Goal: Answer question/provide support: Share knowledge or assist other users

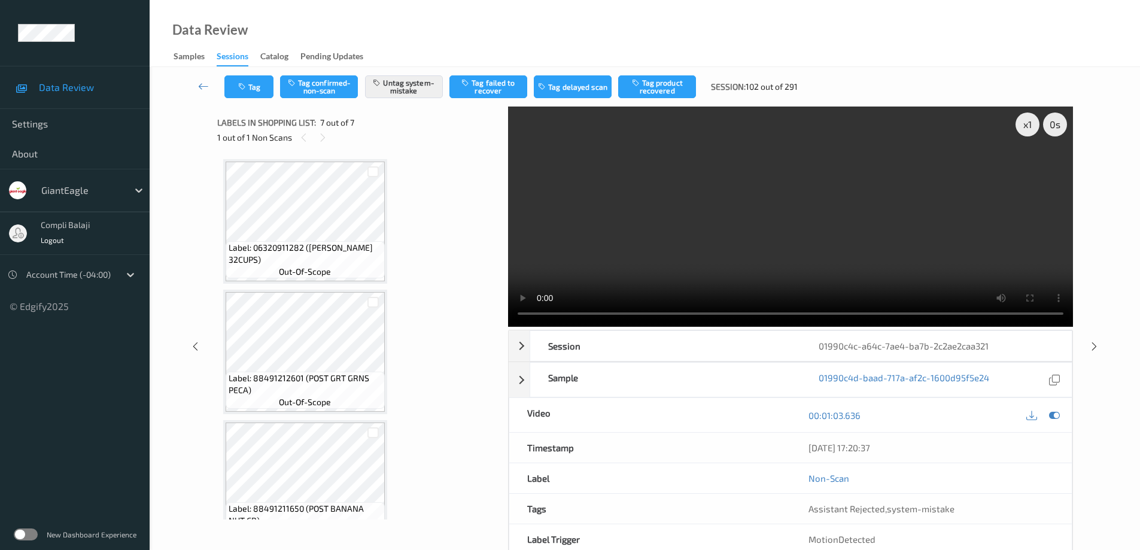
scroll to position [553, 0]
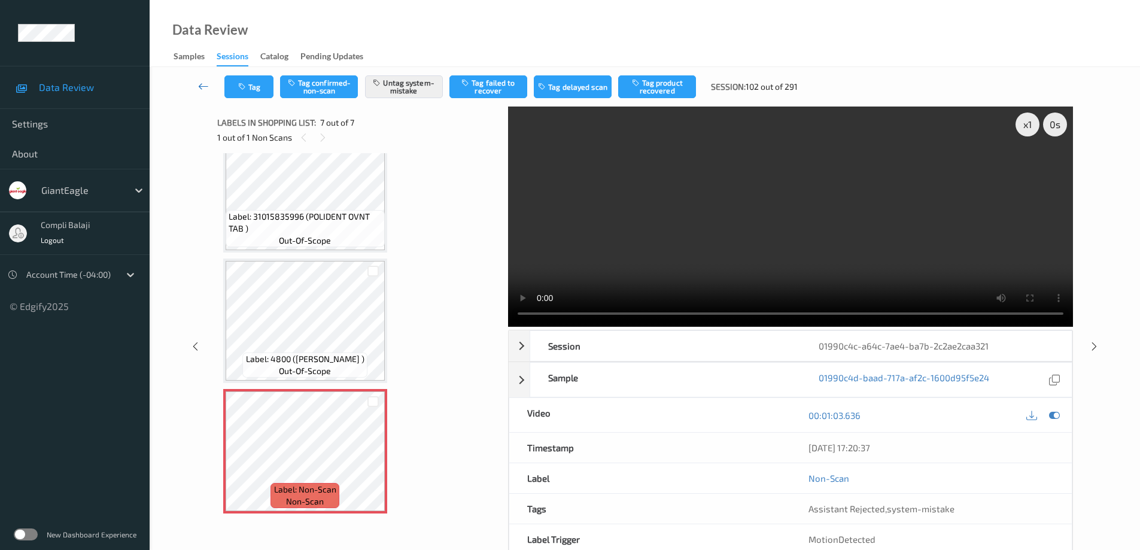
click at [201, 89] on icon at bounding box center [203, 86] width 11 height 12
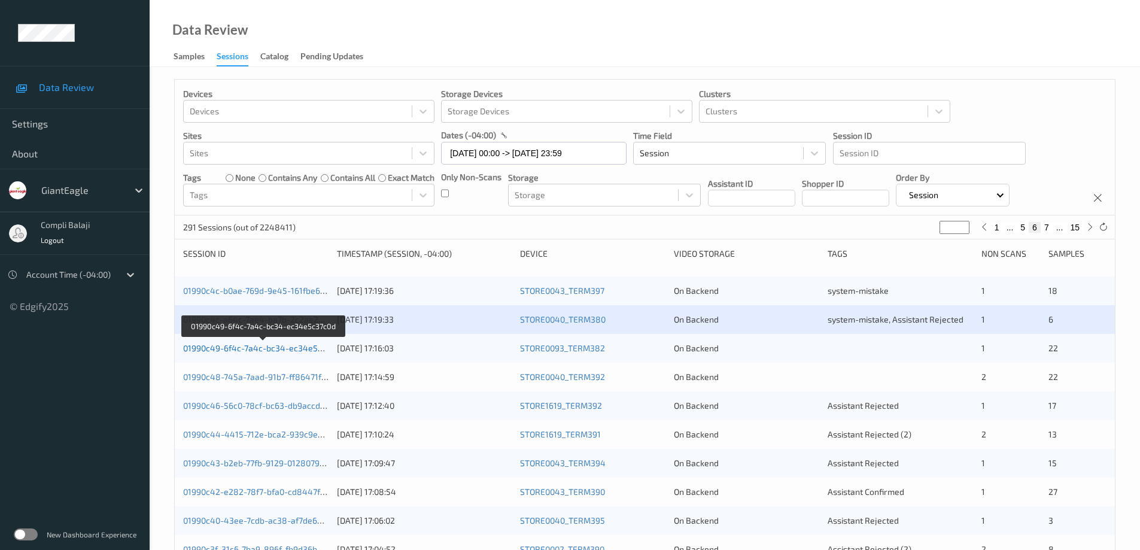
click at [288, 351] on link "01990c49-6f4c-7a4c-bc34-ec34e5c37c0d" at bounding box center [264, 348] width 162 height 10
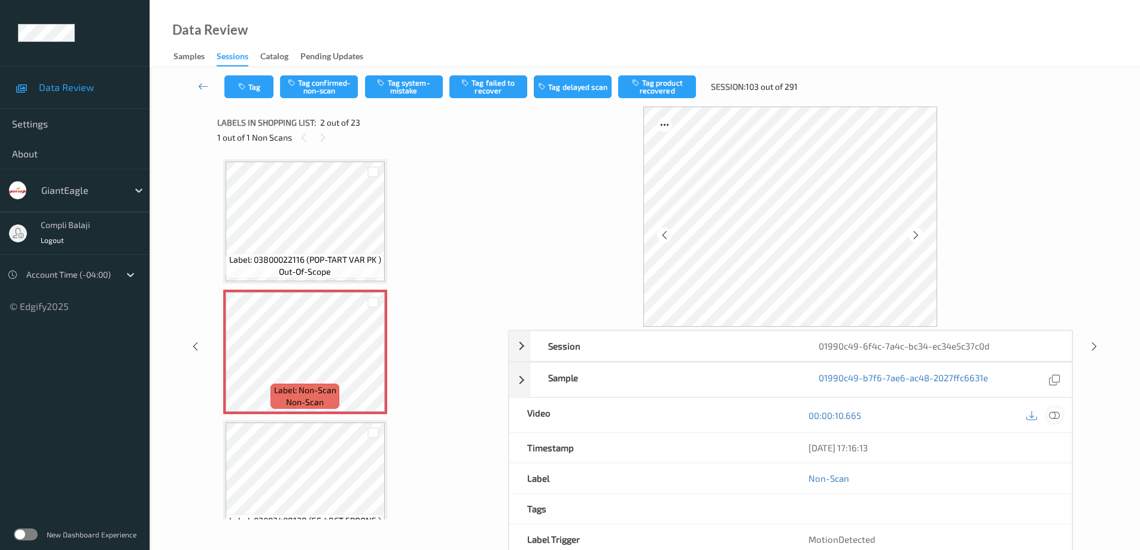
click at [1053, 415] on icon at bounding box center [1054, 414] width 11 height 11
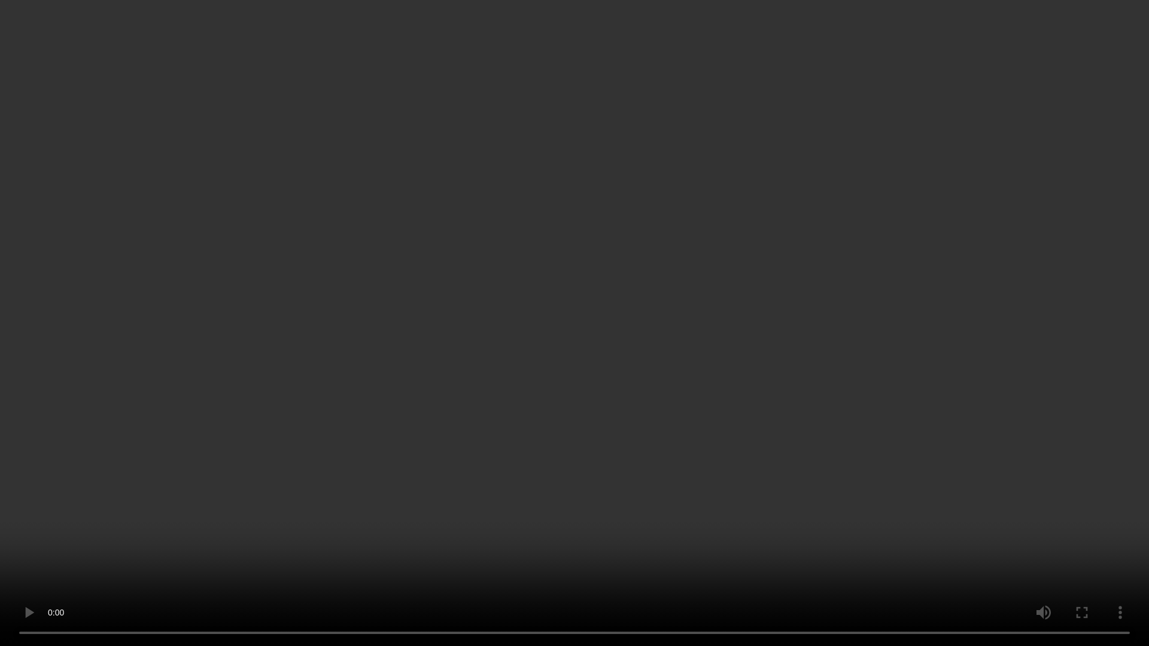
click at [1046, 409] on video at bounding box center [574, 323] width 1149 height 646
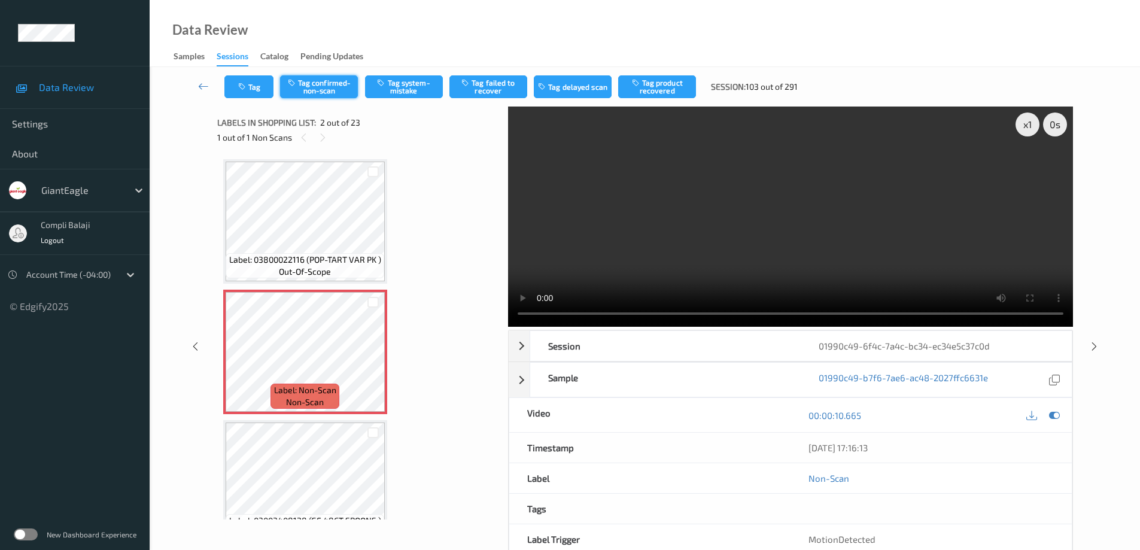
click at [334, 92] on button "Tag confirmed-non-scan" at bounding box center [319, 86] width 78 height 23
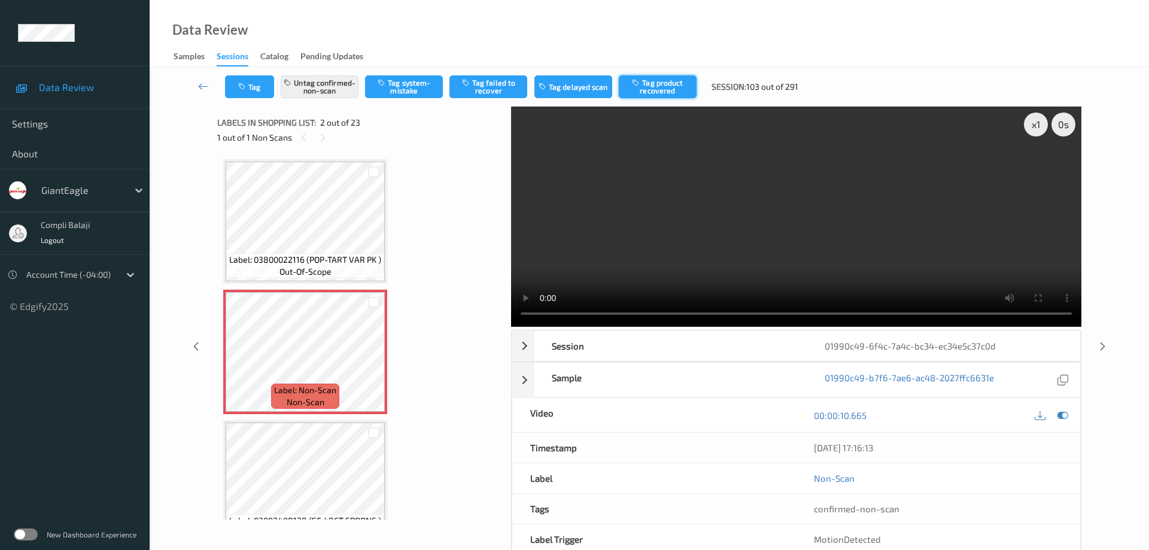
click at [657, 90] on button "Tag product recovered" at bounding box center [658, 86] width 78 height 23
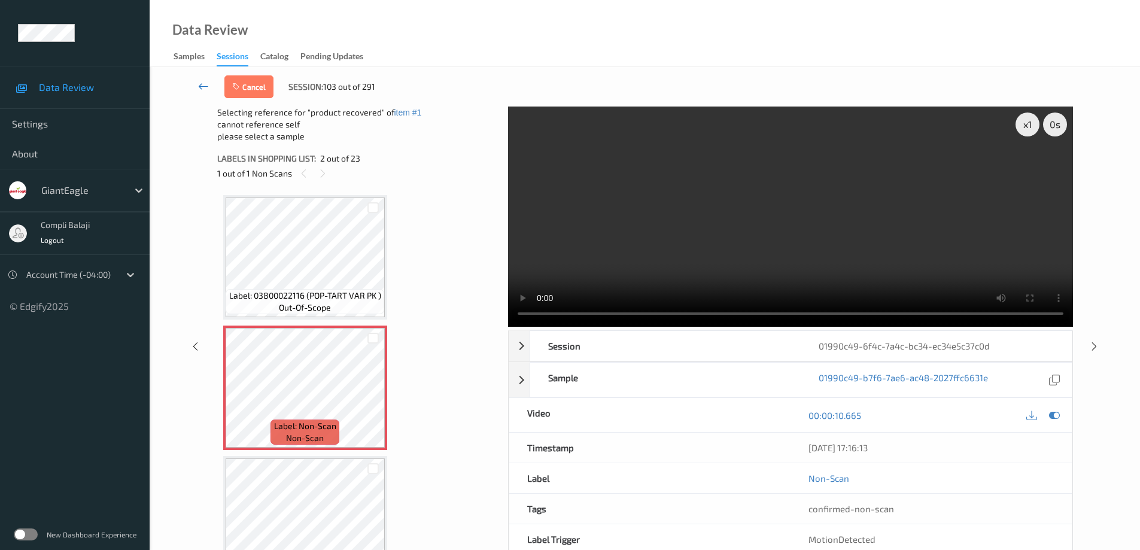
click at [201, 88] on icon at bounding box center [203, 86] width 11 height 12
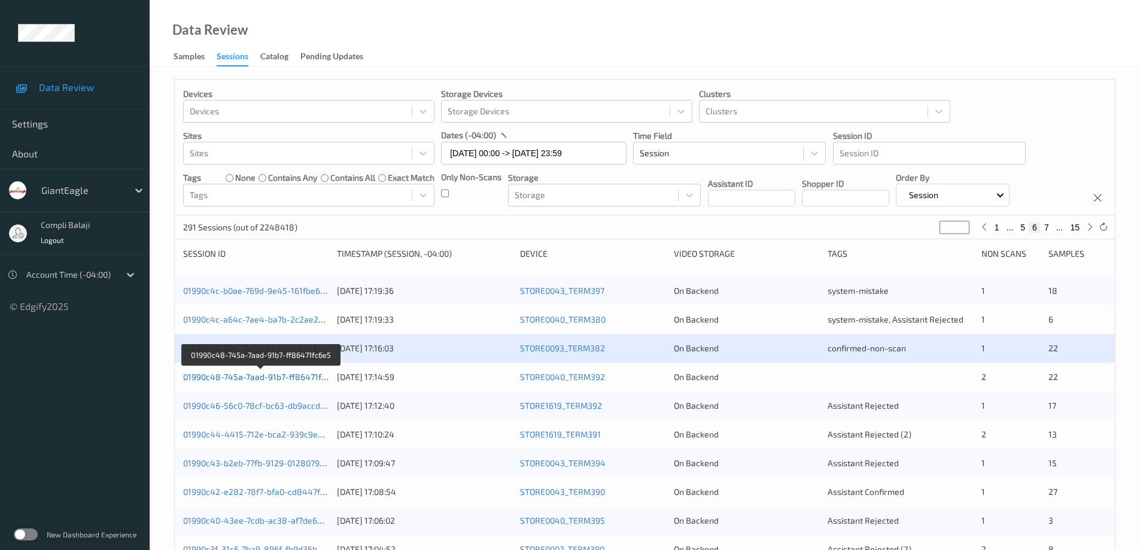
click at [278, 379] on link "01990c48-745a-7aad-91b7-ff86471fc6e5" at bounding box center [261, 377] width 157 height 10
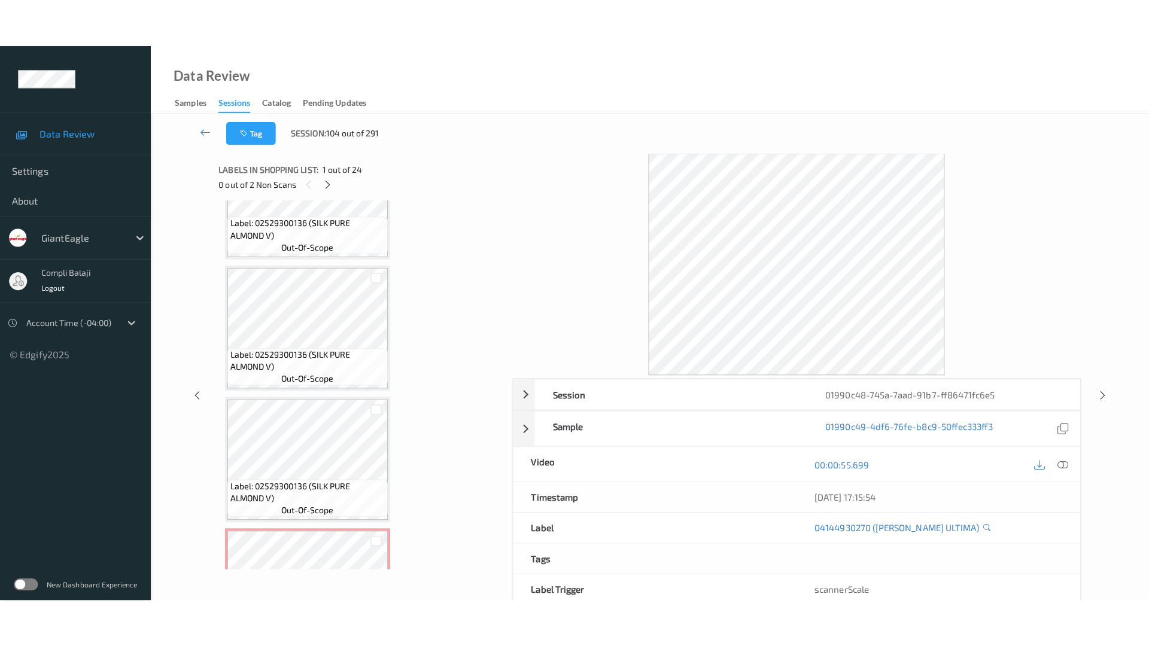
scroll to position [2770, 0]
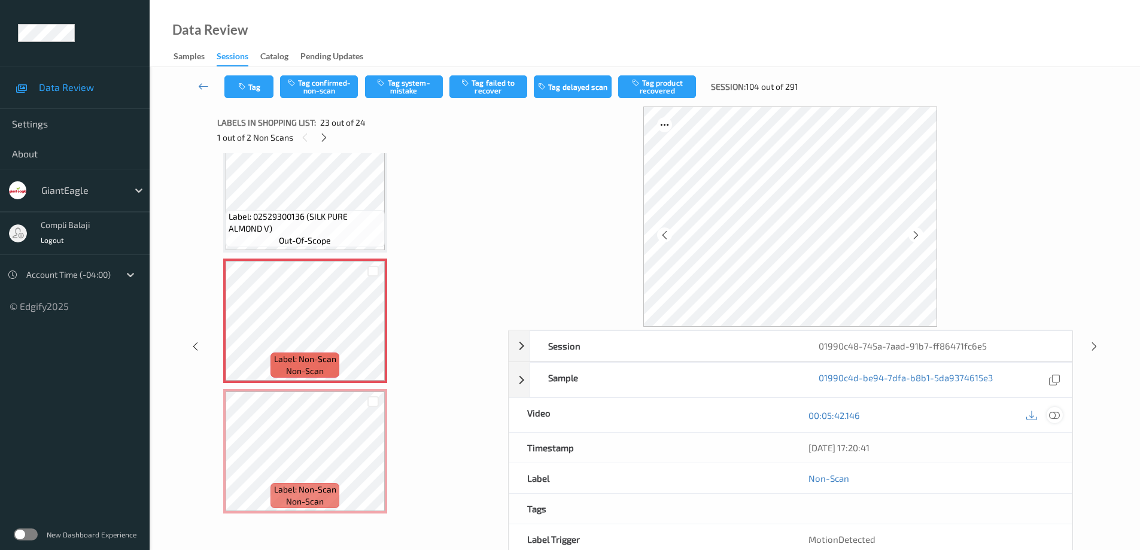
click at [1054, 416] on icon at bounding box center [1054, 414] width 11 height 11
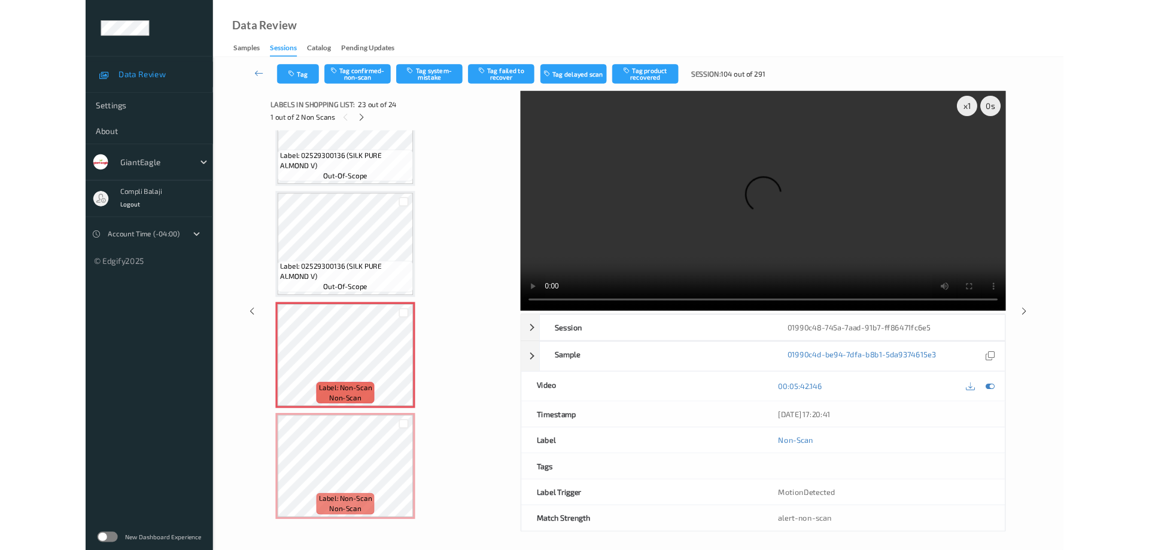
scroll to position [2674, 0]
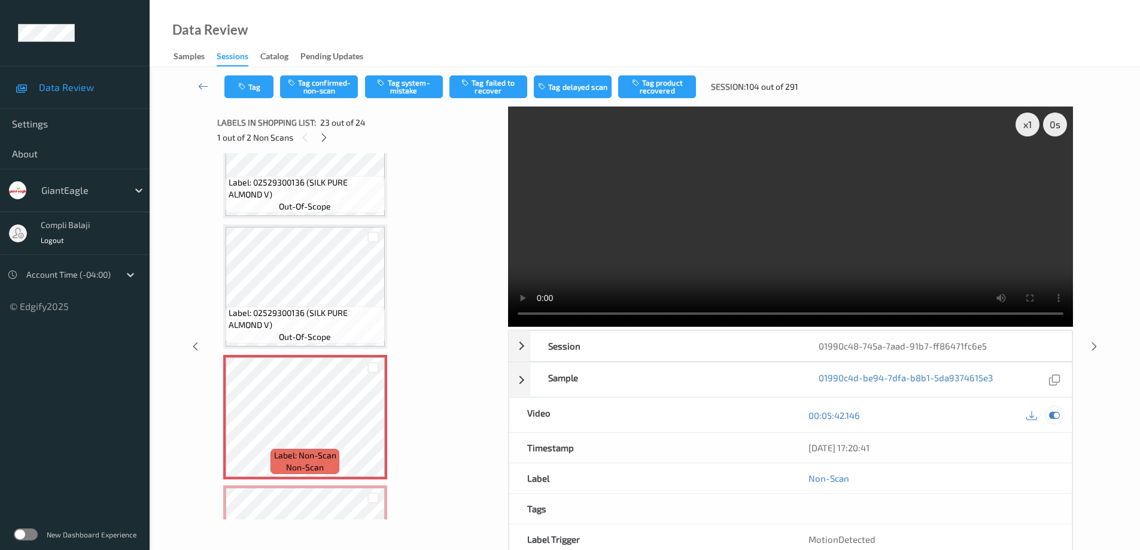
click at [1055, 415] on icon at bounding box center [1054, 415] width 11 height 11
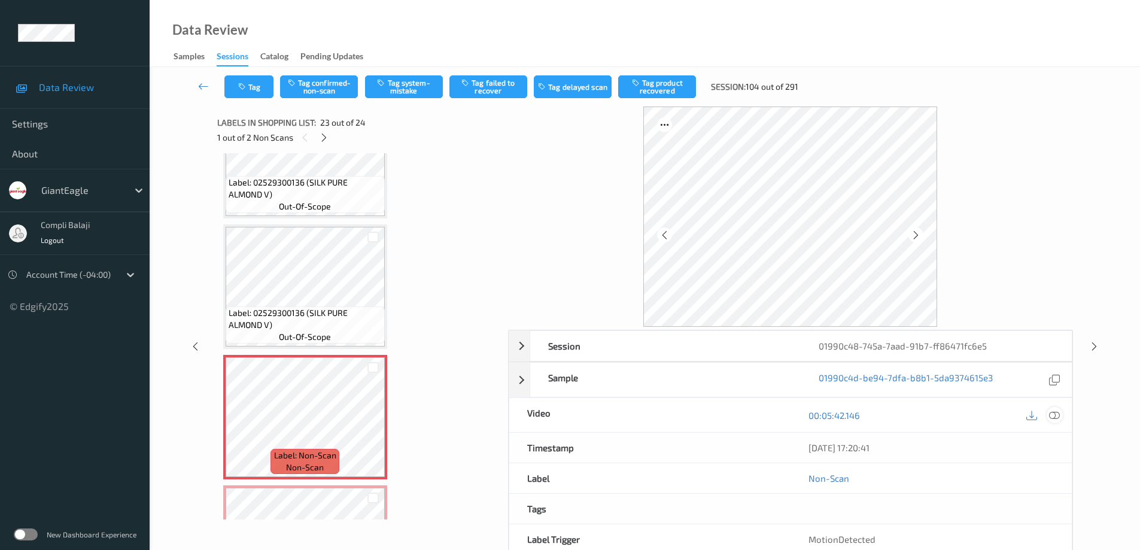
click at [1055, 415] on icon at bounding box center [1054, 414] width 11 height 11
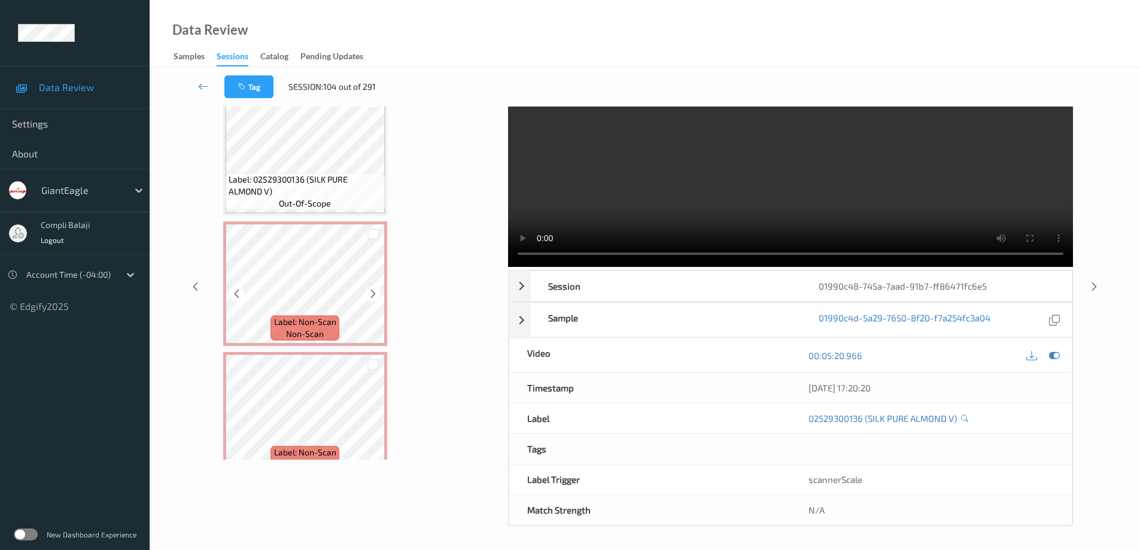
scroll to position [2770, 0]
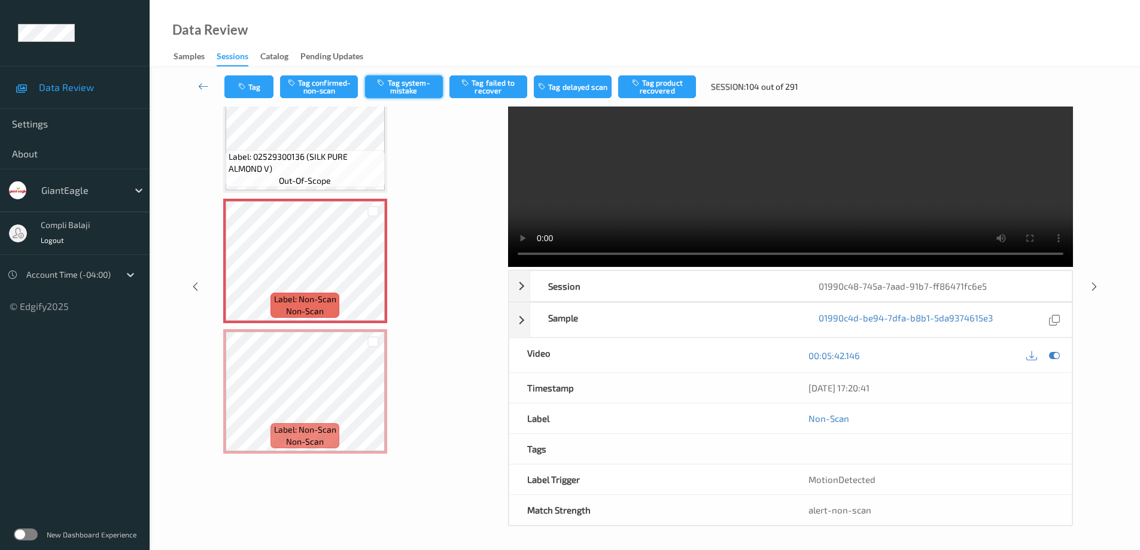
click at [401, 89] on button "Tag system-mistake" at bounding box center [404, 86] width 78 height 23
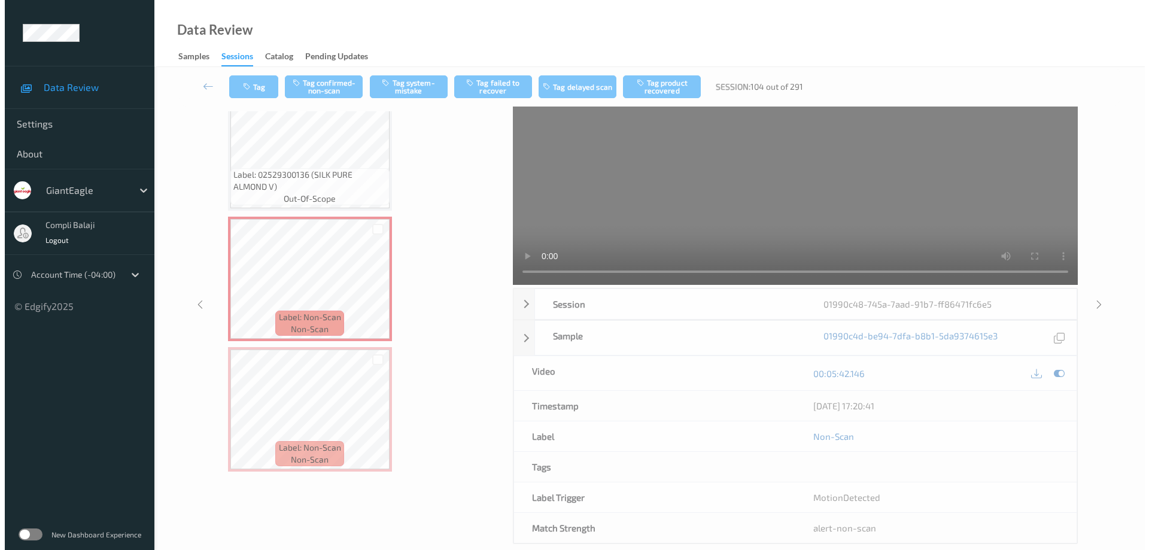
scroll to position [0, 0]
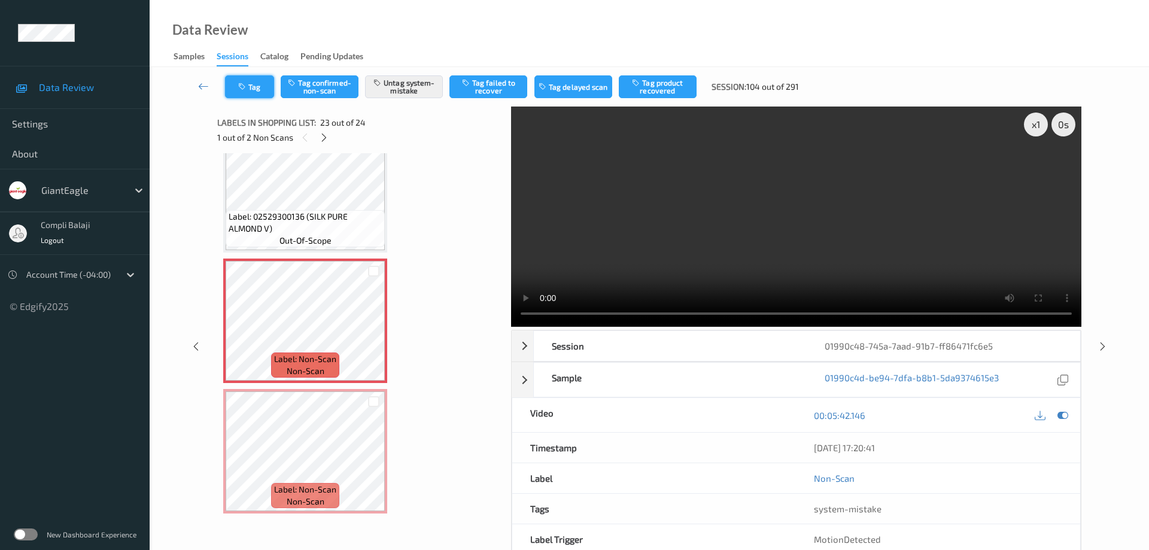
click at [263, 92] on button "Tag" at bounding box center [249, 86] width 49 height 23
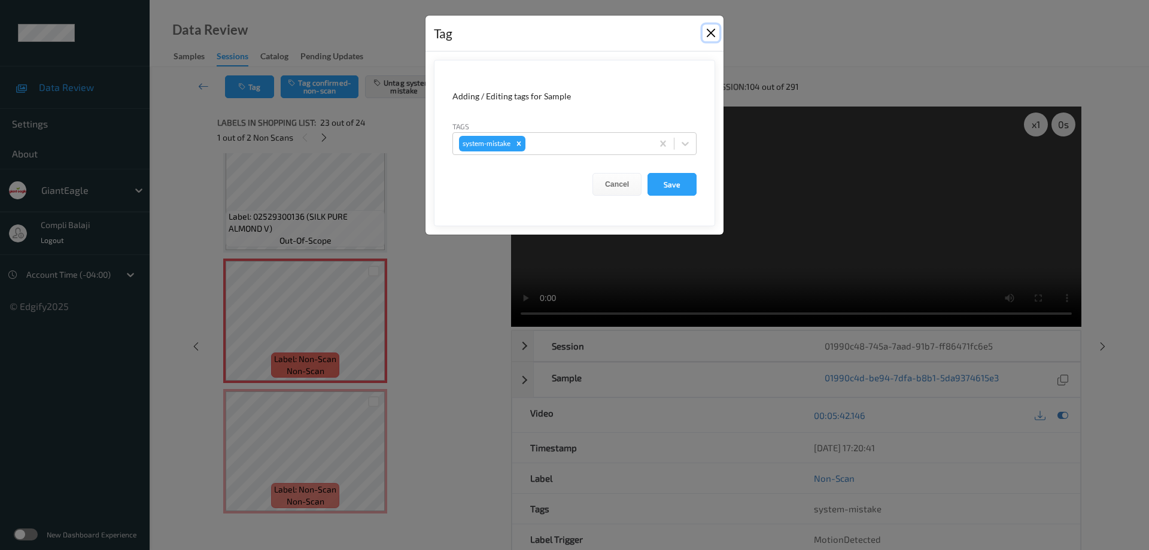
click at [711, 32] on button "Close" at bounding box center [710, 33] width 17 height 17
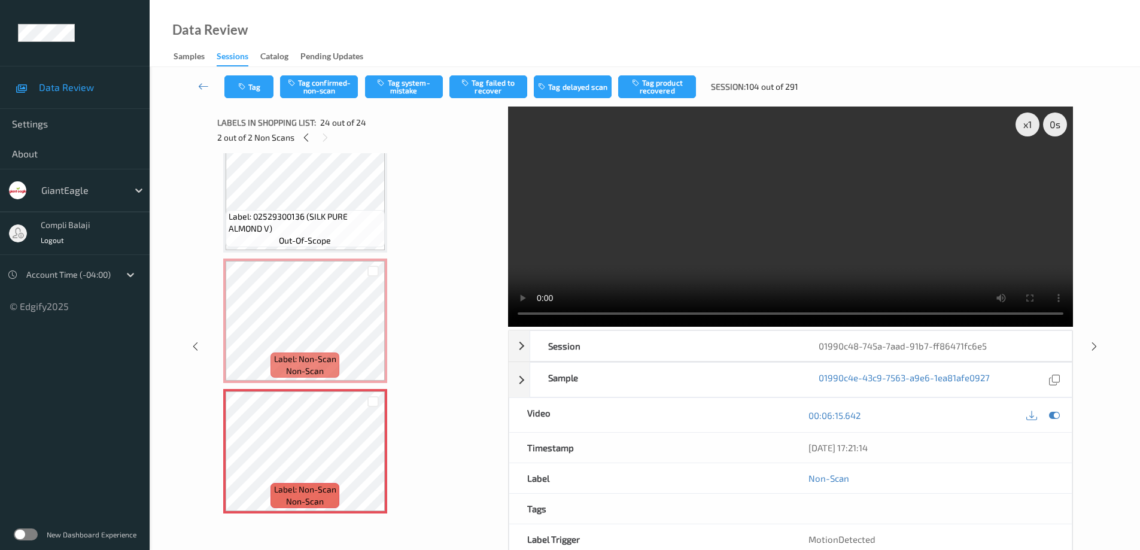
click at [406, 86] on button "Tag system-mistake" at bounding box center [404, 86] width 78 height 23
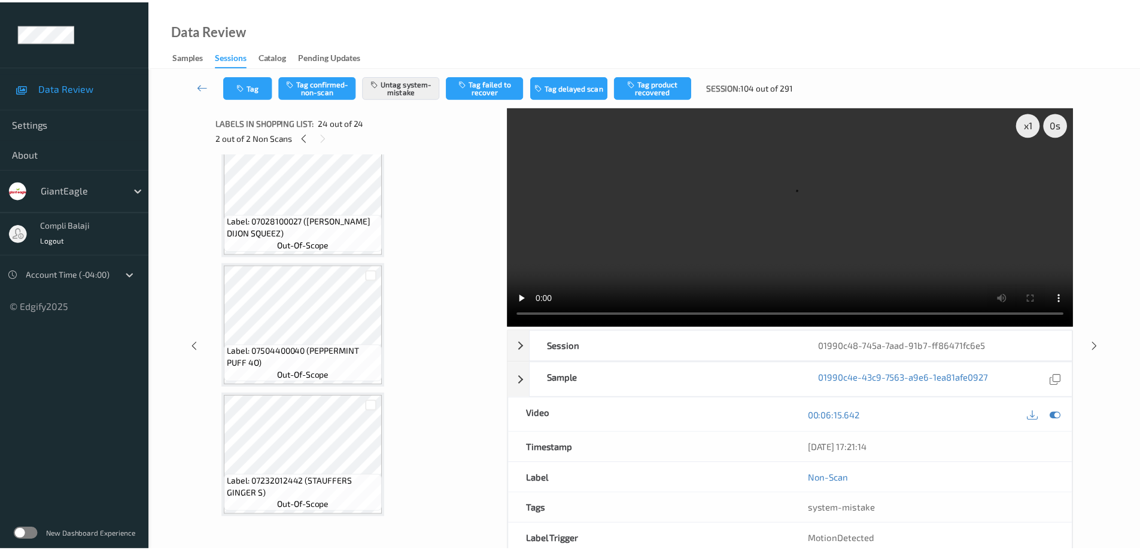
scroll to position [556, 0]
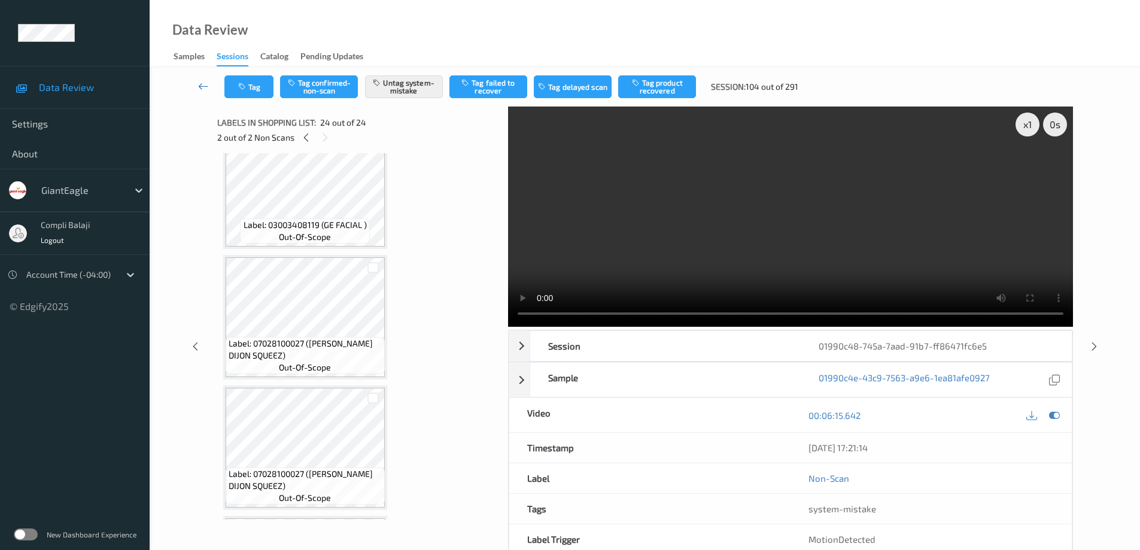
click at [206, 88] on icon at bounding box center [203, 86] width 11 height 12
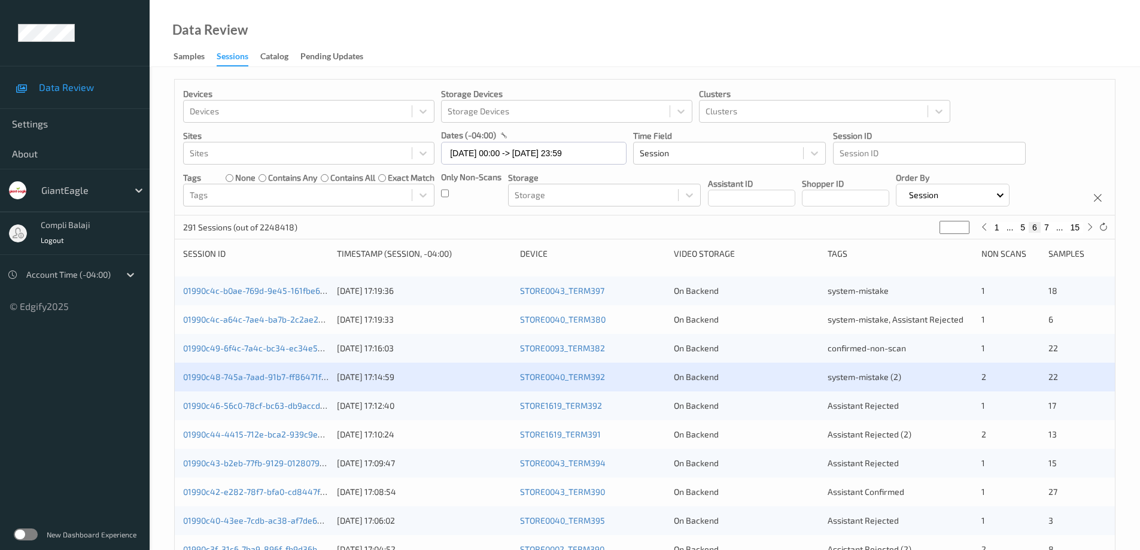
click at [263, 411] on div "01990c46-56c0-78cf-bc63-db9accd0abba" at bounding box center [255, 406] width 145 height 12
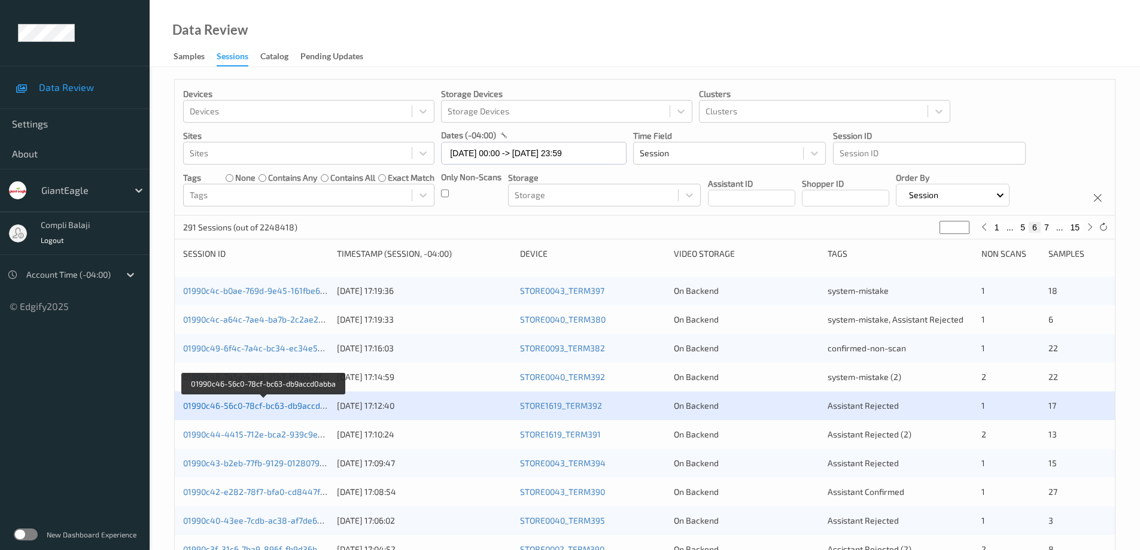
click at [283, 407] on link "01990c46-56c0-78cf-bc63-db9accd0abba" at bounding box center [263, 405] width 161 height 10
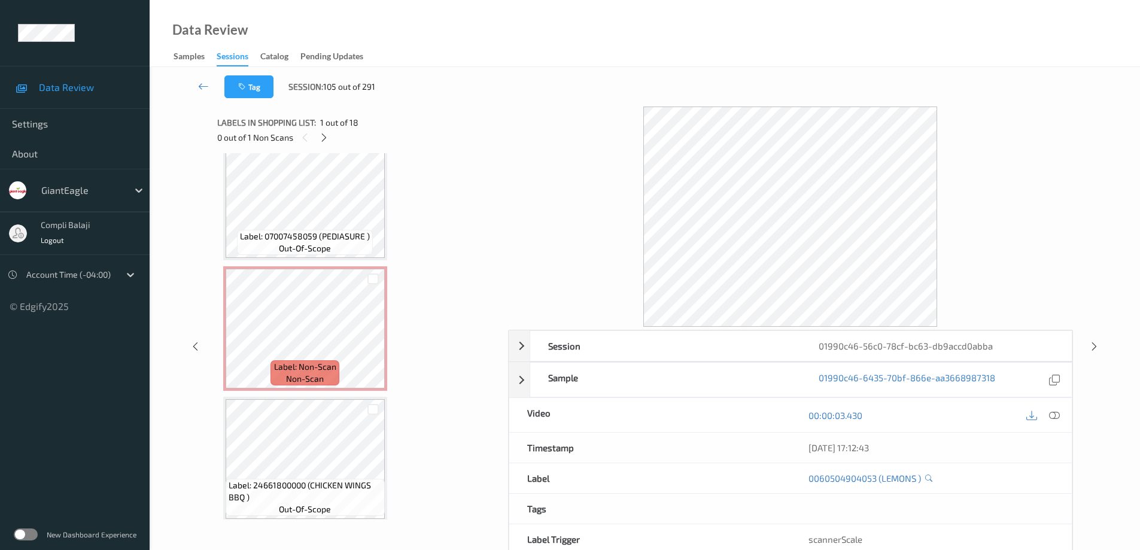
scroll to position [1861, 0]
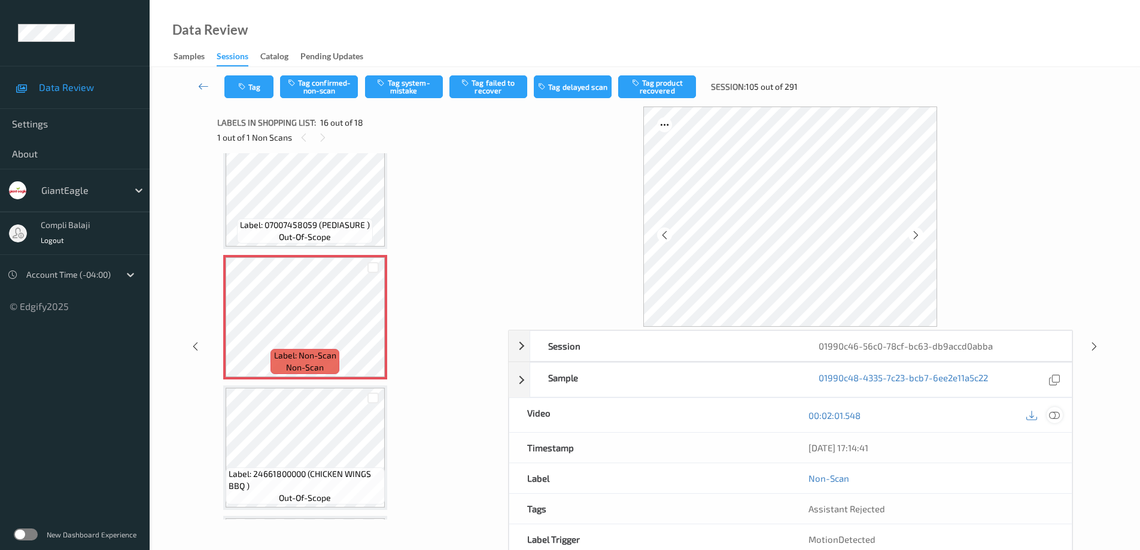
click at [1055, 416] on icon at bounding box center [1054, 414] width 11 height 11
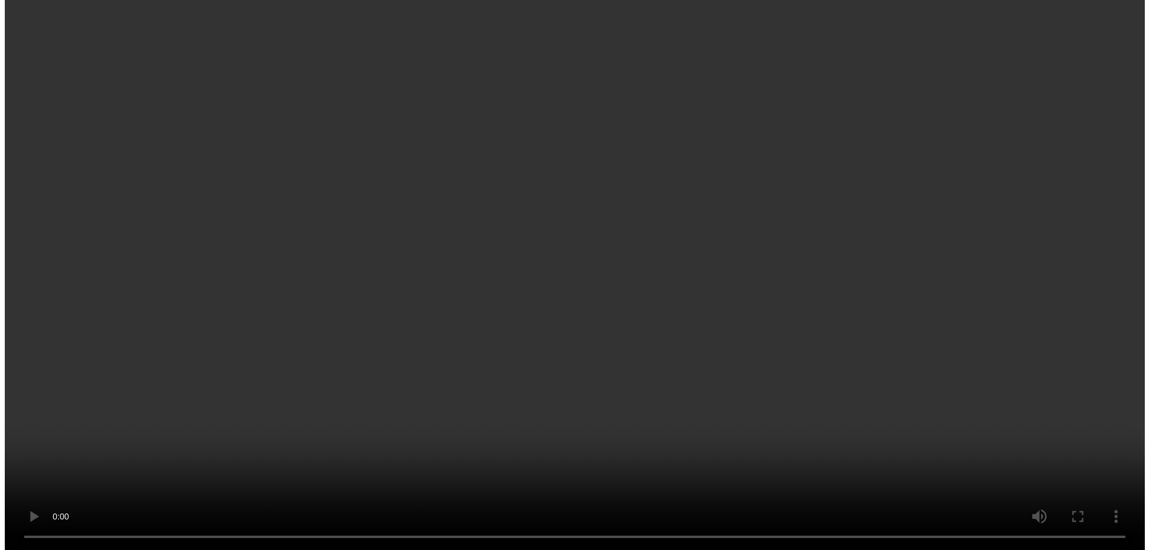
scroll to position [1914, 0]
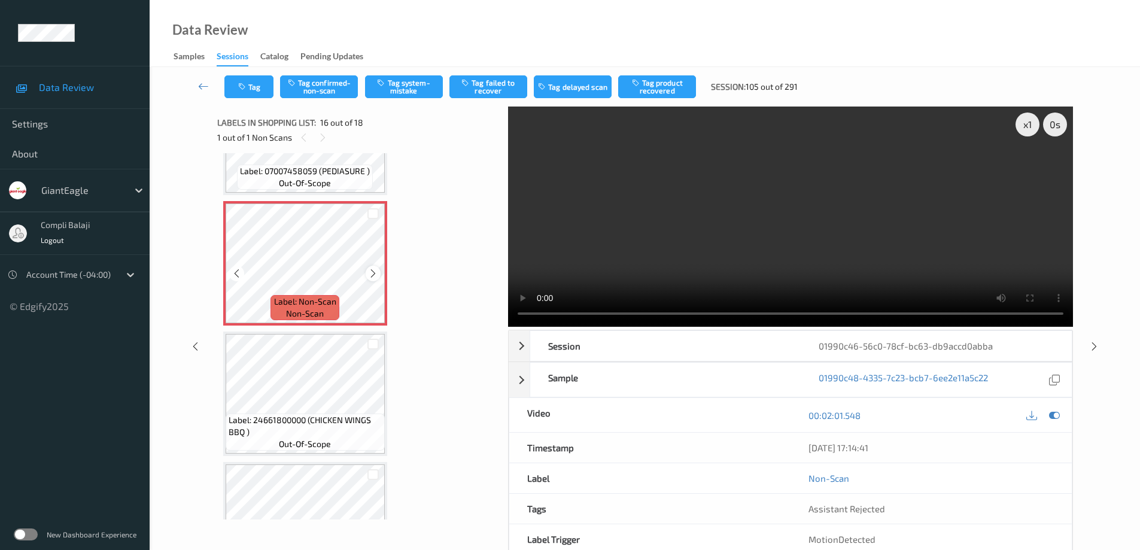
click at [372, 272] on icon at bounding box center [373, 273] width 10 height 11
click at [238, 275] on icon at bounding box center [237, 273] width 10 height 11
click at [411, 82] on button "Tag system-mistake" at bounding box center [404, 86] width 78 height 23
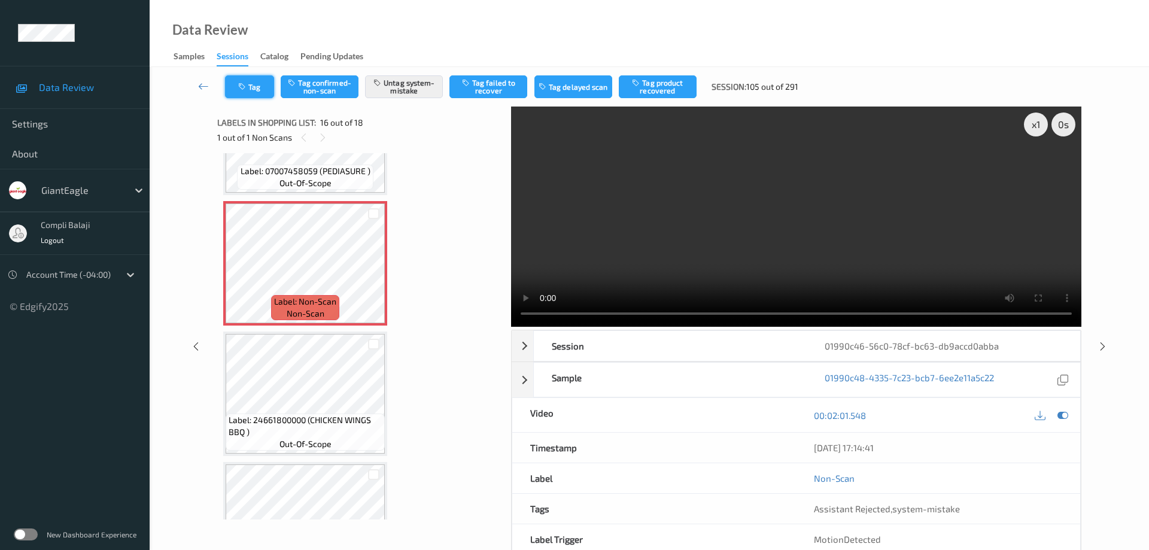
click at [262, 94] on button "Tag" at bounding box center [249, 86] width 49 height 23
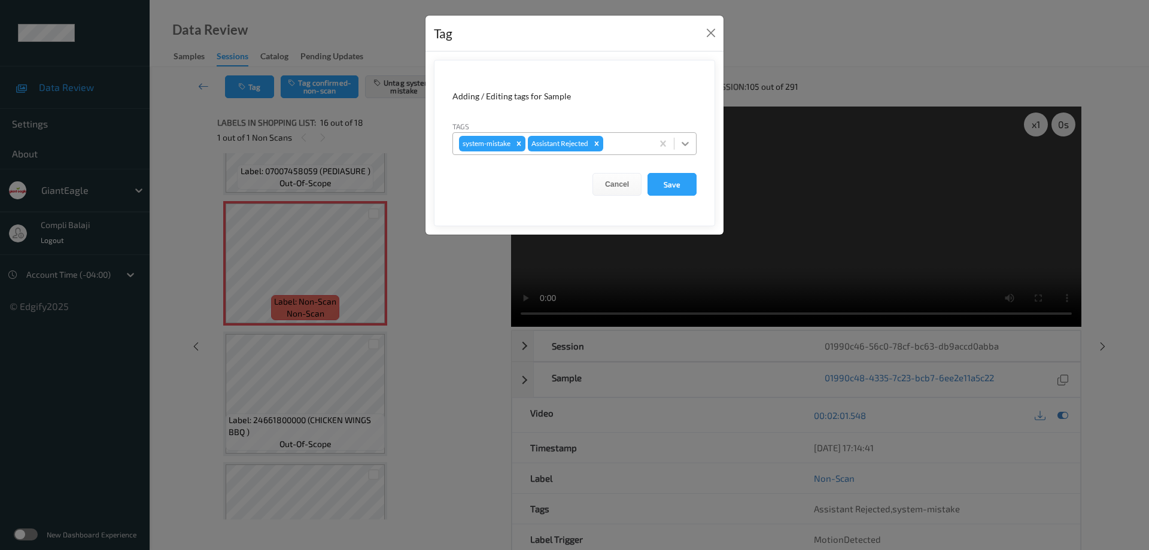
click at [689, 142] on icon at bounding box center [685, 144] width 12 height 12
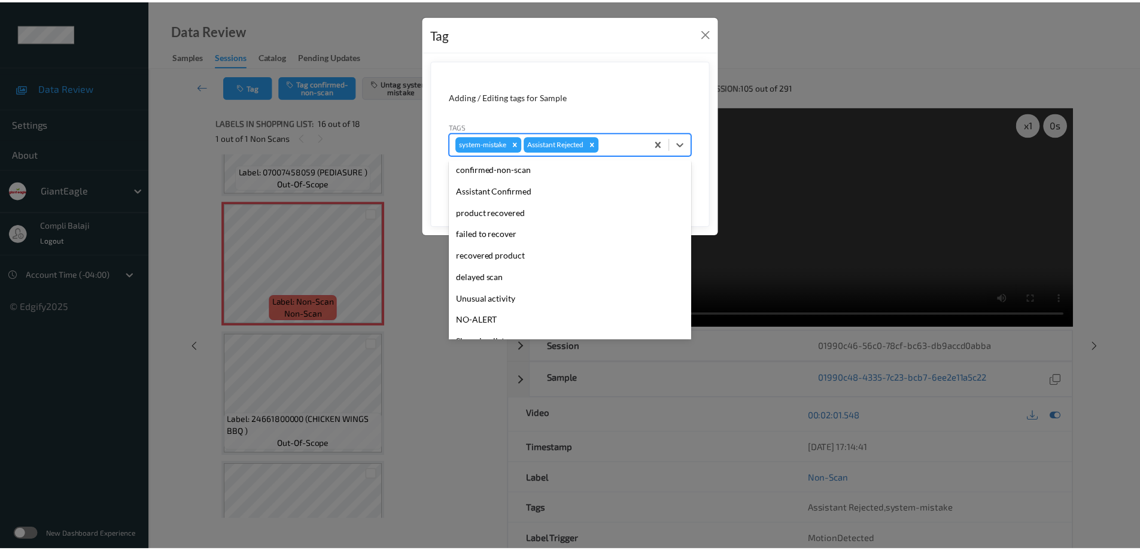
scroll to position [60, 0]
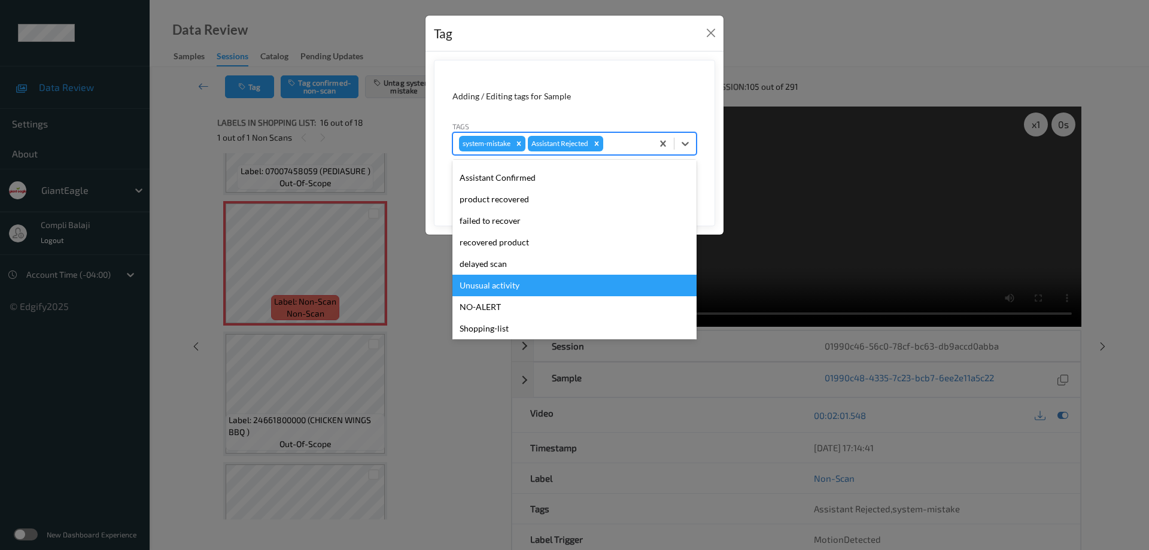
click at [498, 289] on div "Unusual activity" at bounding box center [574, 286] width 244 height 22
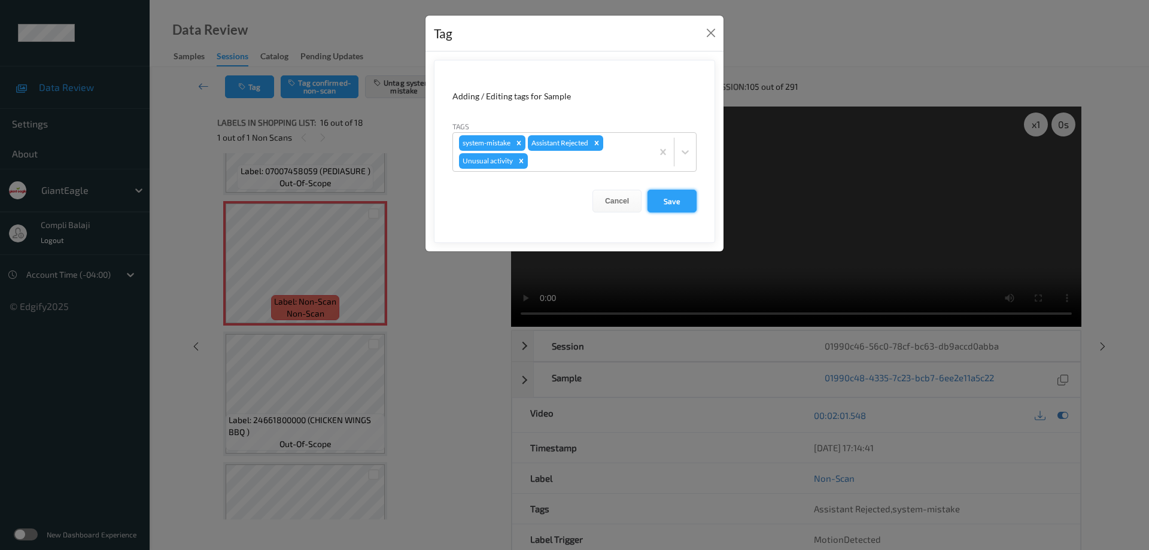
click at [677, 207] on button "Save" at bounding box center [671, 201] width 49 height 23
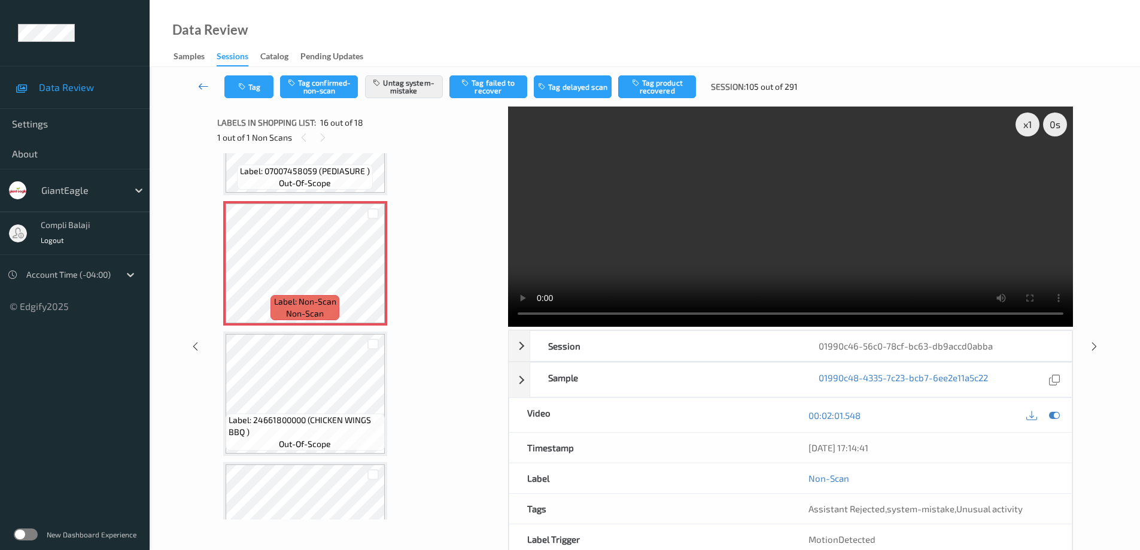
click at [197, 86] on link at bounding box center [203, 86] width 42 height 23
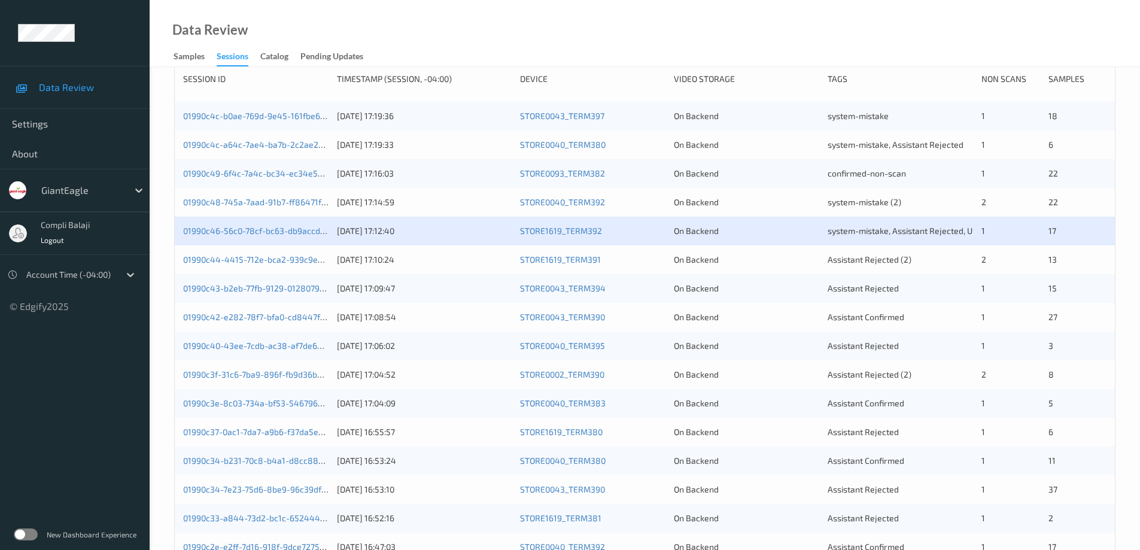
scroll to position [179, 0]
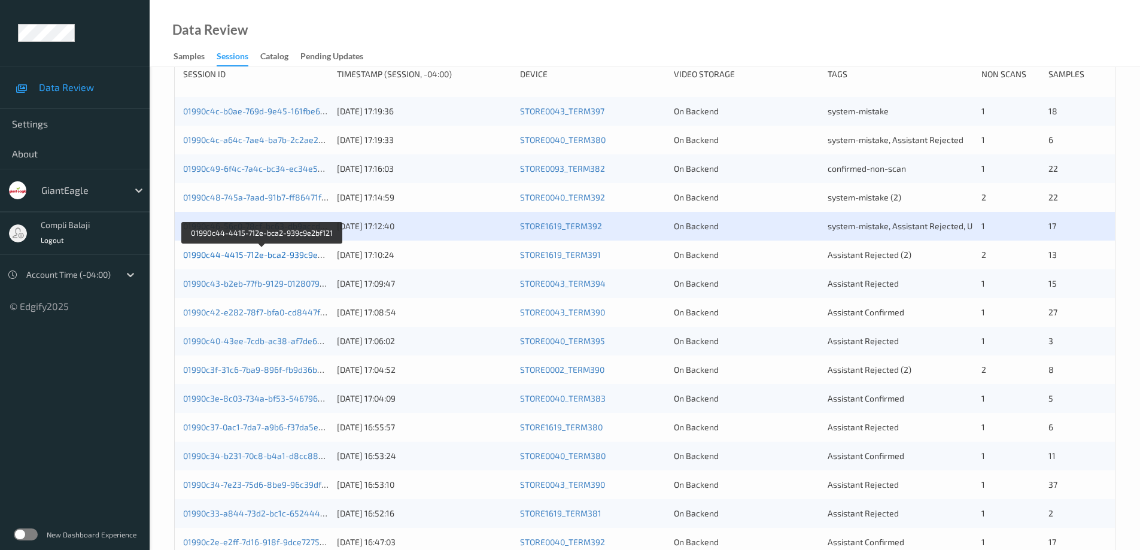
click at [281, 257] on link "01990c44-4415-712e-bca2-939c9e2bf121" at bounding box center [262, 254] width 159 height 10
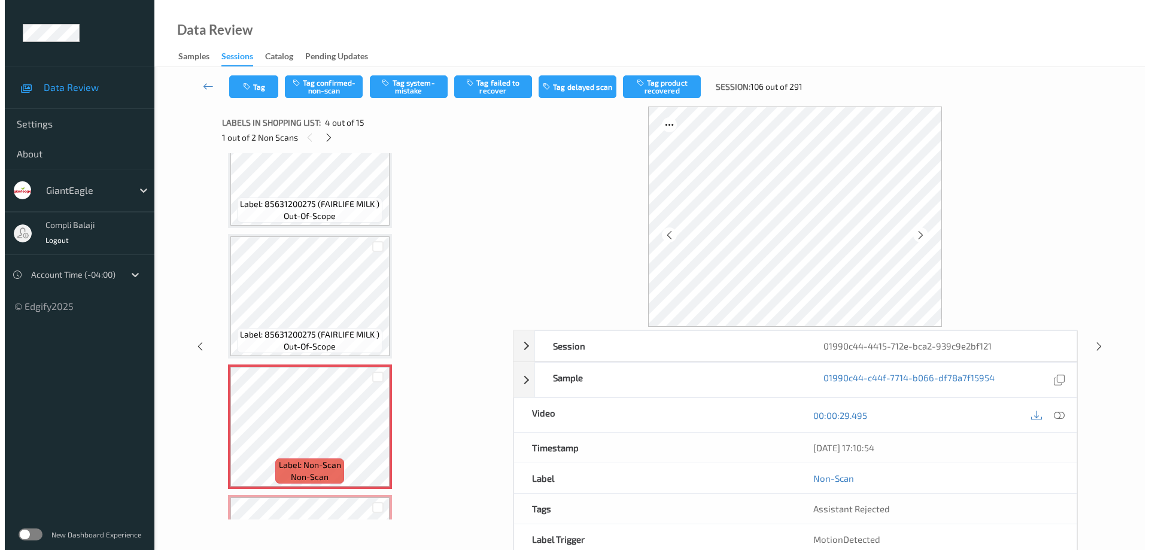
scroll to position [239, 0]
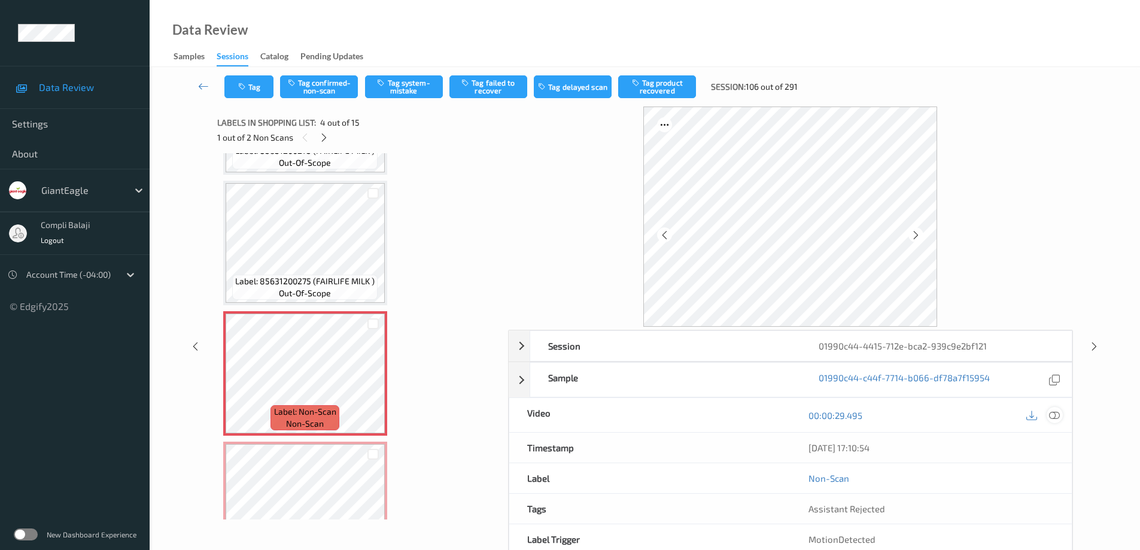
click at [1054, 418] on icon at bounding box center [1054, 414] width 11 height 11
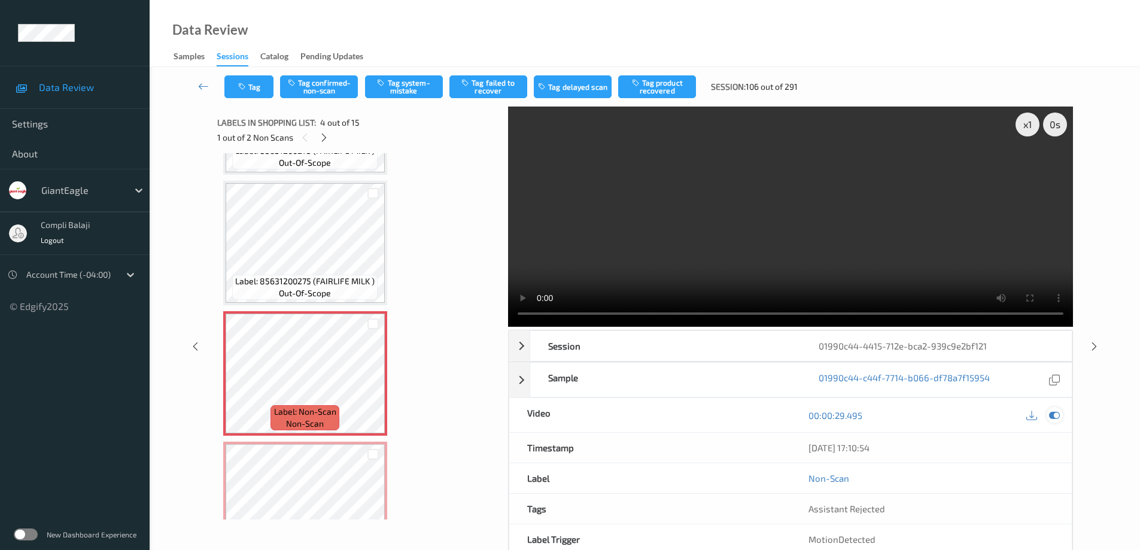
click at [1058, 416] on icon at bounding box center [1054, 415] width 11 height 11
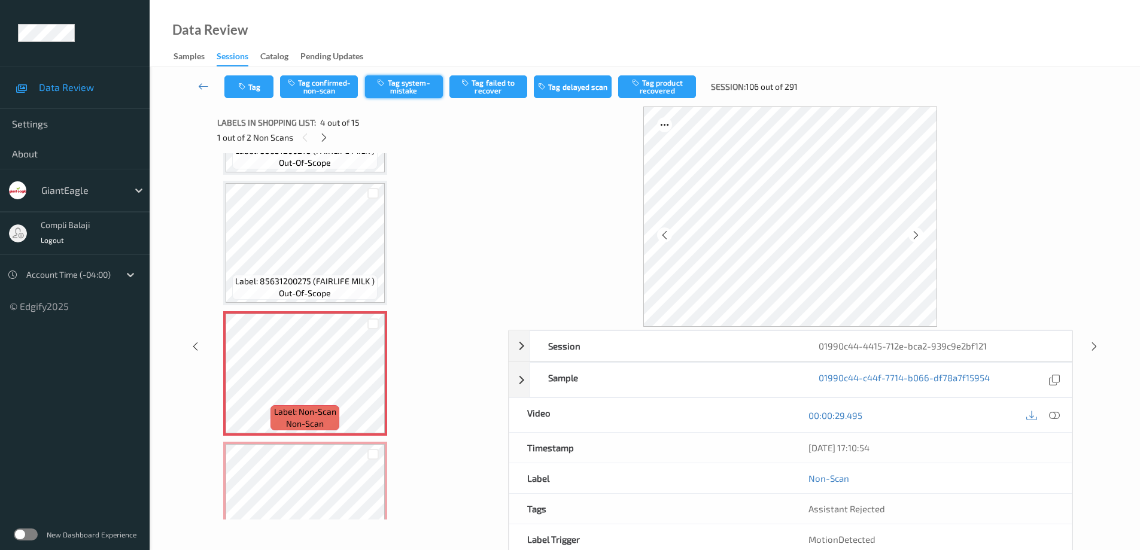
click at [406, 93] on button "Tag system-mistake" at bounding box center [404, 86] width 78 height 23
click at [254, 89] on button "Tag" at bounding box center [248, 86] width 49 height 23
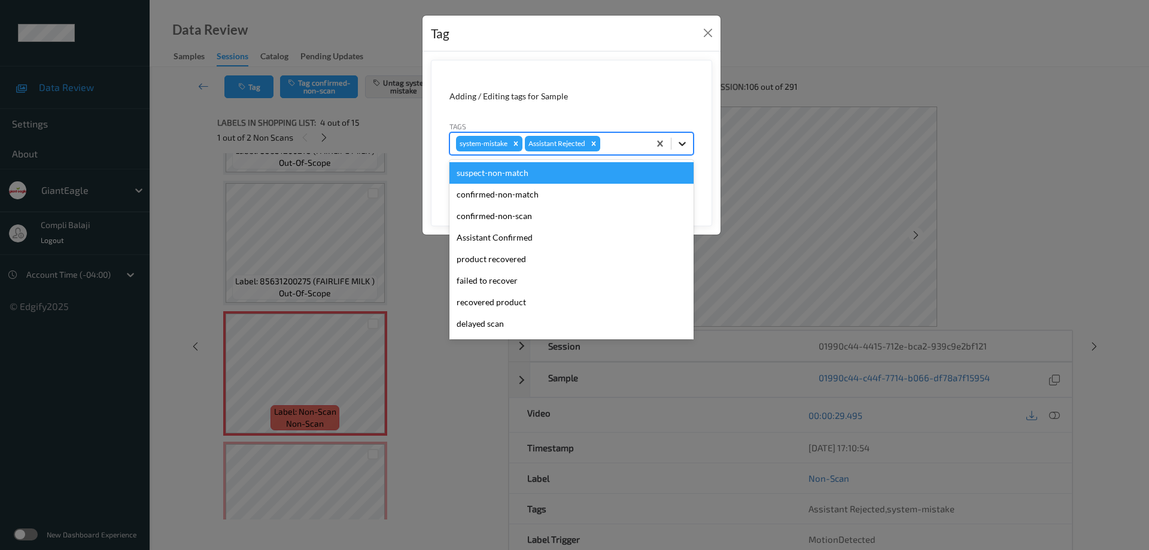
click at [681, 142] on icon at bounding box center [682, 144] width 12 height 12
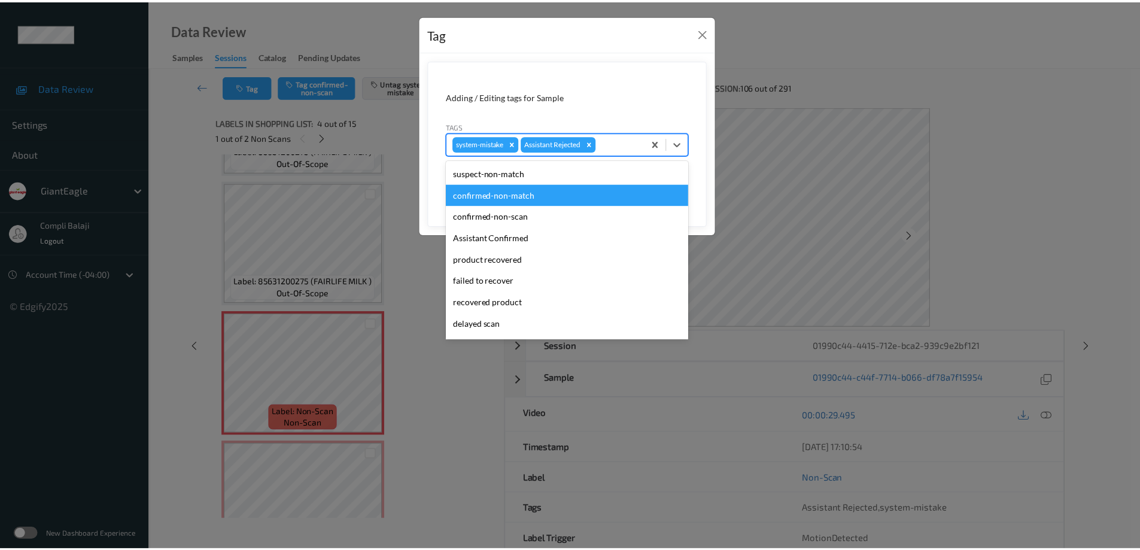
scroll to position [60, 0]
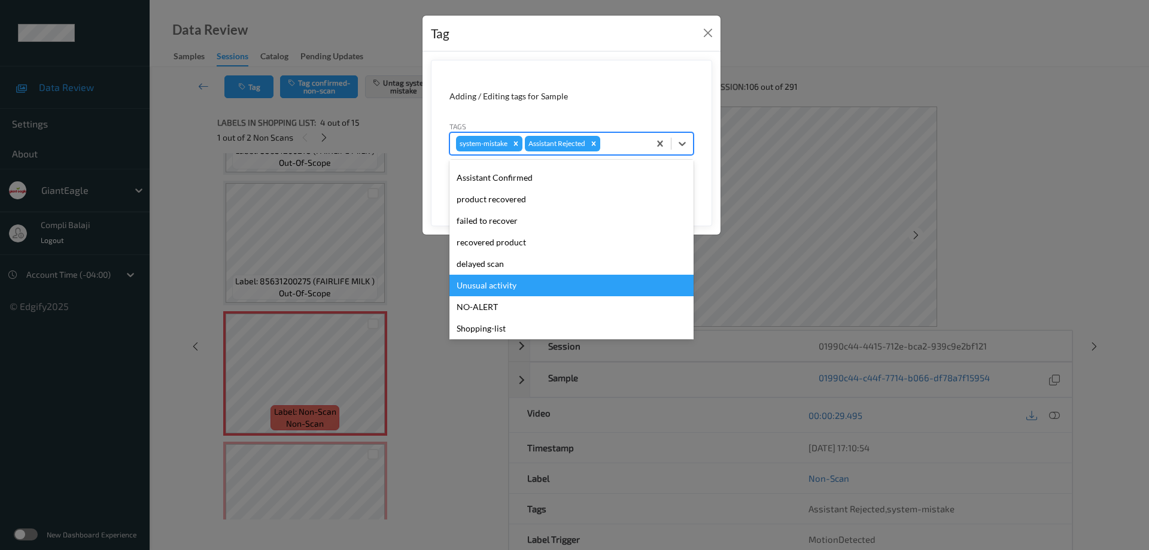
click at [512, 288] on div "Unusual activity" at bounding box center [571, 286] width 244 height 22
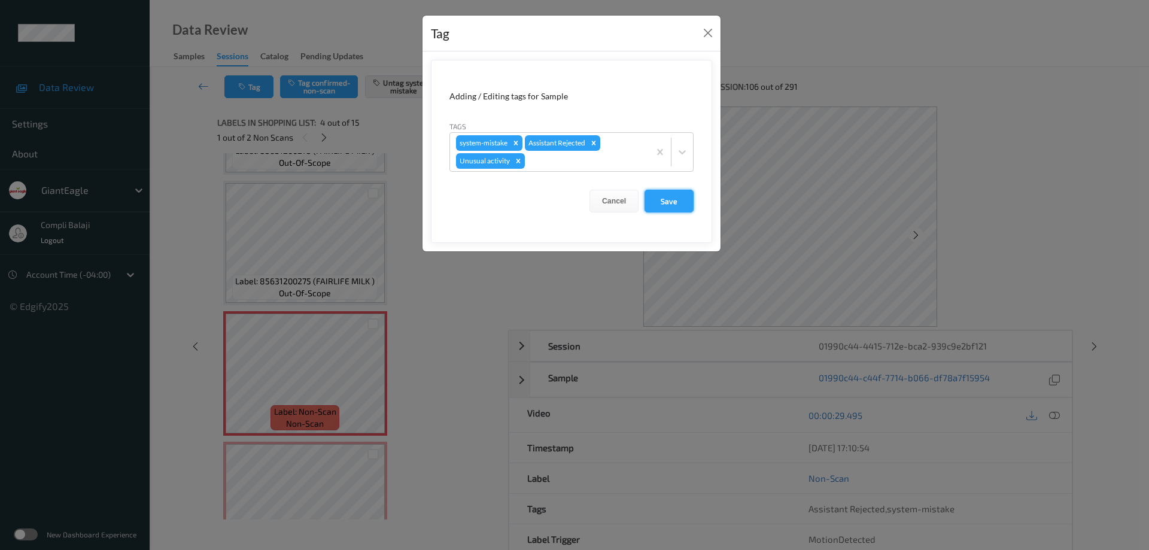
click at [678, 206] on button "Save" at bounding box center [668, 201] width 49 height 23
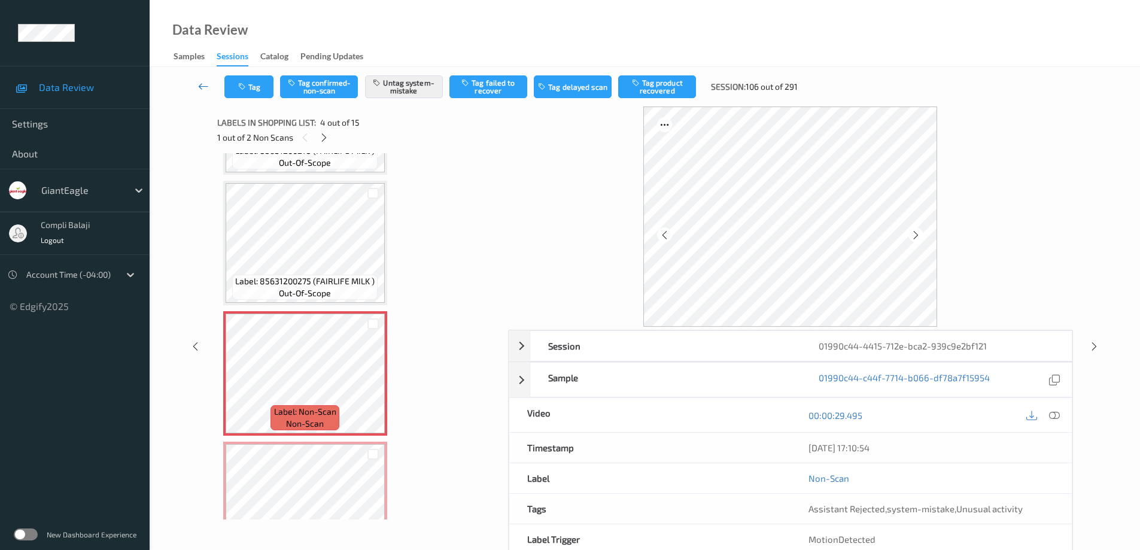
click at [200, 88] on icon at bounding box center [203, 86] width 11 height 12
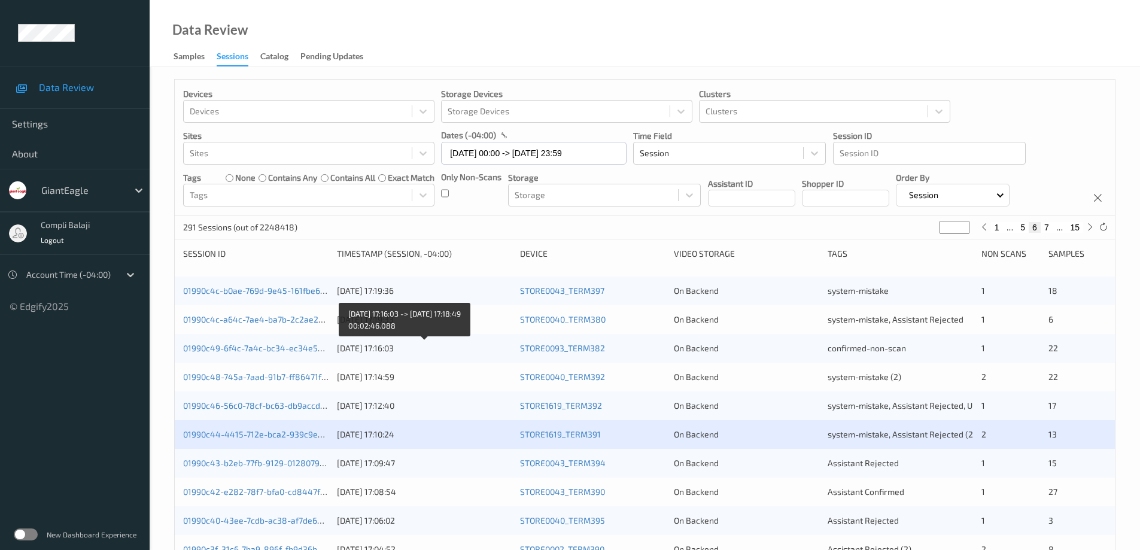
scroll to position [239, 0]
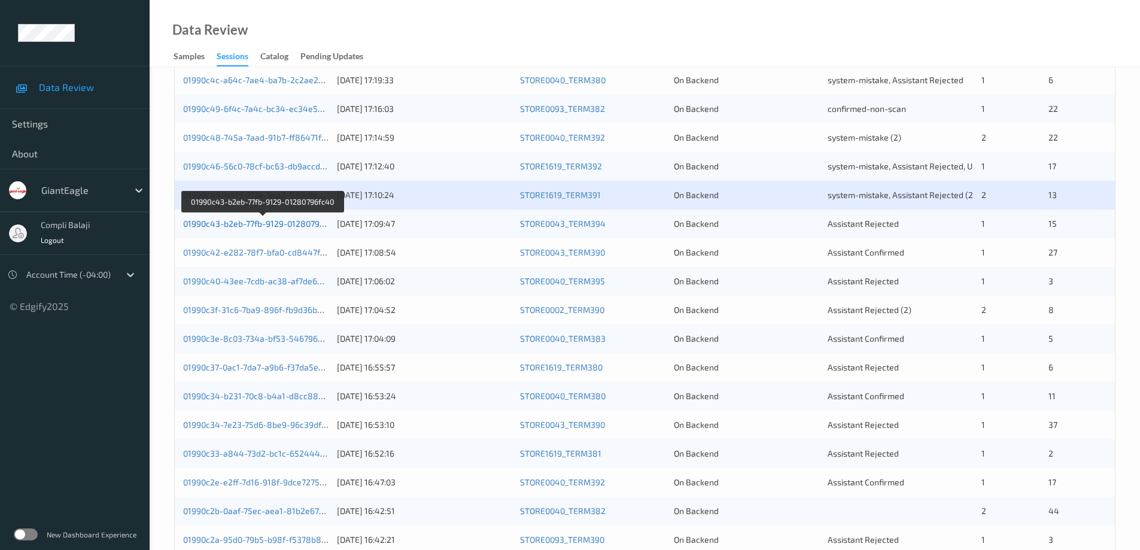
click at [257, 227] on link "01990c43-b2eb-77fb-9129-01280796fc40" at bounding box center [262, 223] width 159 height 10
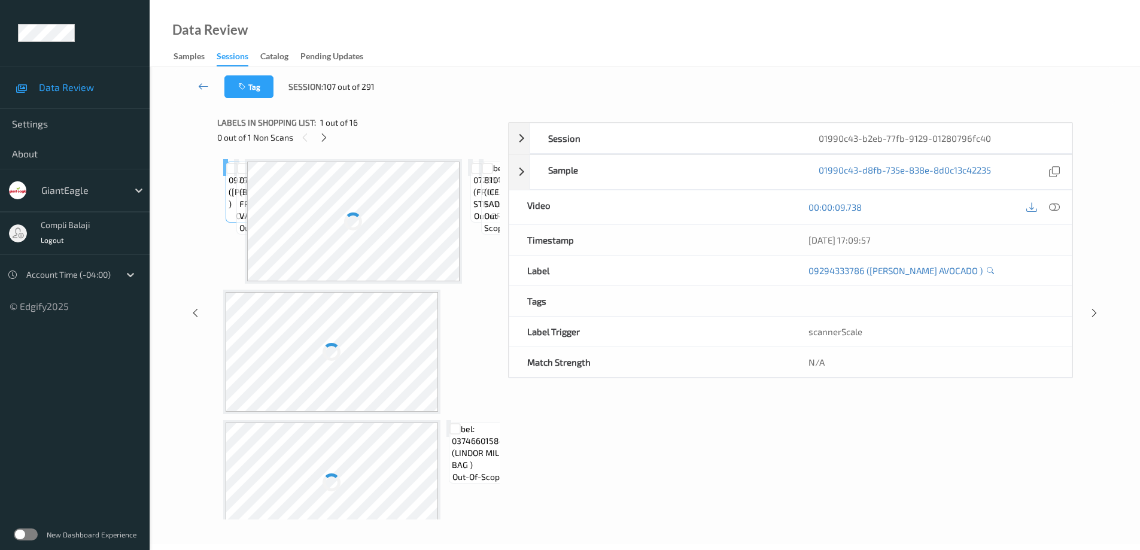
scroll to position [60, 0]
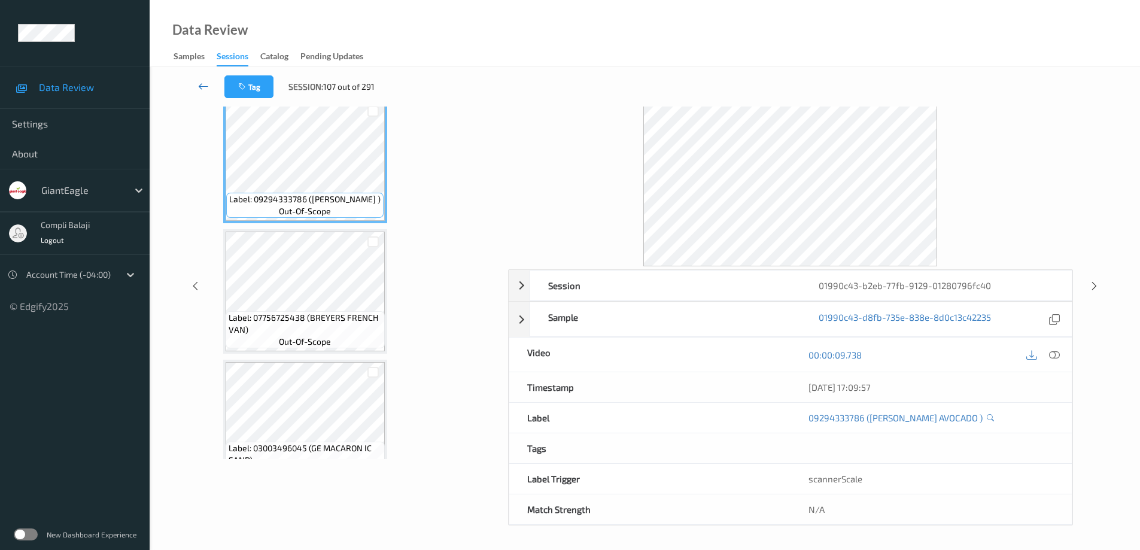
click at [200, 88] on icon at bounding box center [203, 86] width 11 height 12
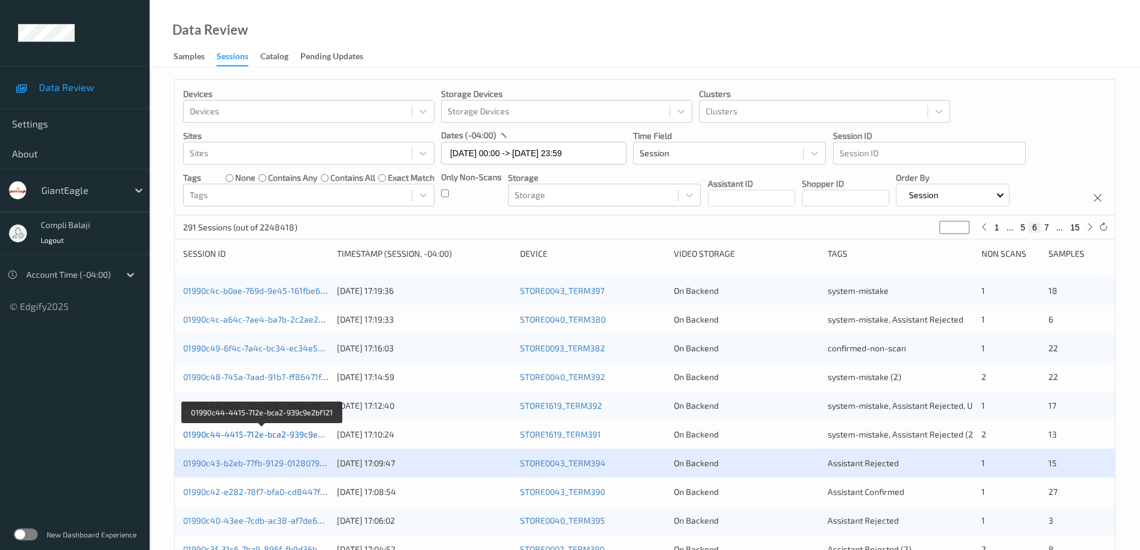
click at [285, 434] on link "01990c44-4415-712e-bca2-939c9e2bf121" at bounding box center [262, 434] width 159 height 10
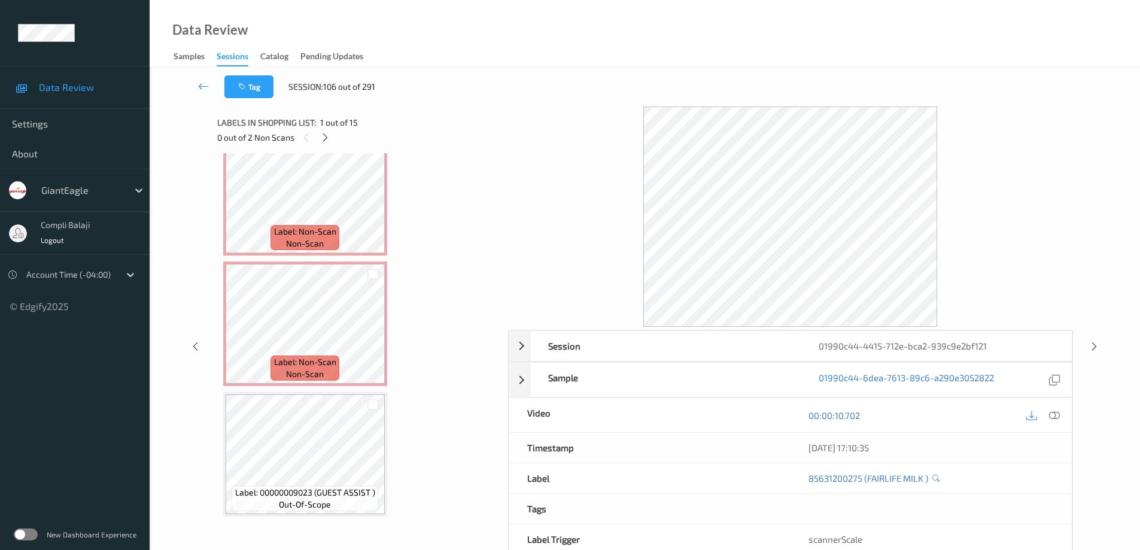
scroll to position [436, 0]
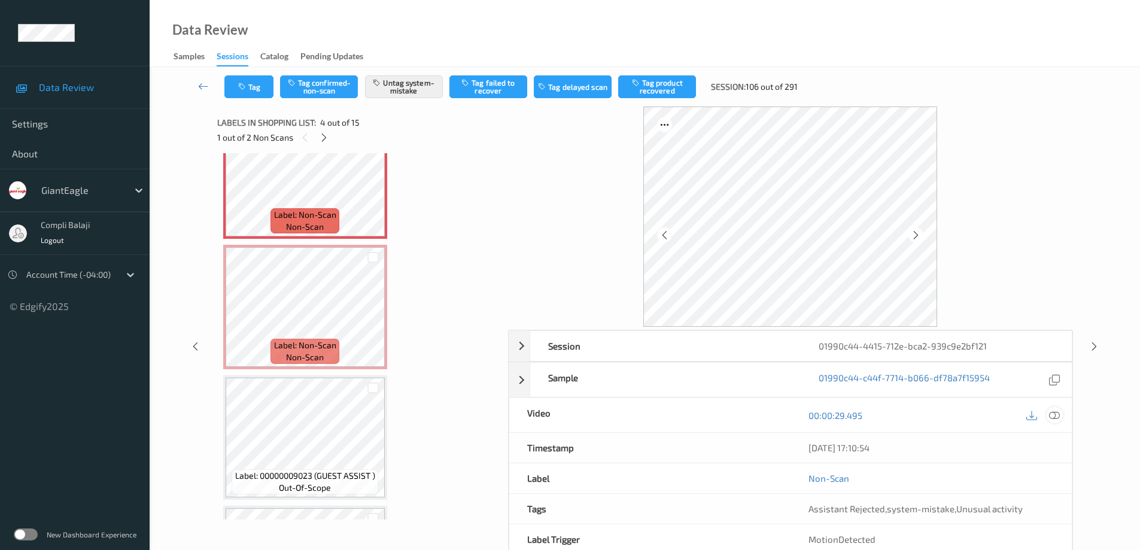
click at [1058, 417] on icon at bounding box center [1054, 414] width 11 height 11
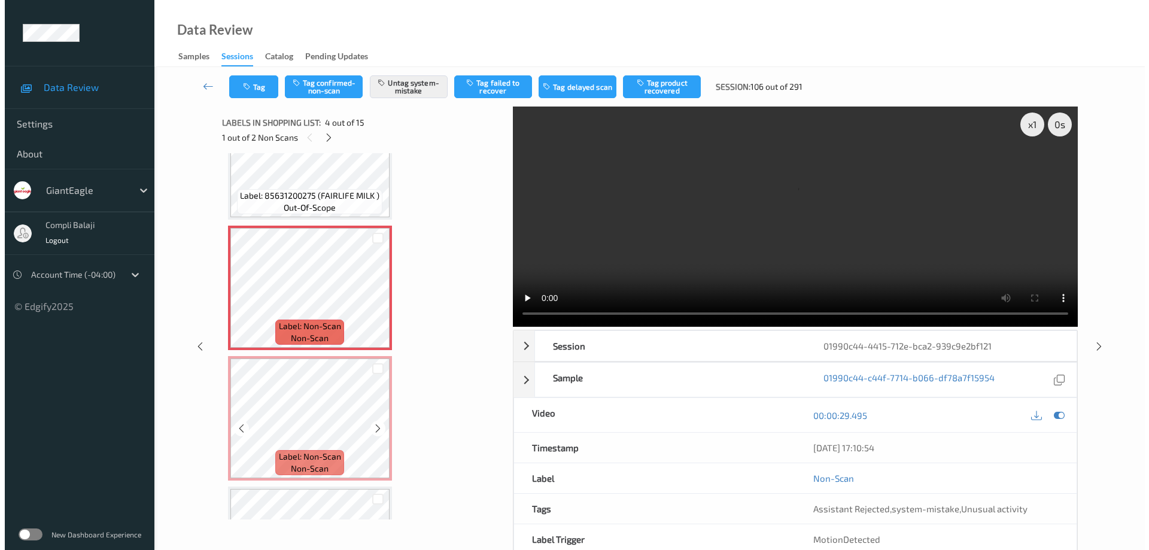
scroll to position [316, 0]
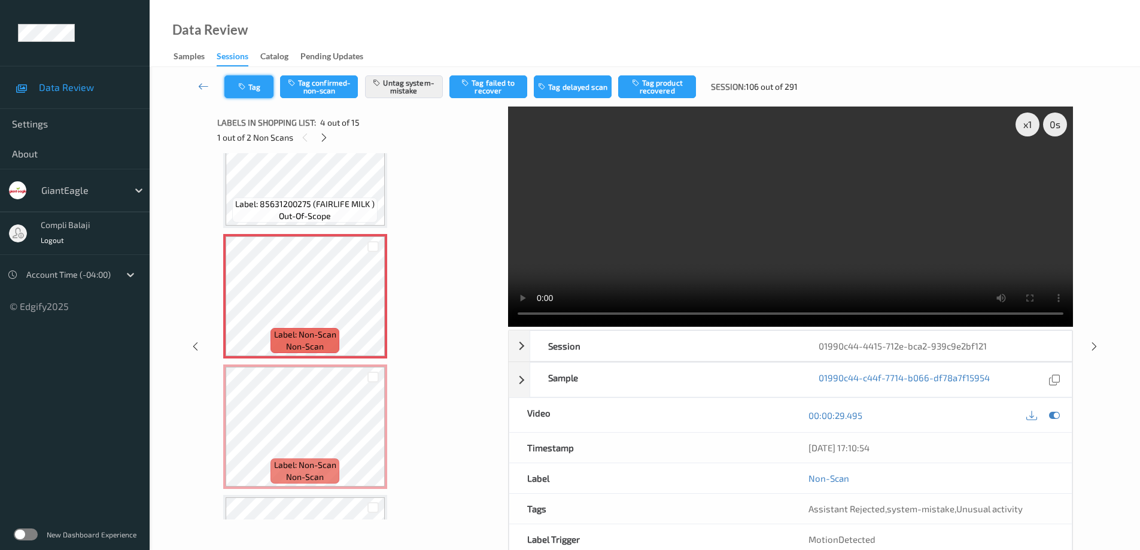
click at [258, 93] on button "Tag" at bounding box center [248, 86] width 49 height 23
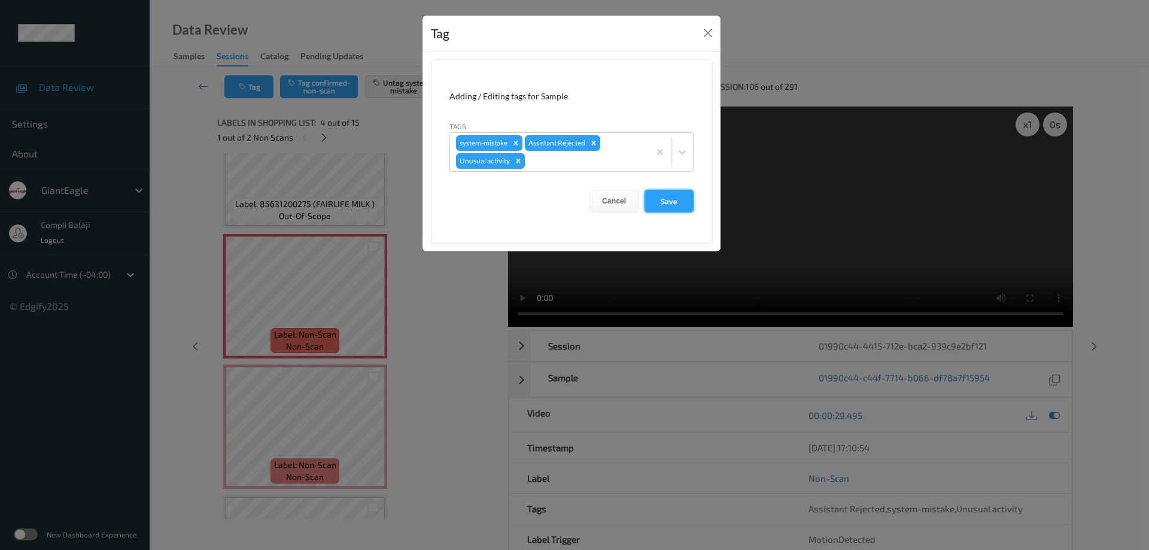
click at [674, 206] on button "Save" at bounding box center [668, 201] width 49 height 23
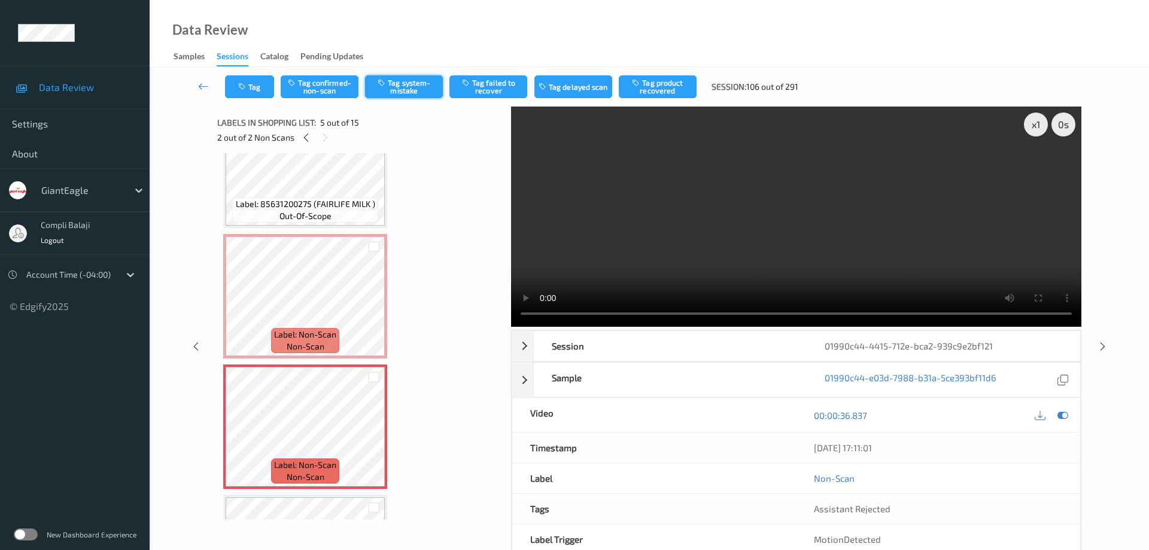
click at [406, 89] on button "Tag system-mistake" at bounding box center [404, 86] width 78 height 23
click at [260, 92] on button "Tag" at bounding box center [249, 86] width 49 height 23
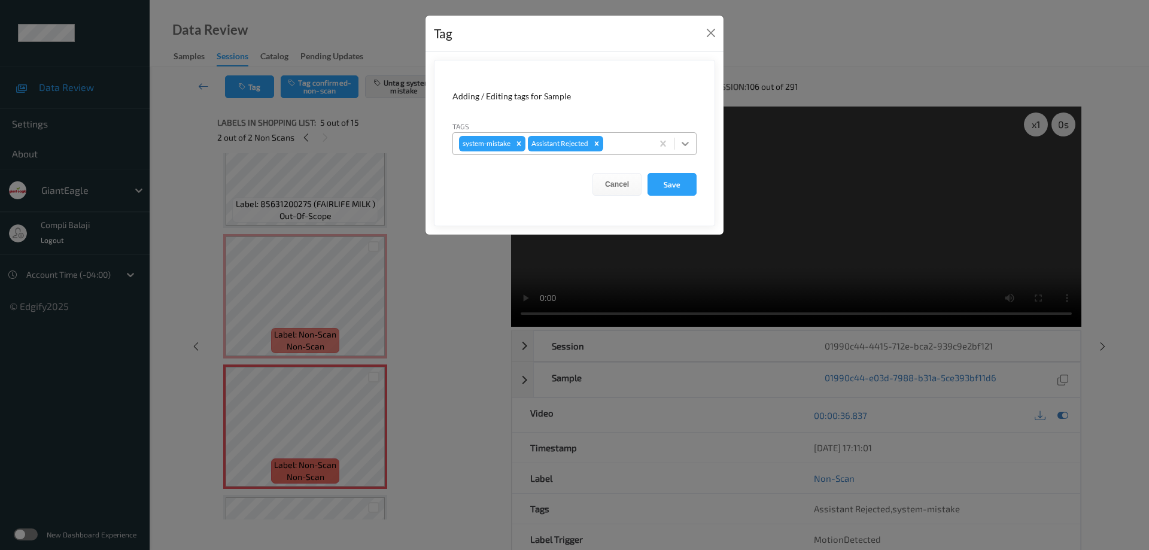
click at [684, 142] on icon at bounding box center [685, 144] width 12 height 12
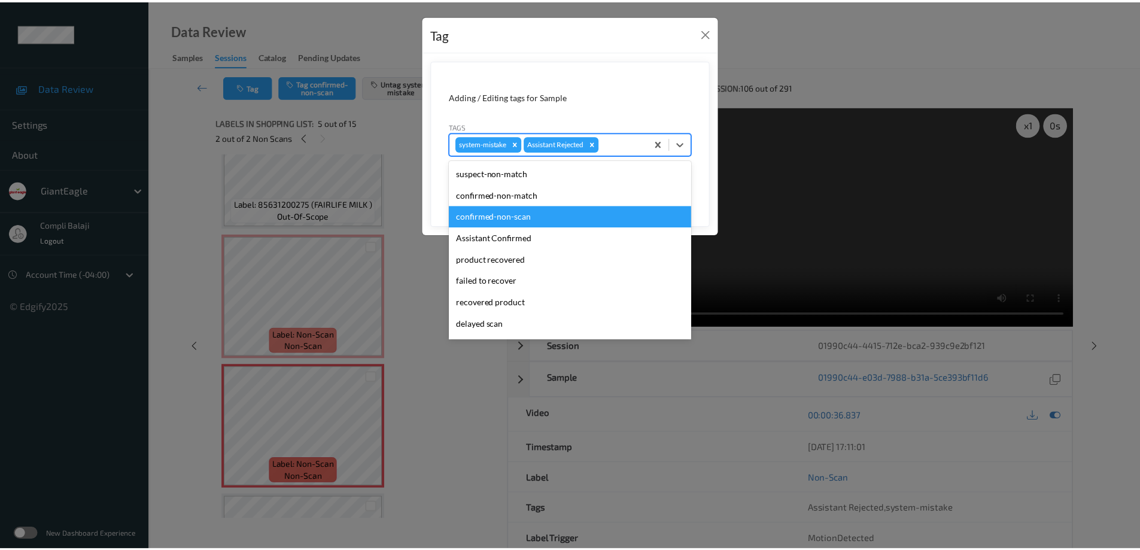
scroll to position [60, 0]
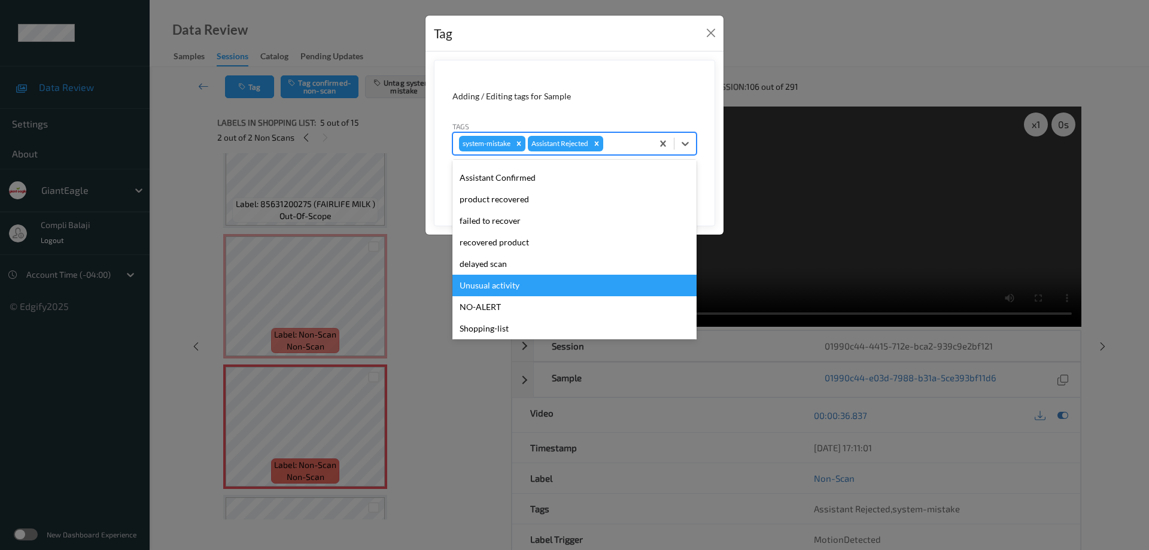
click at [499, 286] on div "Unusual activity" at bounding box center [574, 286] width 244 height 22
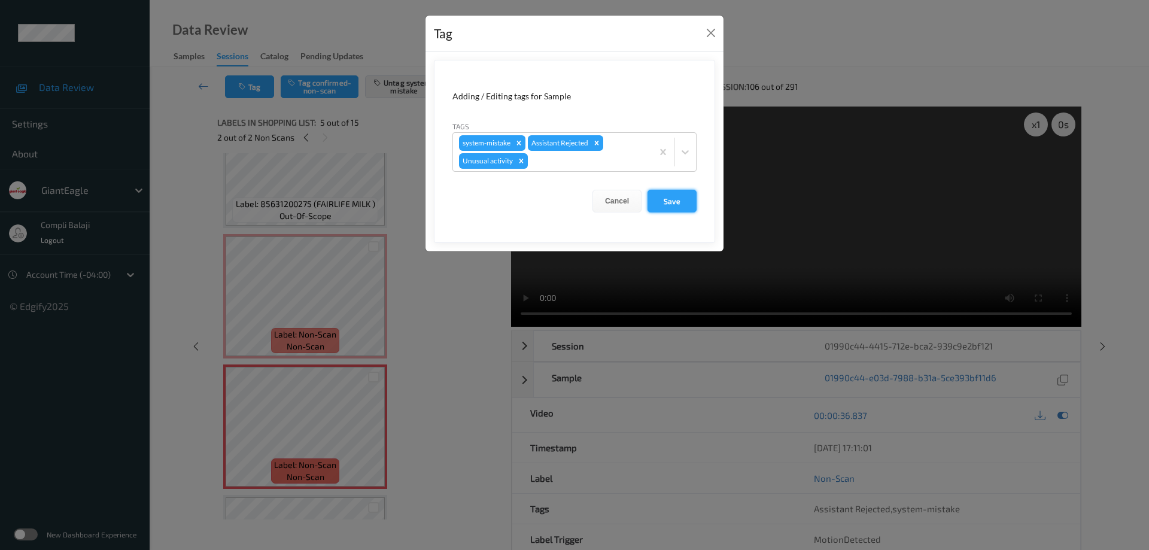
click at [677, 207] on button "Save" at bounding box center [671, 201] width 49 height 23
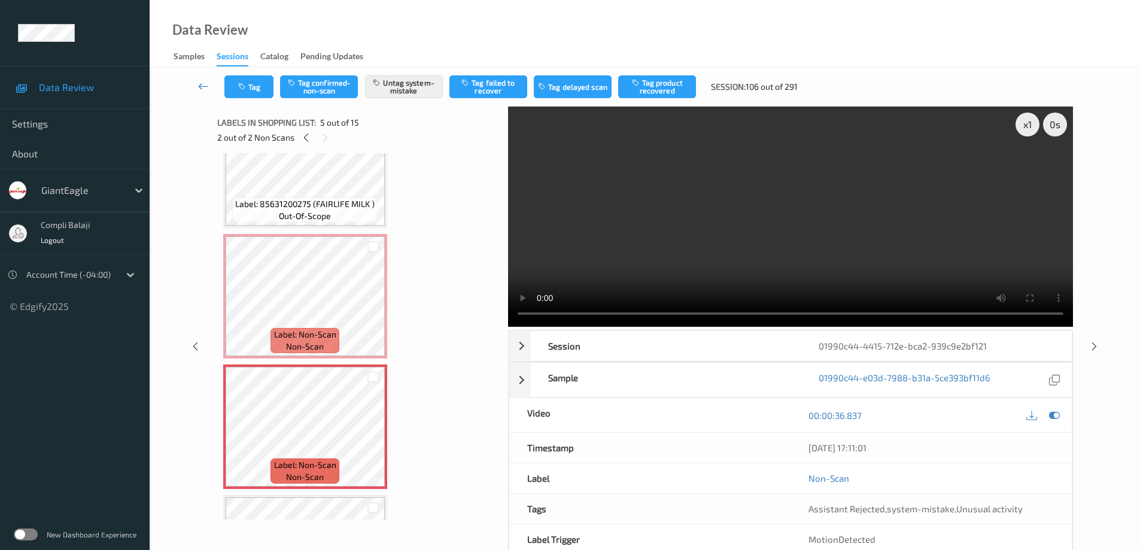
click at [196, 86] on link at bounding box center [203, 86] width 42 height 23
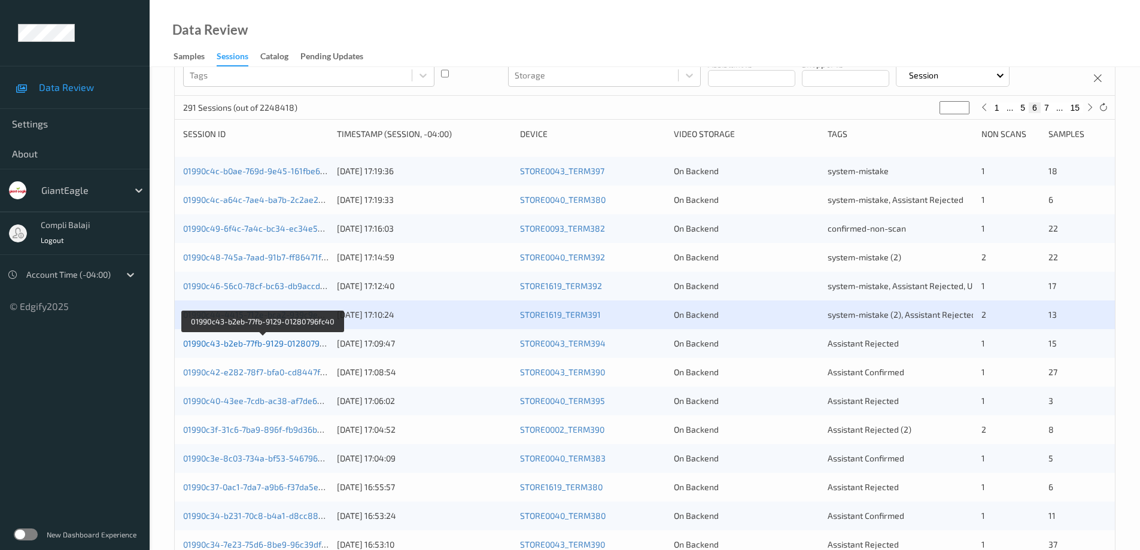
click at [288, 348] on link "01990c43-b2eb-77fb-9129-01280796fc40" at bounding box center [262, 343] width 159 height 10
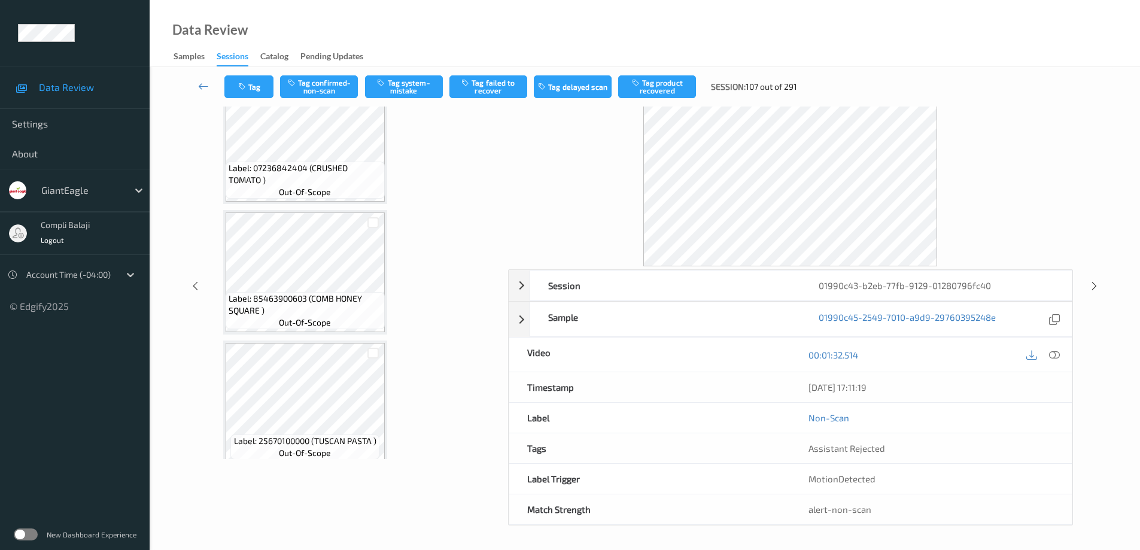
scroll to position [1128, 0]
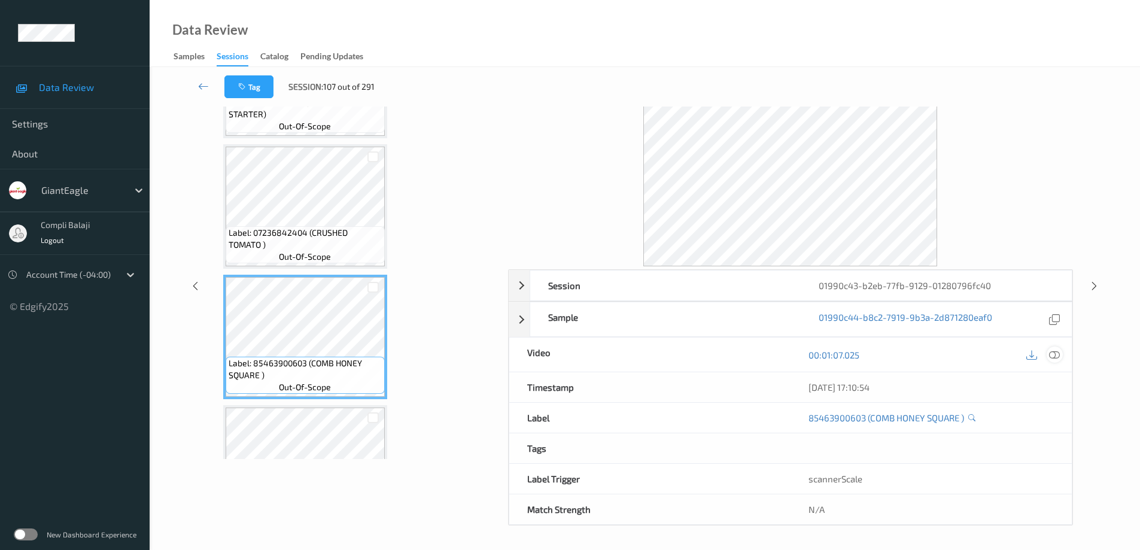
click at [1056, 355] on icon at bounding box center [1054, 354] width 11 height 11
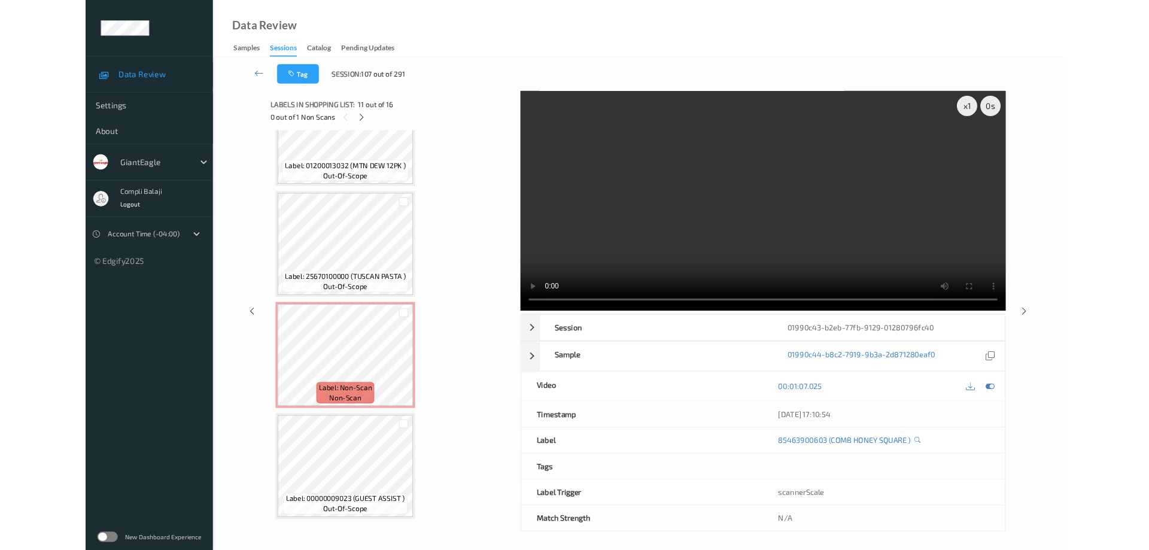
scroll to position [1630, 0]
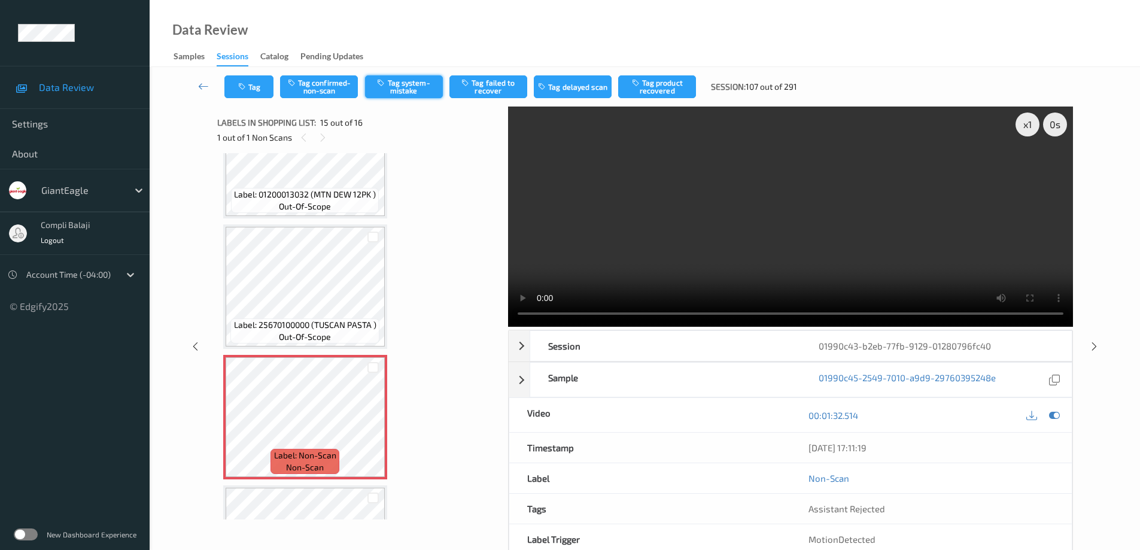
click at [415, 86] on button "Tag system-mistake" at bounding box center [404, 86] width 78 height 23
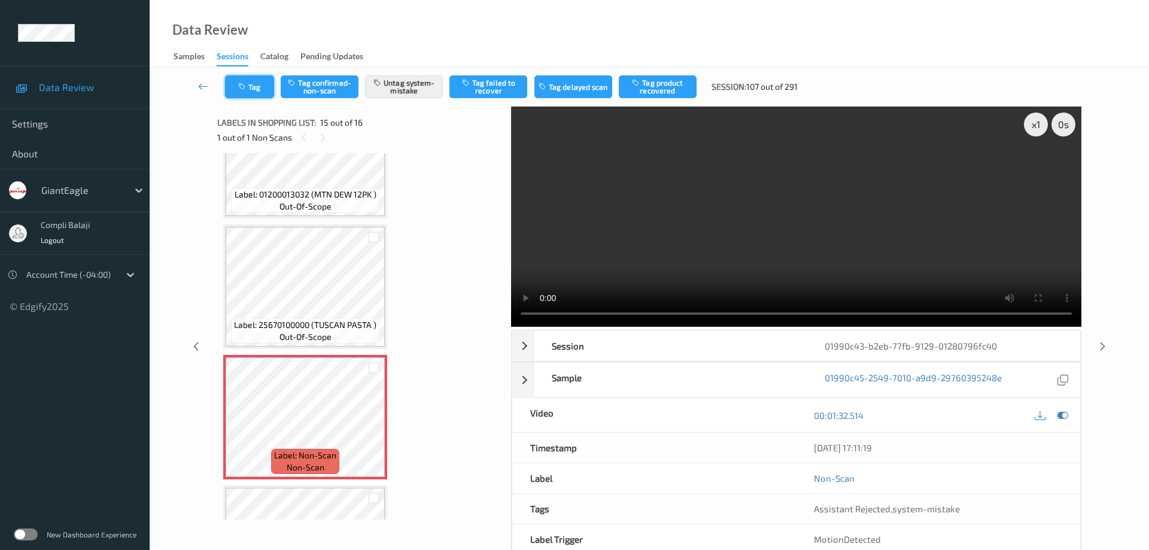
click at [258, 91] on button "Tag" at bounding box center [249, 86] width 49 height 23
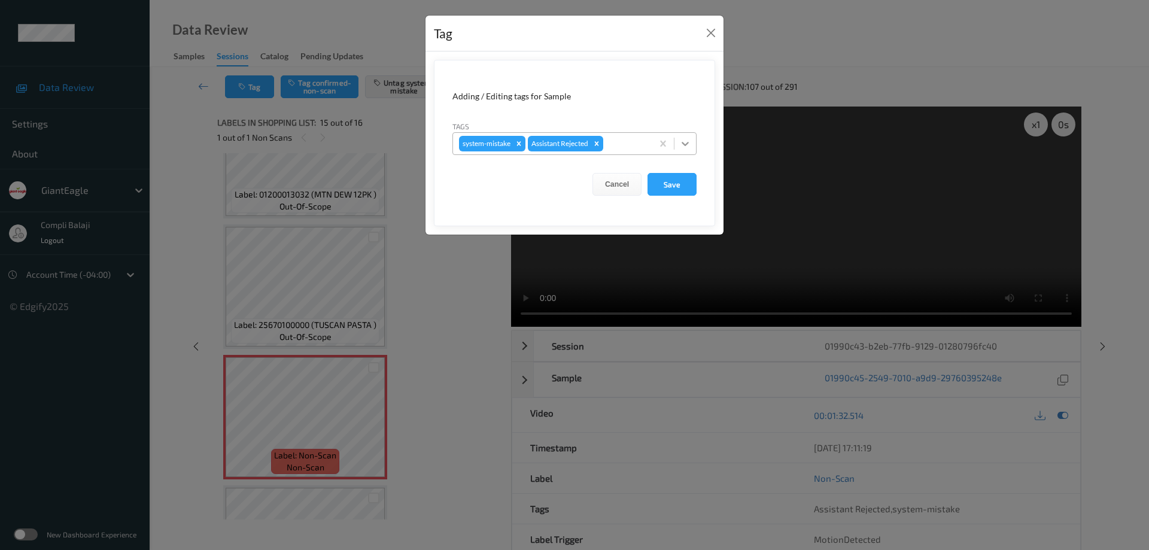
click at [686, 144] on icon at bounding box center [684, 144] width 7 height 4
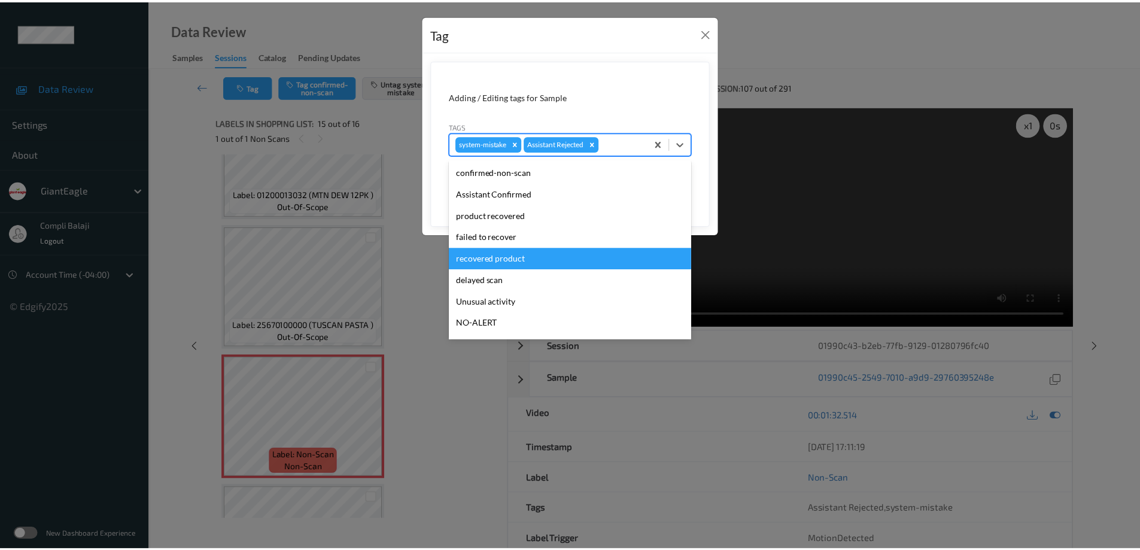
scroll to position [60, 0]
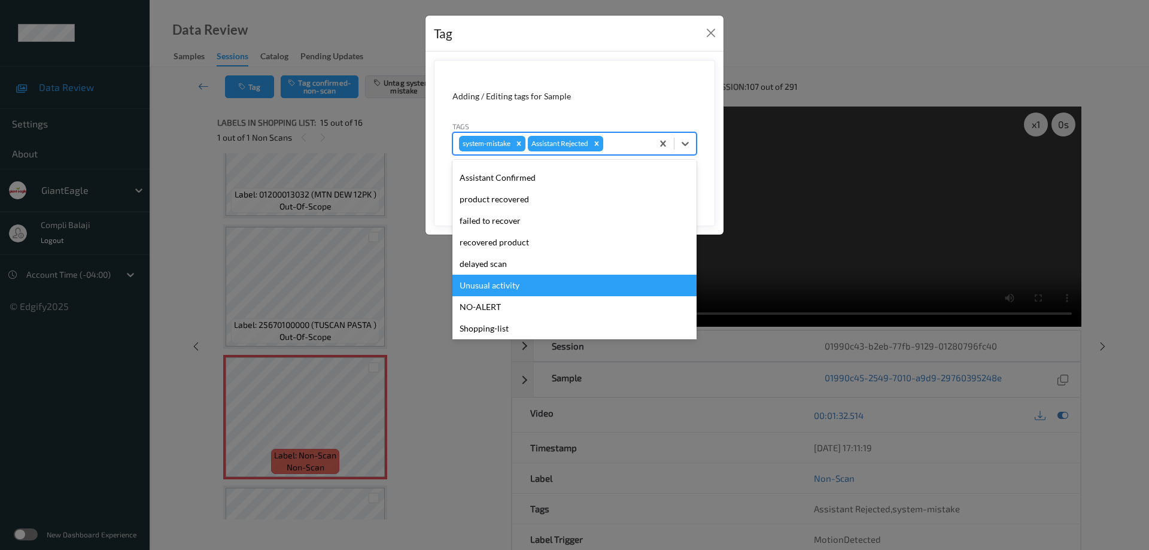
click at [519, 293] on div "Unusual activity" at bounding box center [574, 286] width 244 height 22
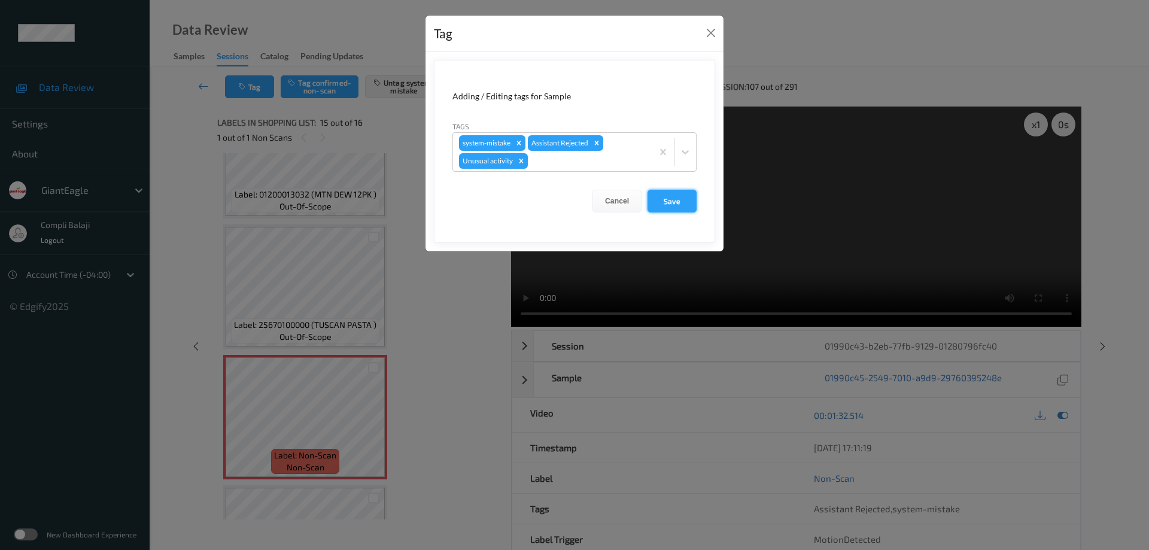
click at [674, 200] on button "Save" at bounding box center [671, 201] width 49 height 23
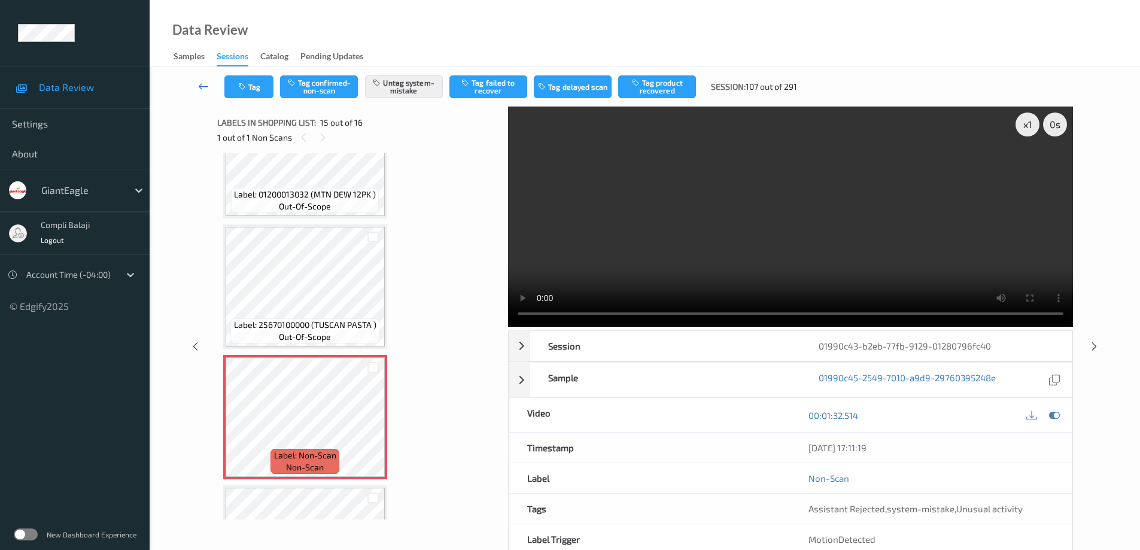
click at [202, 87] on icon at bounding box center [203, 86] width 11 height 12
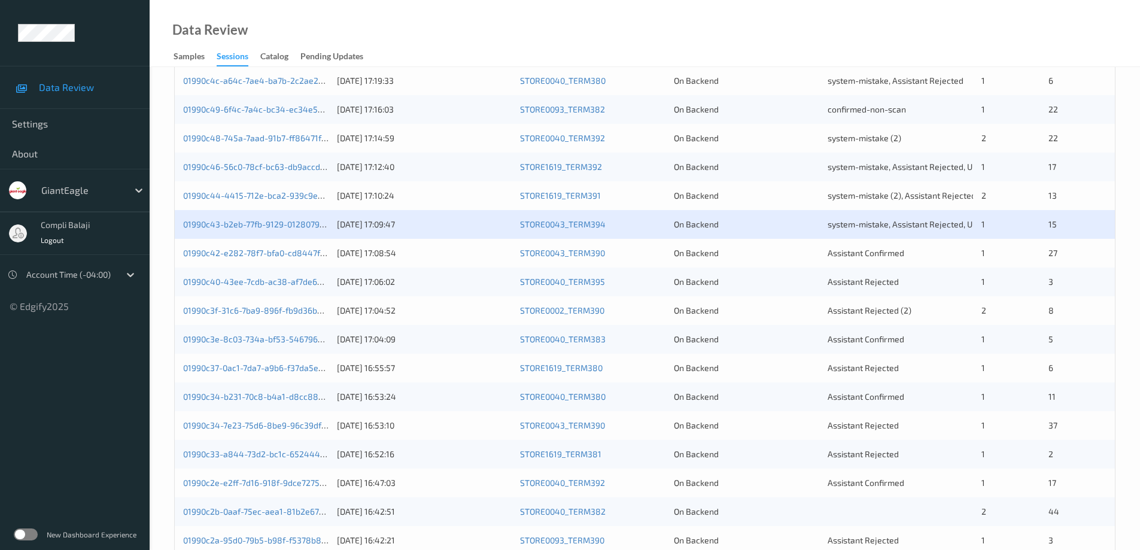
scroll to position [239, 0]
click at [296, 254] on link "01990c42-e282-78f7-bfa0-cd8447f264b0" at bounding box center [264, 252] width 162 height 10
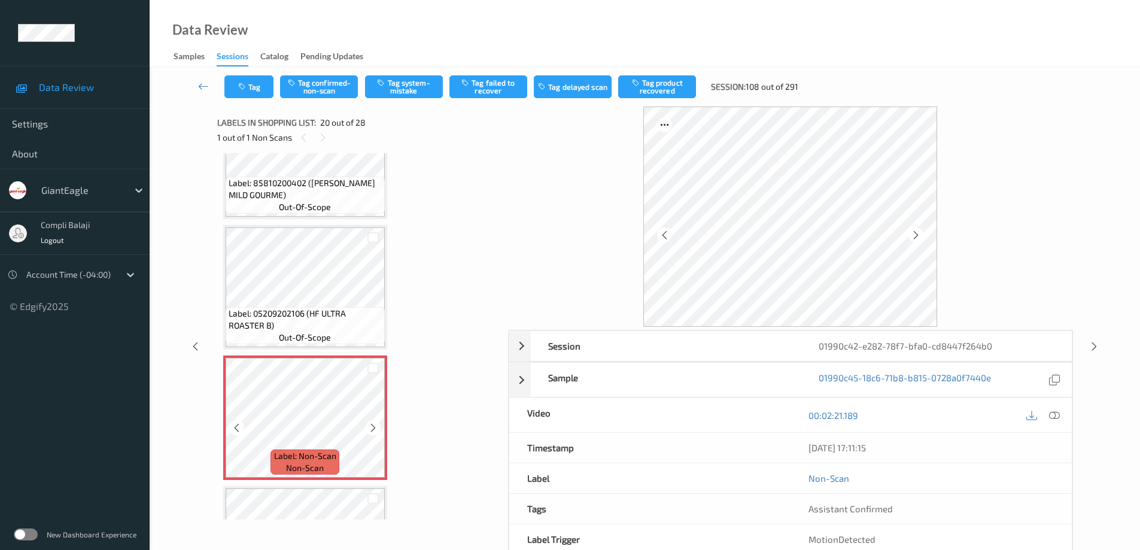
scroll to position [2222, 0]
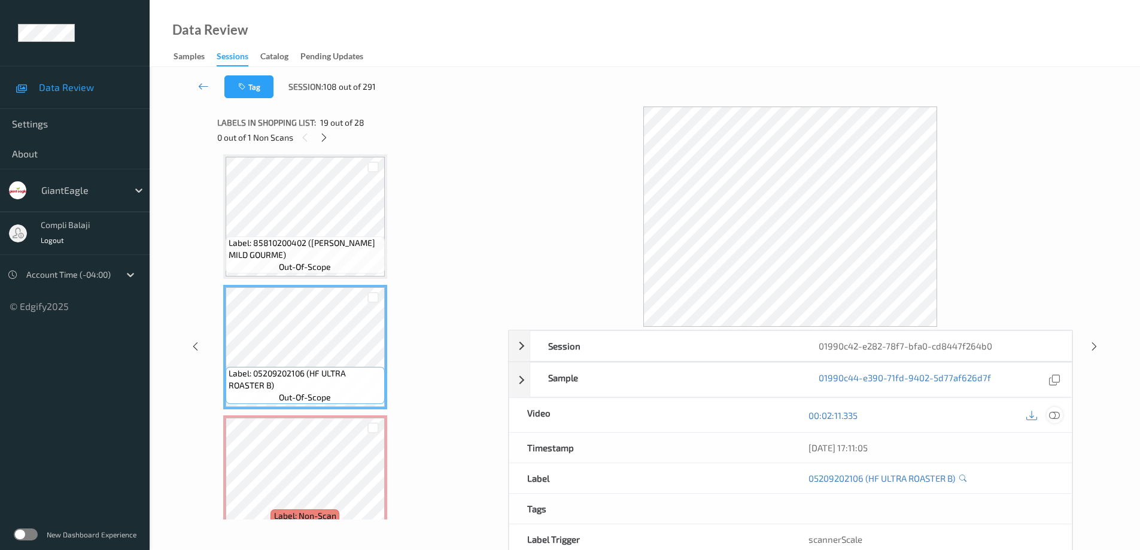
click at [1060, 418] on div at bounding box center [1054, 415] width 16 height 16
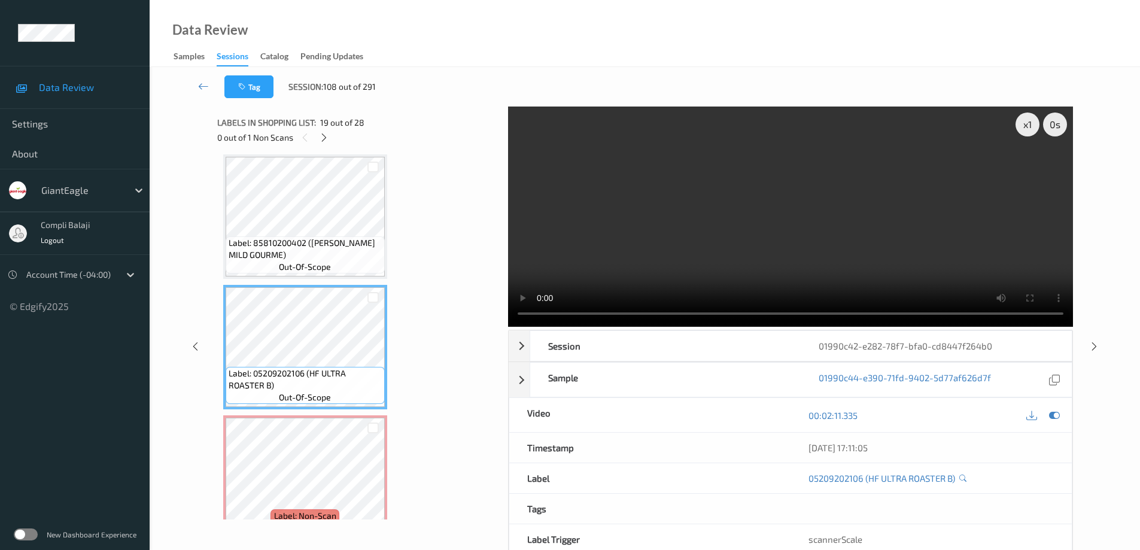
click at [1055, 423] on div at bounding box center [1042, 415] width 39 height 16
click at [1058, 421] on div at bounding box center [1054, 415] width 16 height 16
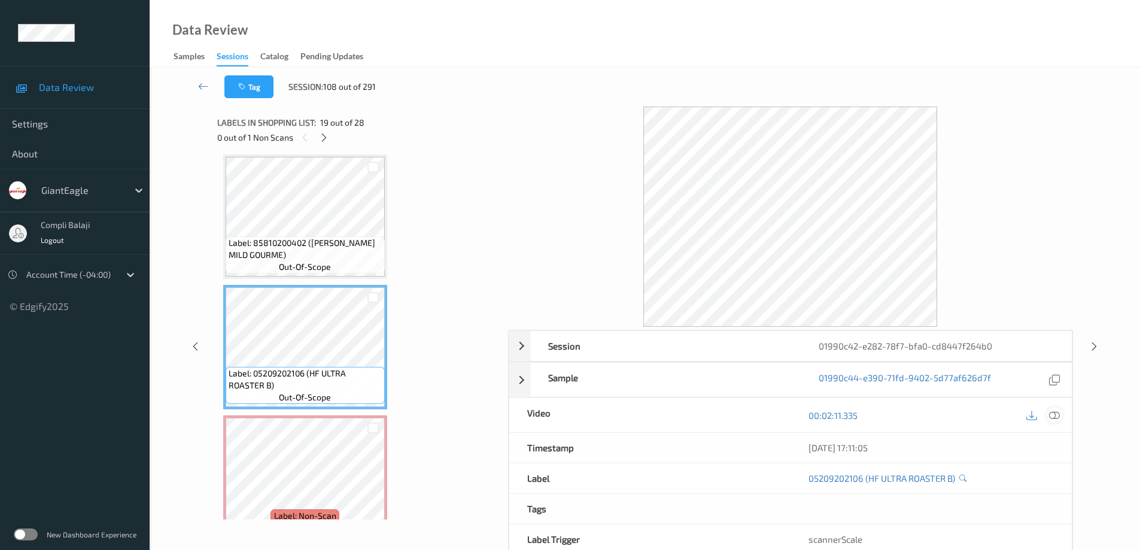
click at [1054, 419] on icon at bounding box center [1054, 414] width 11 height 11
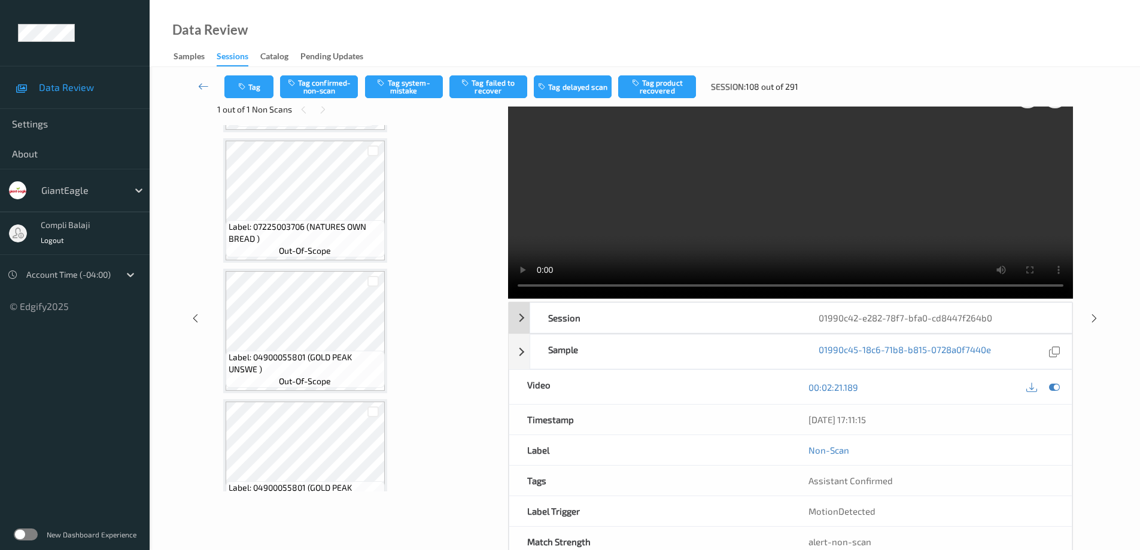
scroll to position [0, 0]
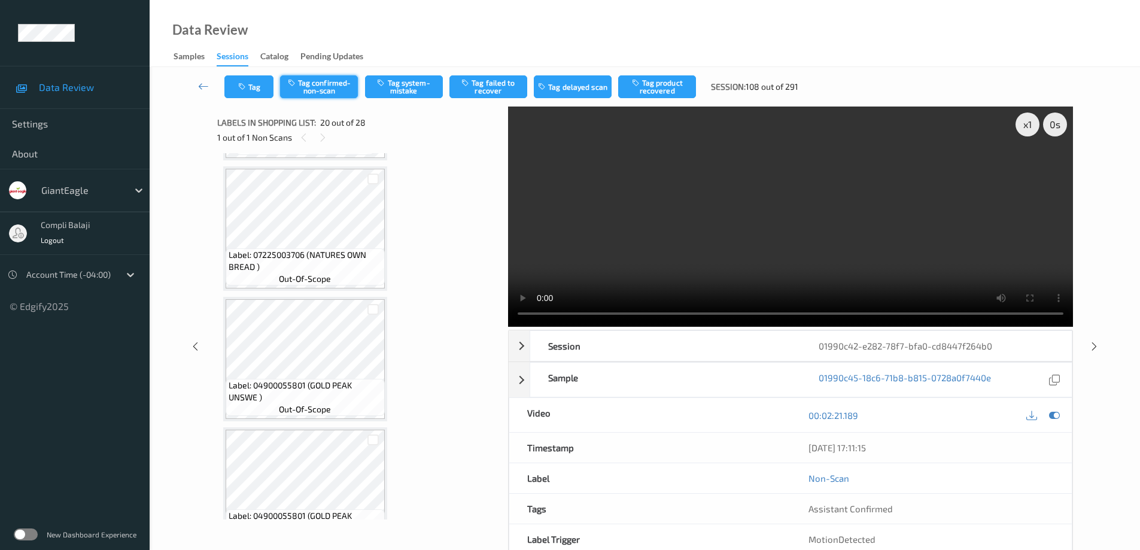
click at [333, 90] on button "Tag confirmed-non-scan" at bounding box center [319, 86] width 78 height 23
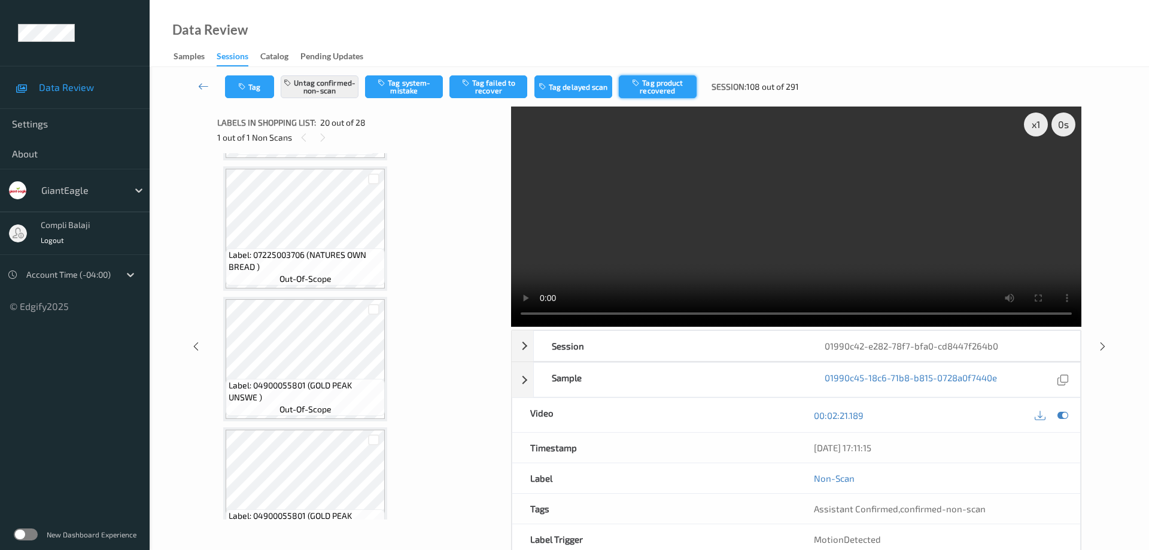
click at [674, 90] on button "Tag product recovered" at bounding box center [658, 86] width 78 height 23
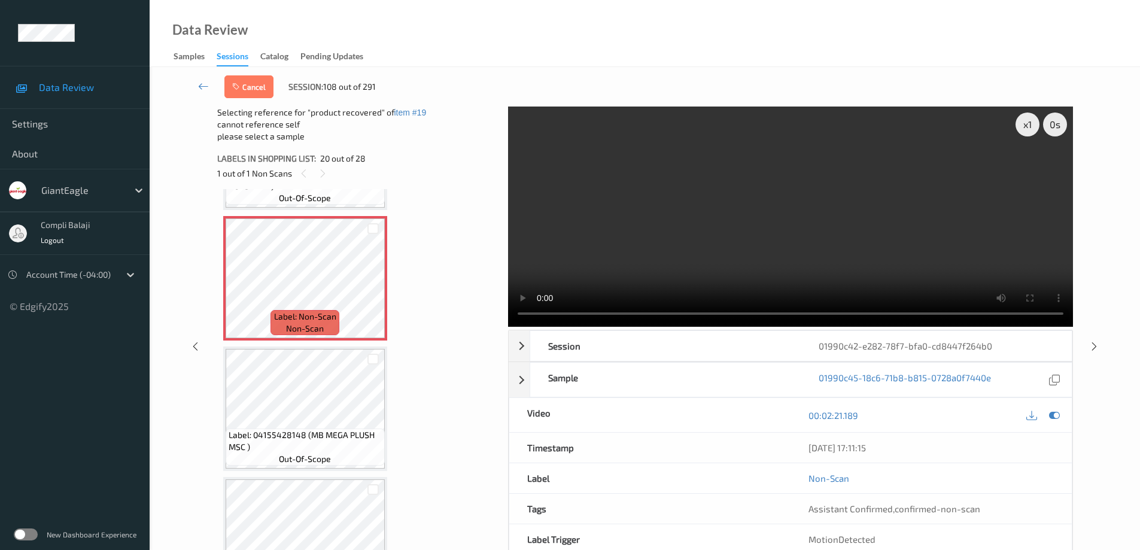
scroll to position [2454, 0]
click at [378, 361] on div at bounding box center [372, 362] width 11 height 11
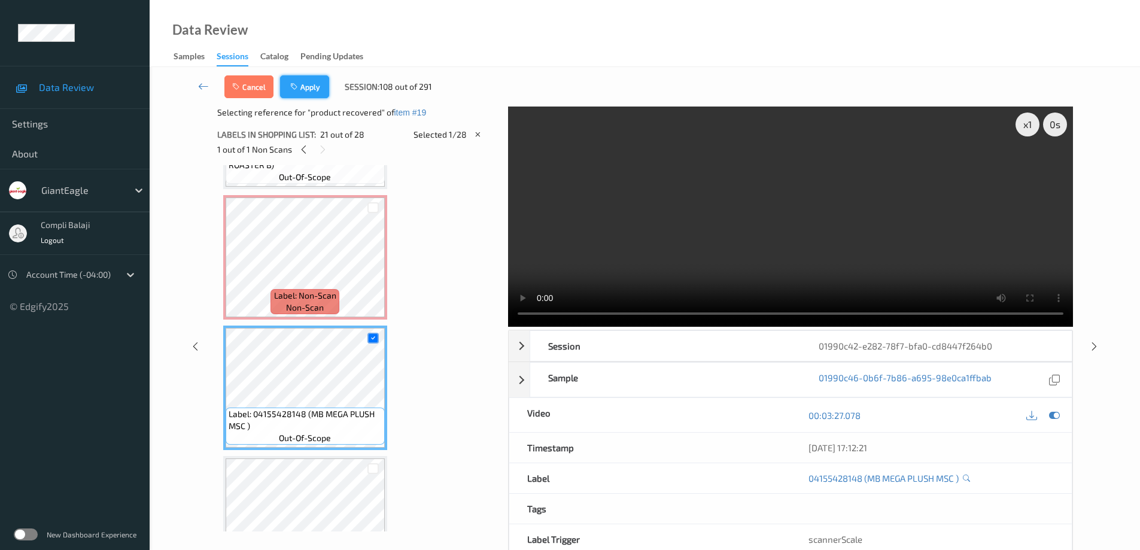
click at [309, 81] on button "Apply" at bounding box center [304, 86] width 49 height 23
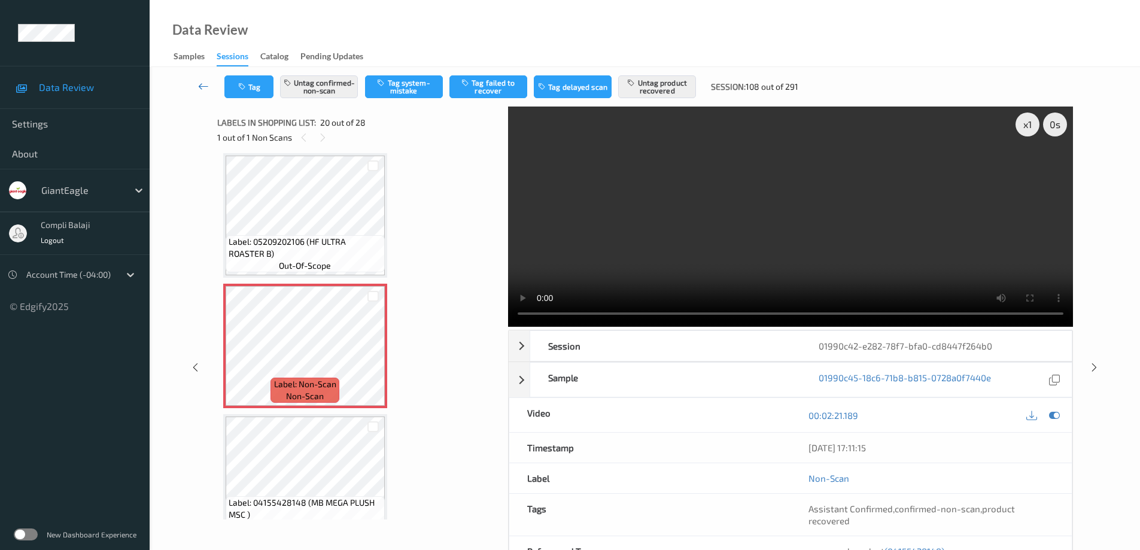
click at [202, 84] on icon at bounding box center [203, 86] width 11 height 12
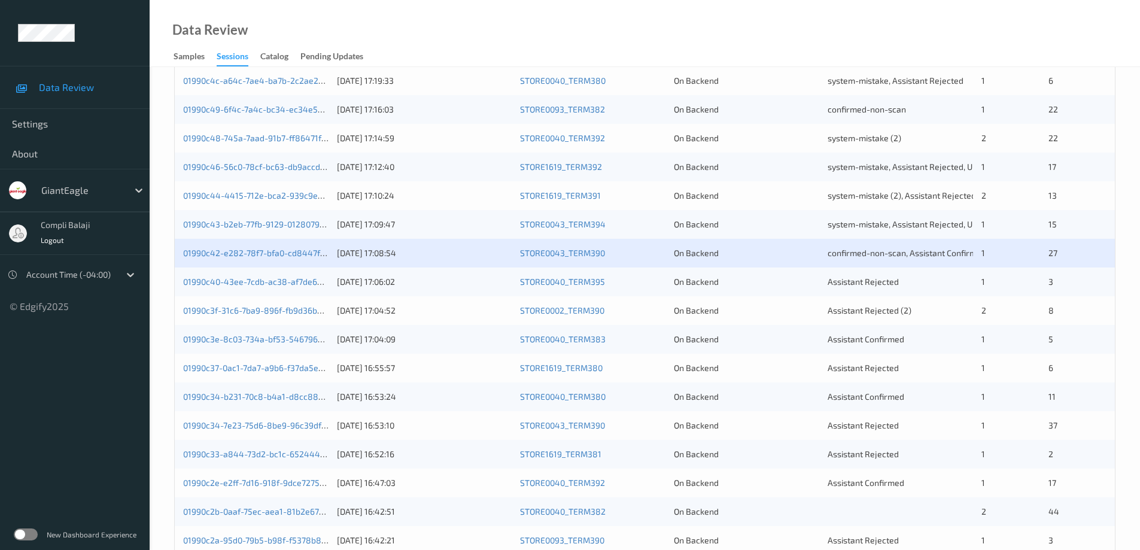
scroll to position [239, 0]
click at [296, 282] on link "01990c40-43ee-7cdb-ac38-af7de6a648df" at bounding box center [264, 281] width 162 height 10
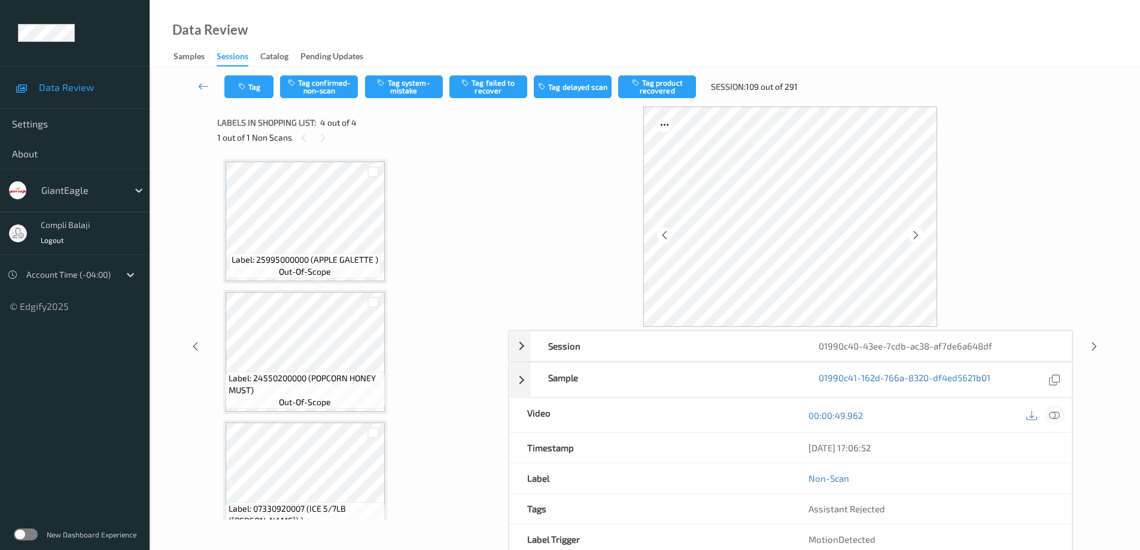
click at [1057, 418] on icon at bounding box center [1054, 414] width 11 height 11
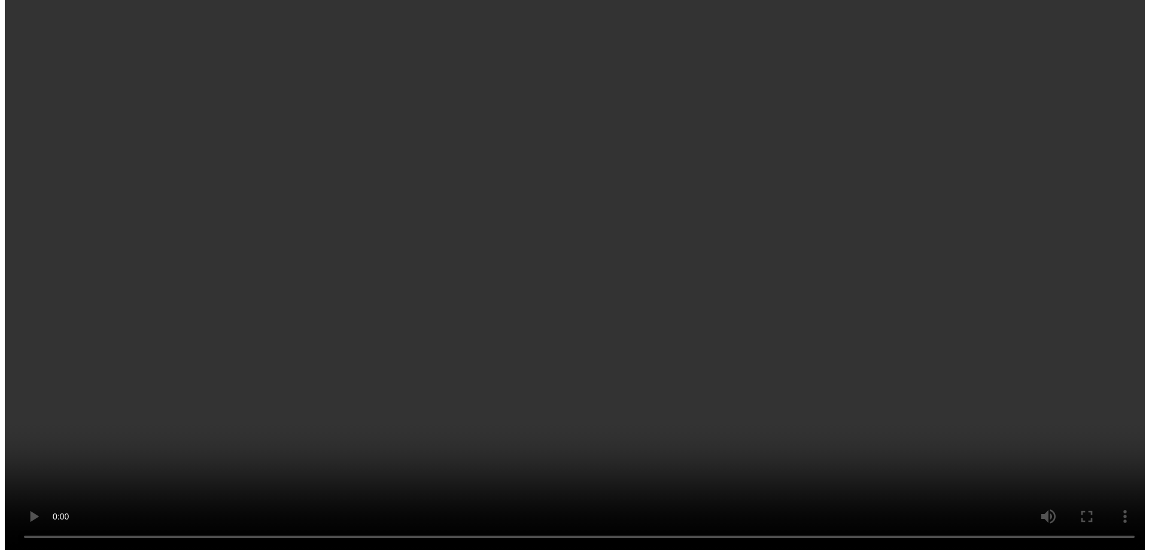
scroll to position [162, 0]
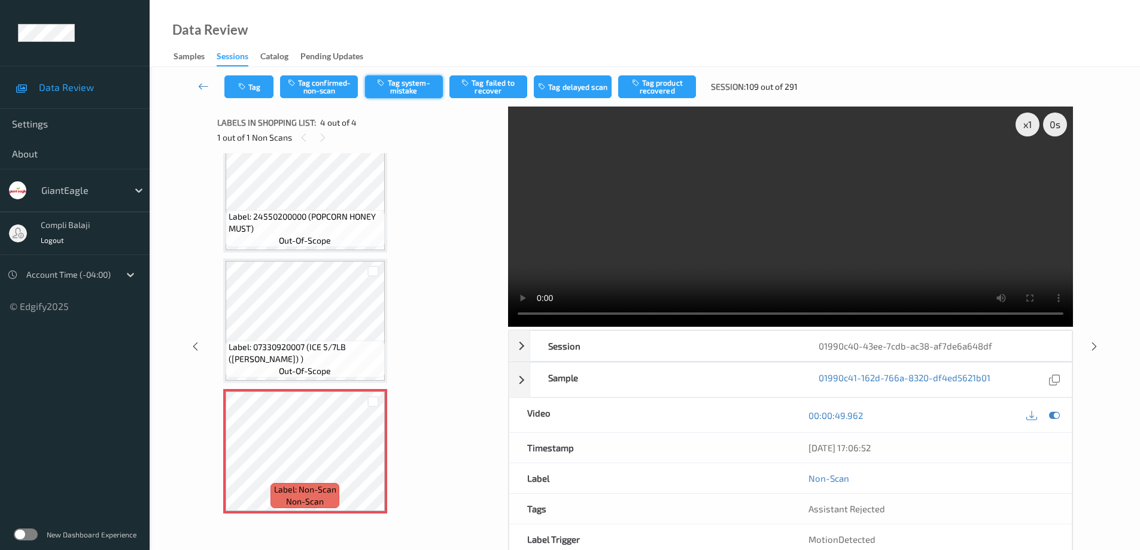
click at [413, 87] on button "Tag system-mistake" at bounding box center [404, 86] width 78 height 23
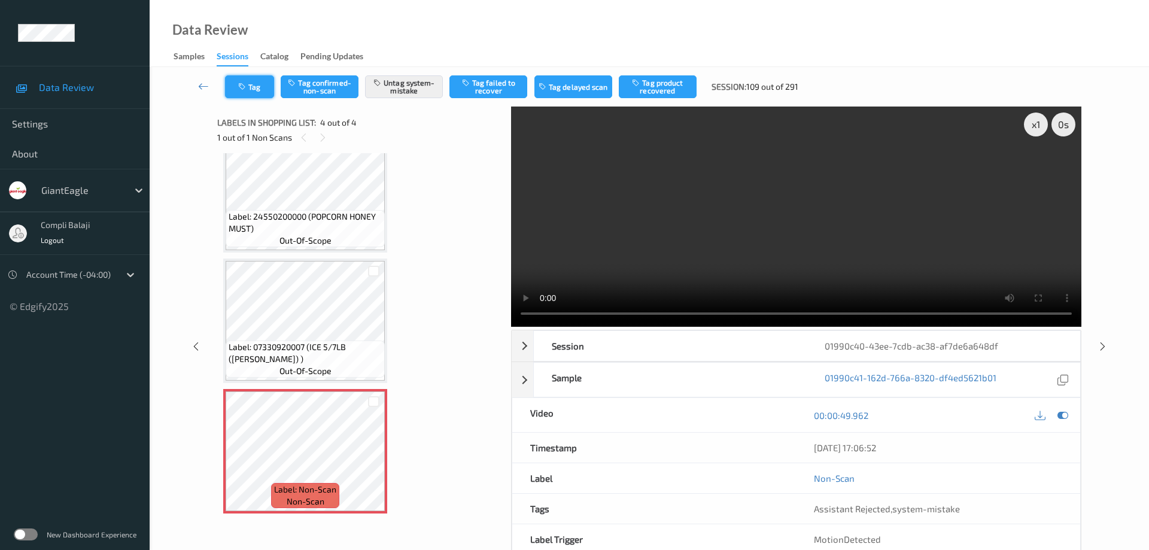
click at [260, 95] on button "Tag" at bounding box center [249, 86] width 49 height 23
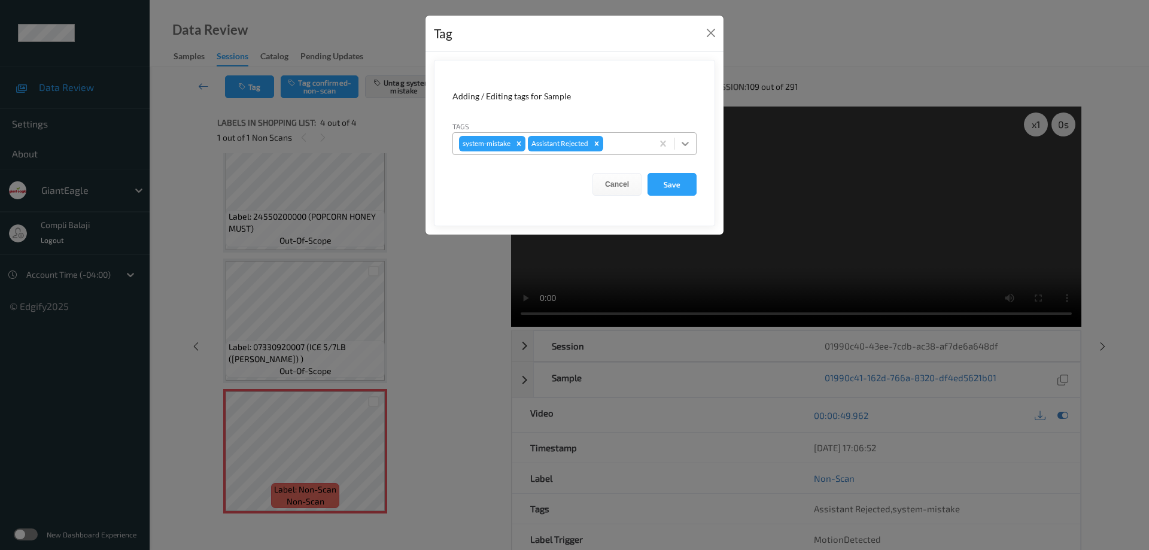
click at [687, 142] on icon at bounding box center [685, 144] width 12 height 12
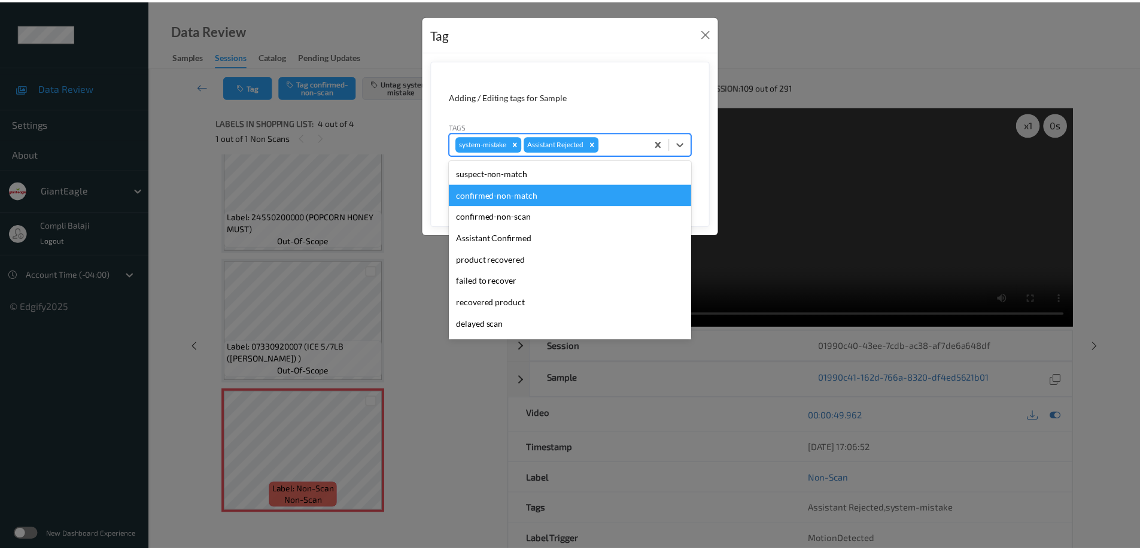
scroll to position [105, 0]
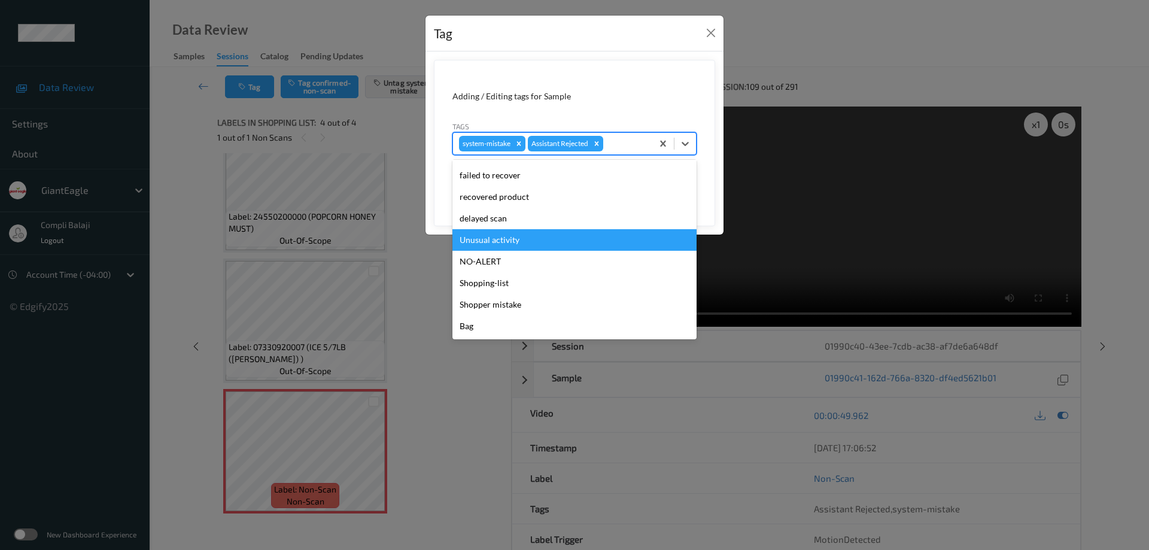
drag, startPoint x: 502, startPoint y: 243, endPoint x: 585, endPoint y: 227, distance: 84.7
click at [503, 243] on div "Unusual activity" at bounding box center [574, 240] width 244 height 22
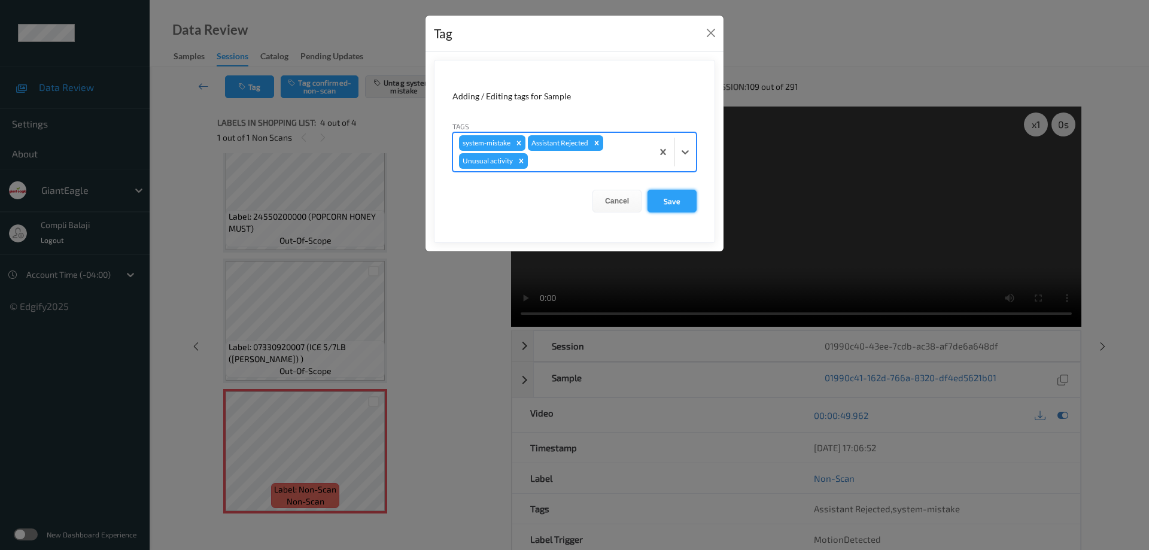
click at [666, 200] on button "Save" at bounding box center [671, 201] width 49 height 23
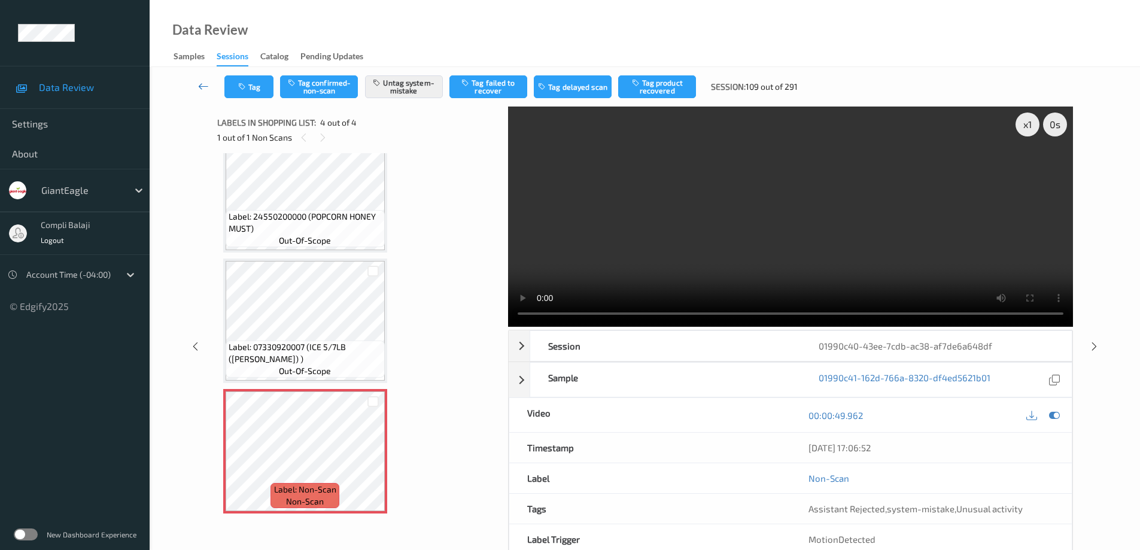
click at [197, 87] on link at bounding box center [203, 86] width 42 height 23
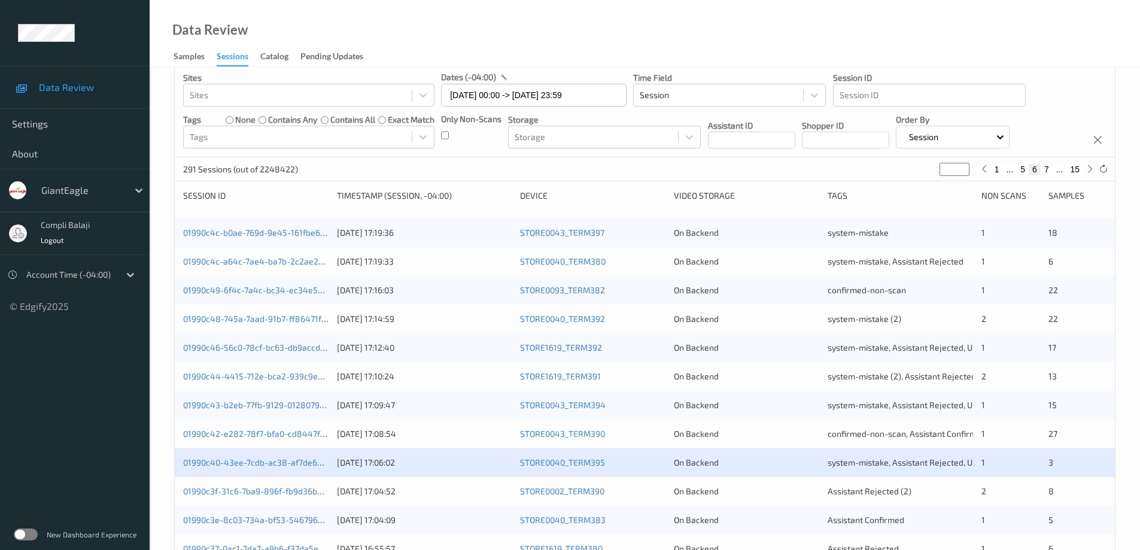
scroll to position [179, 0]
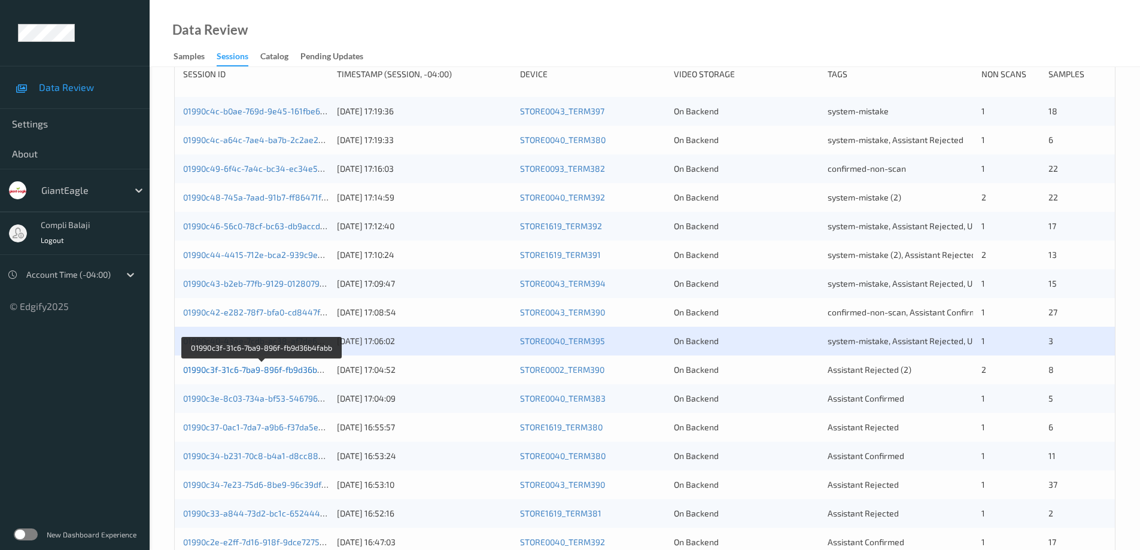
click at [291, 372] on link "01990c3f-31c6-7ba9-896f-fb9d36b4fabb" at bounding box center [261, 369] width 157 height 10
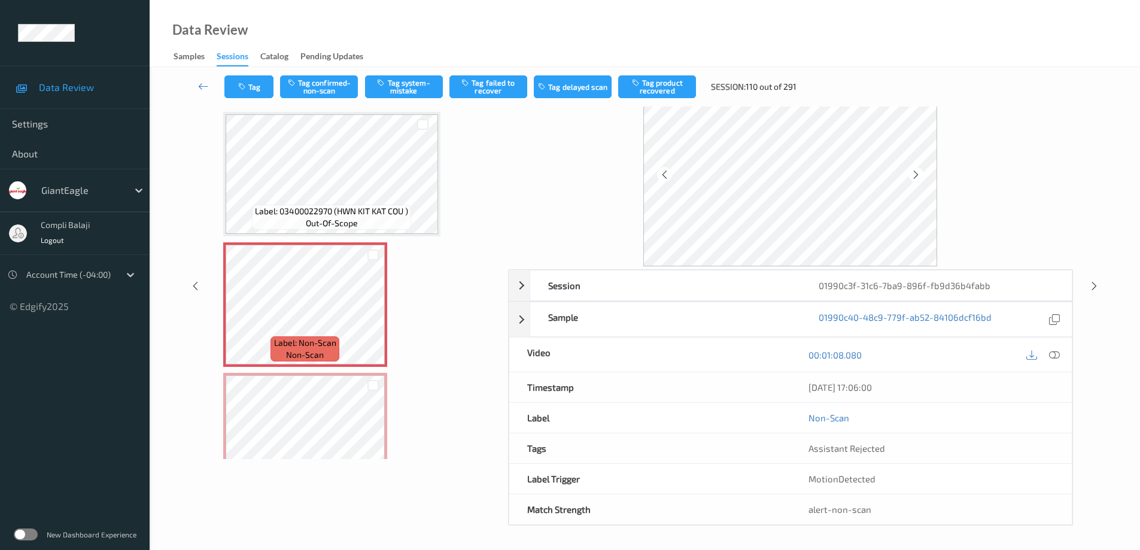
scroll to position [767, 0]
click at [1055, 354] on icon at bounding box center [1054, 354] width 11 height 11
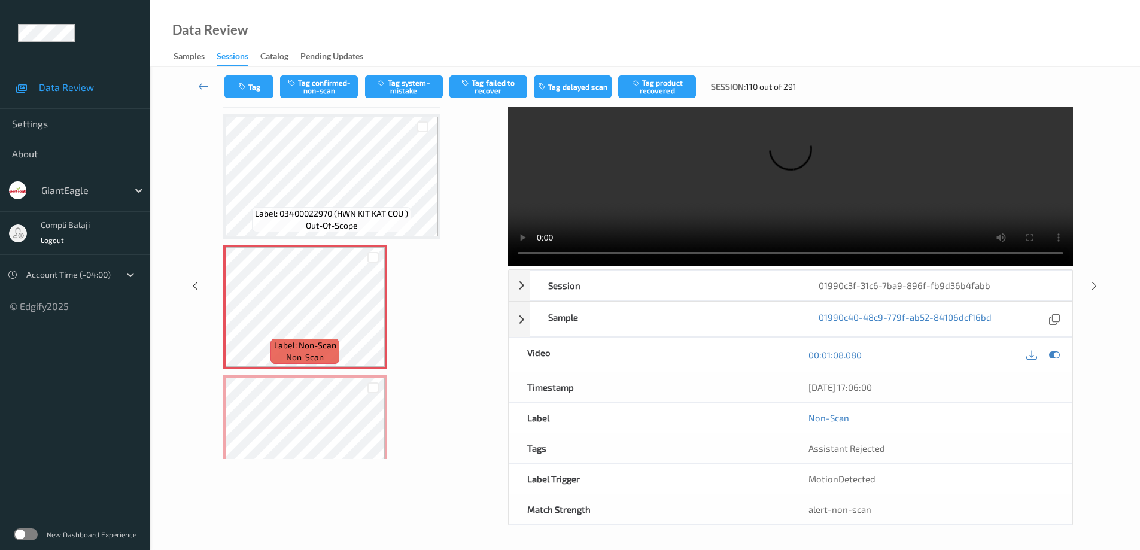
scroll to position [0, 0]
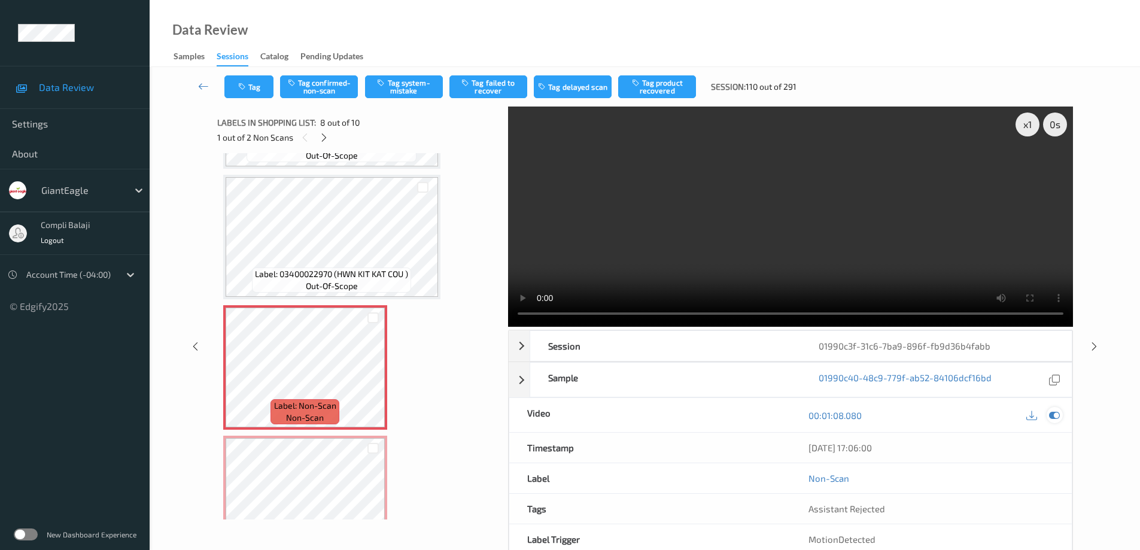
click at [1053, 413] on icon at bounding box center [1054, 415] width 11 height 11
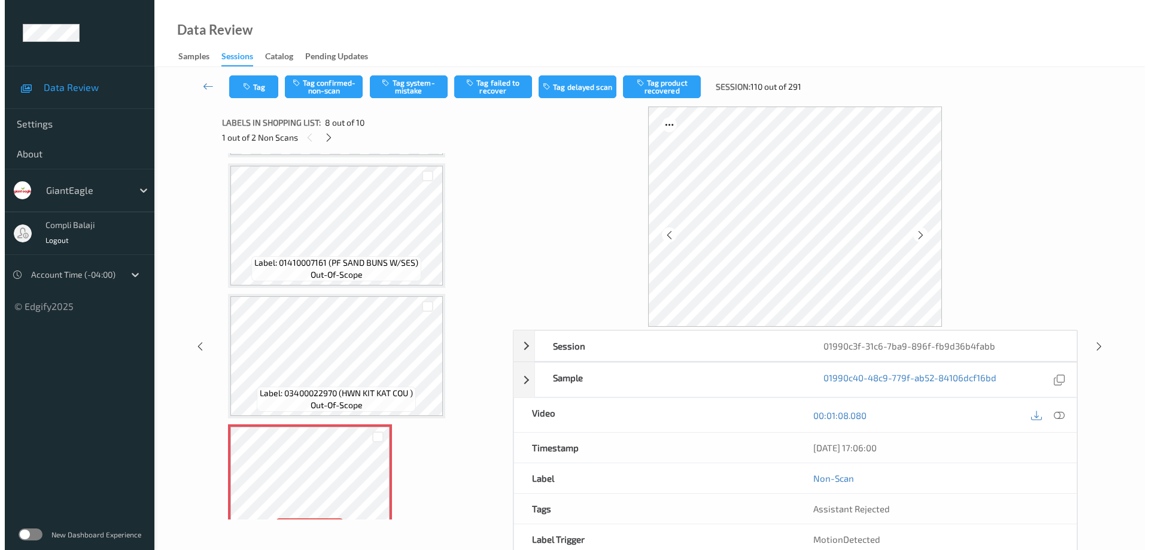
scroll to position [647, 0]
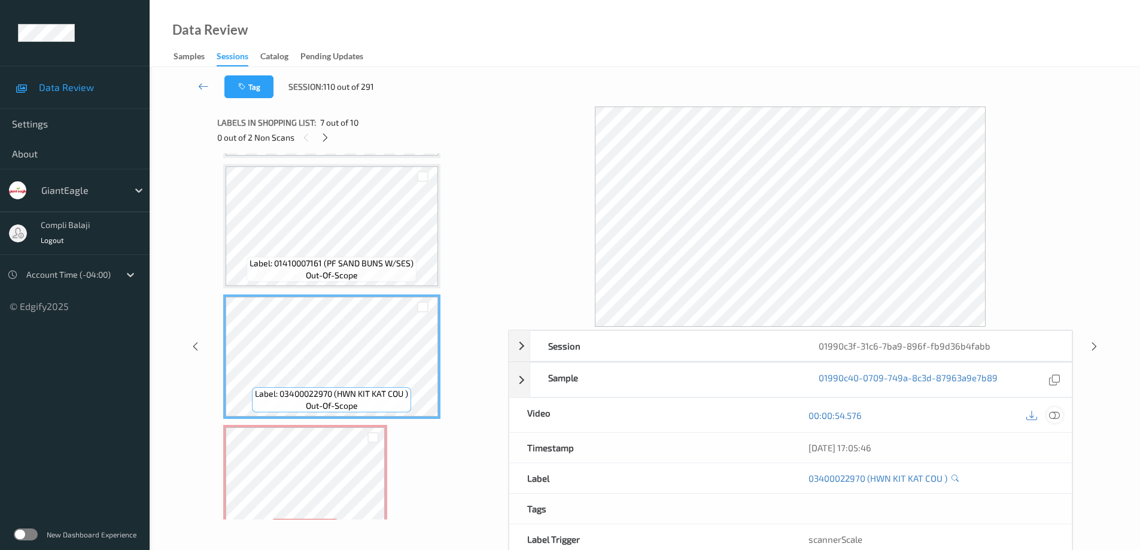
click at [1052, 418] on icon at bounding box center [1054, 414] width 11 height 11
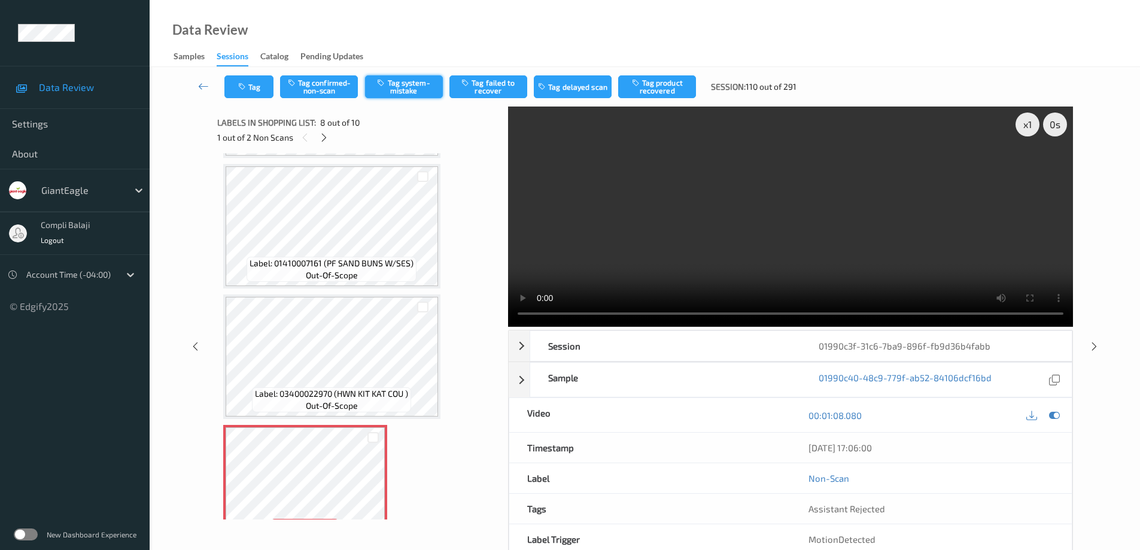
click at [403, 87] on button "Tag system-mistake" at bounding box center [404, 86] width 78 height 23
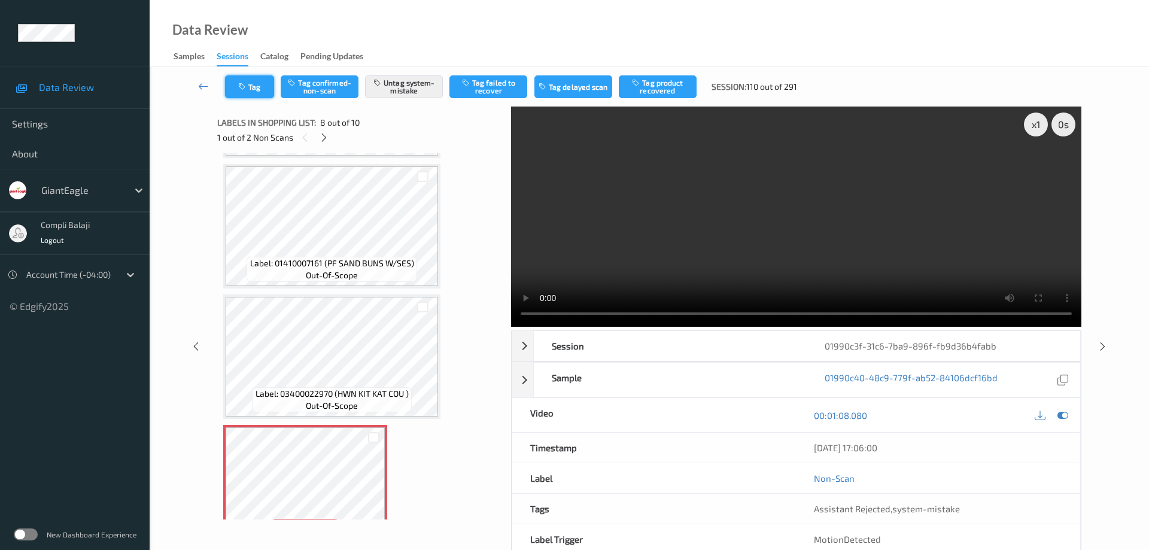
click at [254, 87] on button "Tag" at bounding box center [249, 86] width 49 height 23
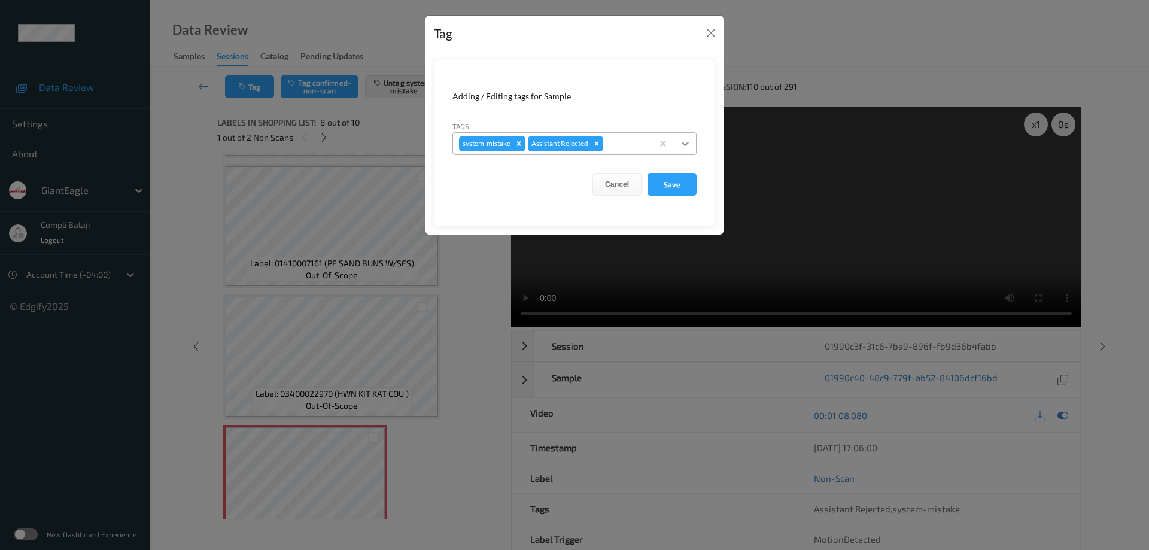
click at [685, 142] on icon at bounding box center [685, 144] width 12 height 12
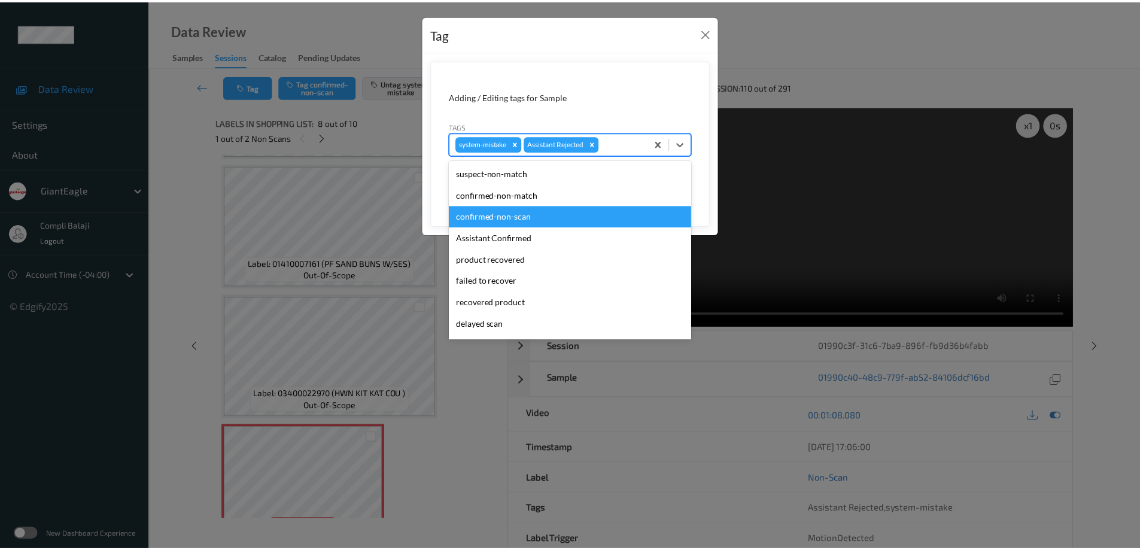
scroll to position [60, 0]
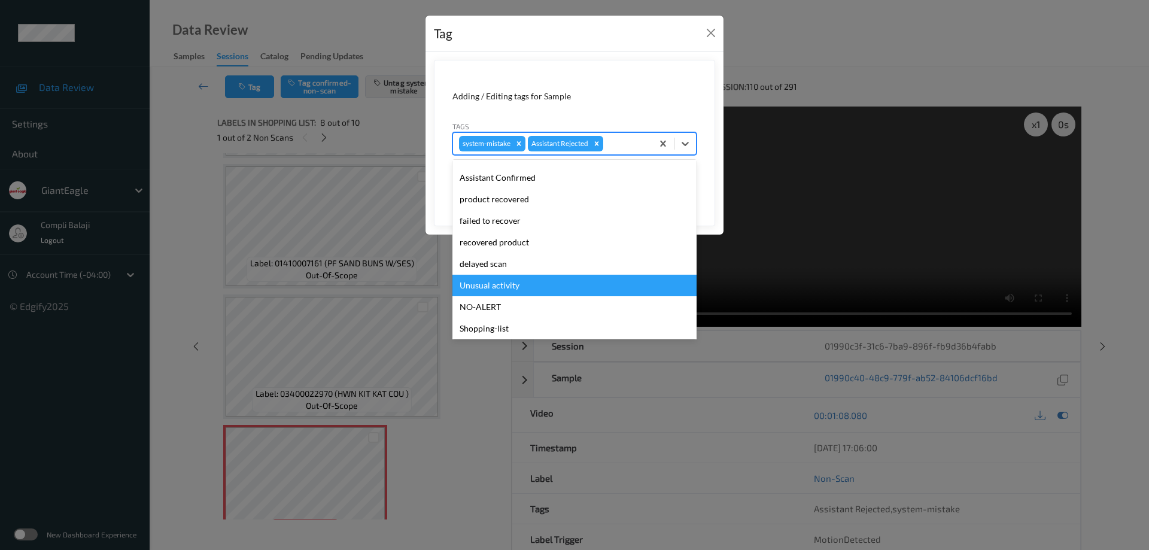
click at [516, 284] on div "Unusual activity" at bounding box center [574, 286] width 244 height 22
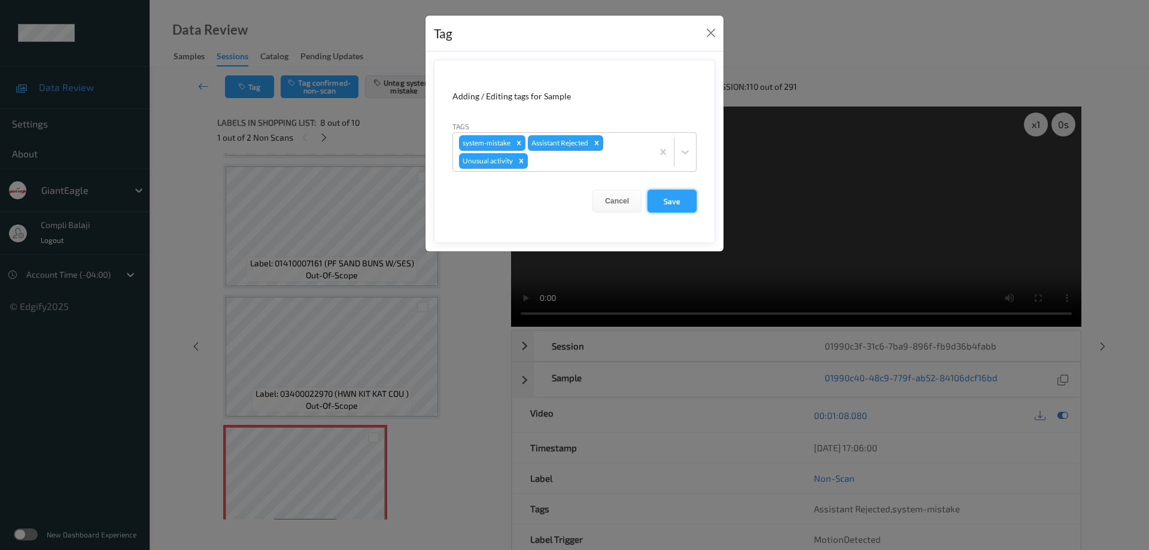
drag, startPoint x: 667, startPoint y: 205, endPoint x: 711, endPoint y: 201, distance: 44.5
click at [668, 205] on button "Save" at bounding box center [671, 201] width 49 height 23
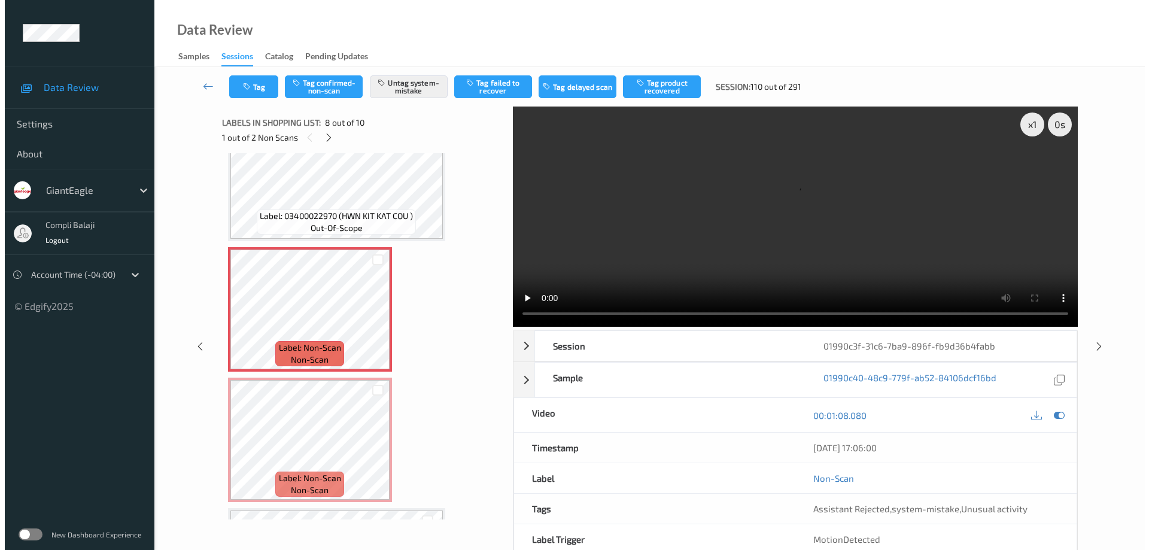
scroll to position [827, 0]
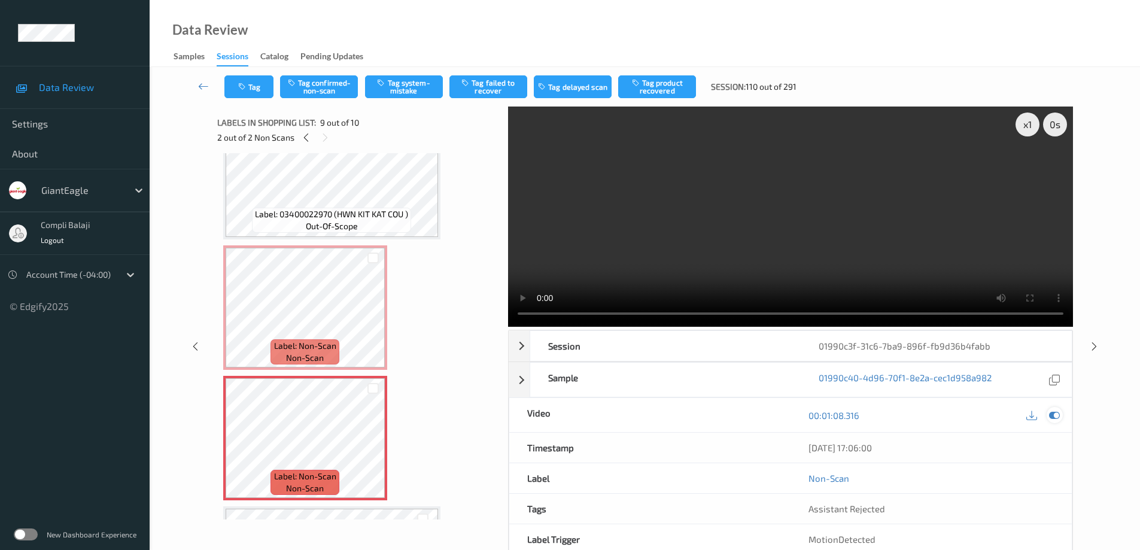
click at [1053, 419] on icon at bounding box center [1054, 415] width 11 height 11
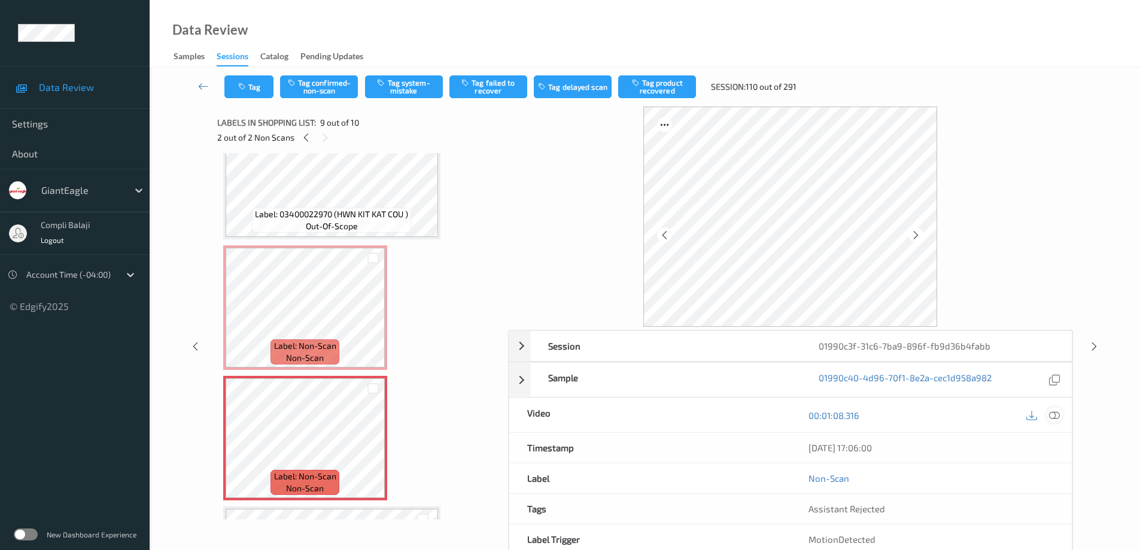
click at [1051, 419] on icon at bounding box center [1054, 414] width 11 height 11
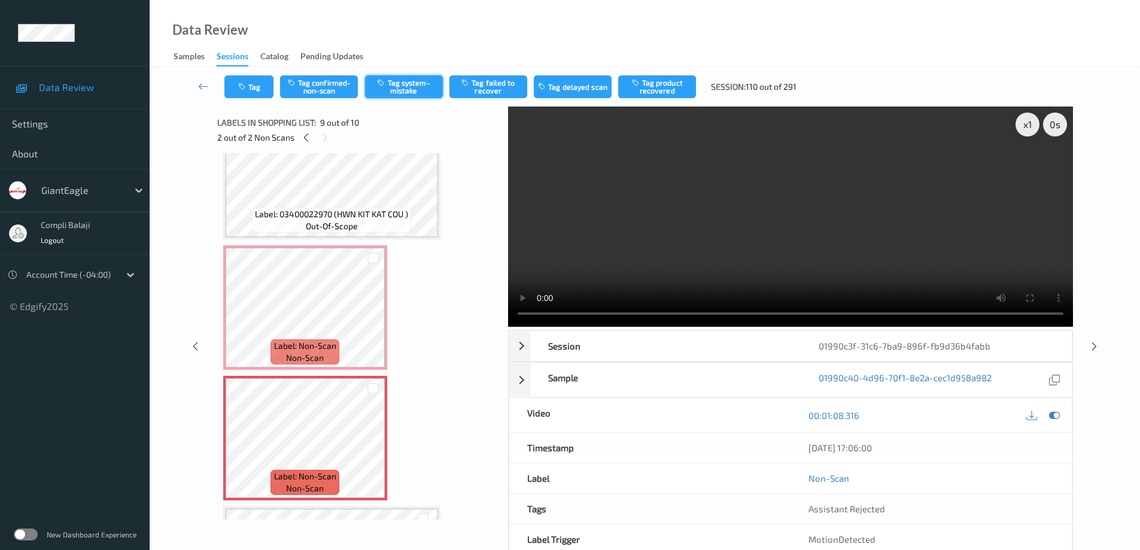
click at [416, 86] on button "Tag system-mistake" at bounding box center [404, 86] width 78 height 23
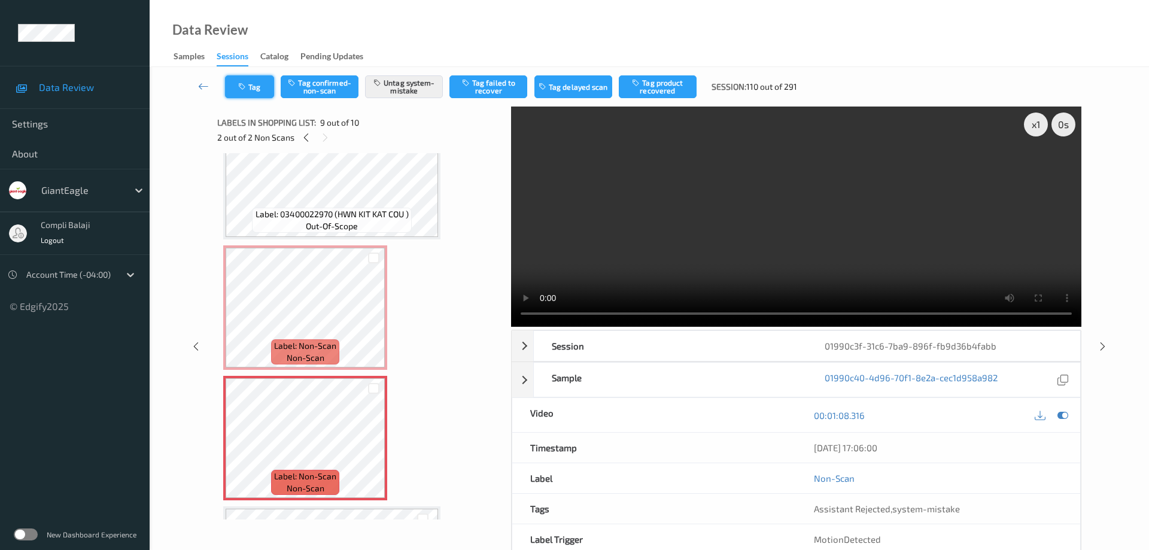
click at [260, 95] on button "Tag" at bounding box center [249, 86] width 49 height 23
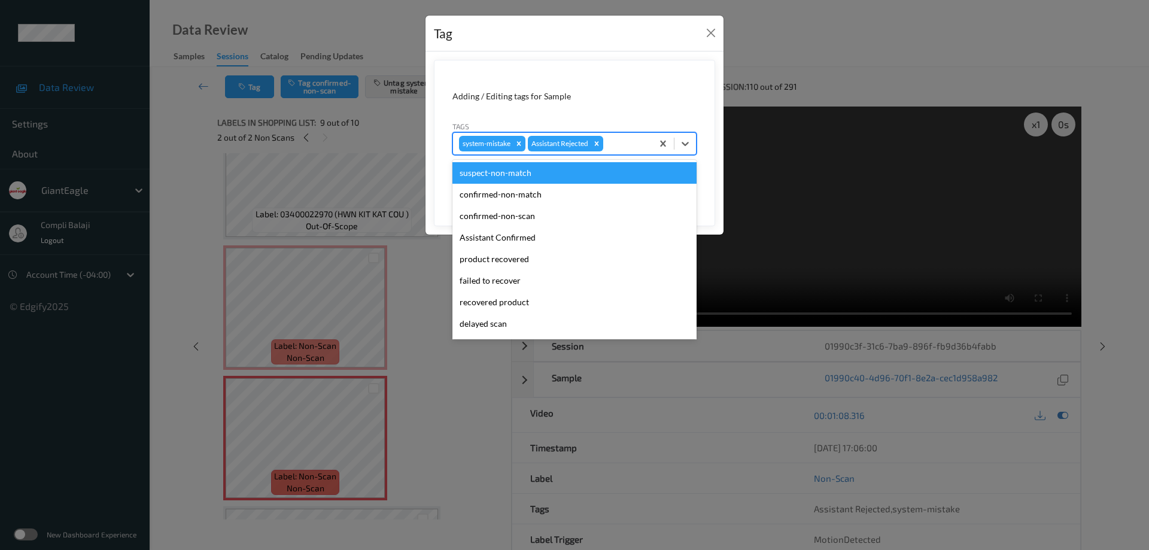
drag, startPoint x: 684, startPoint y: 145, endPoint x: 568, endPoint y: 217, distance: 136.5
click at [684, 145] on icon at bounding box center [685, 144] width 12 height 12
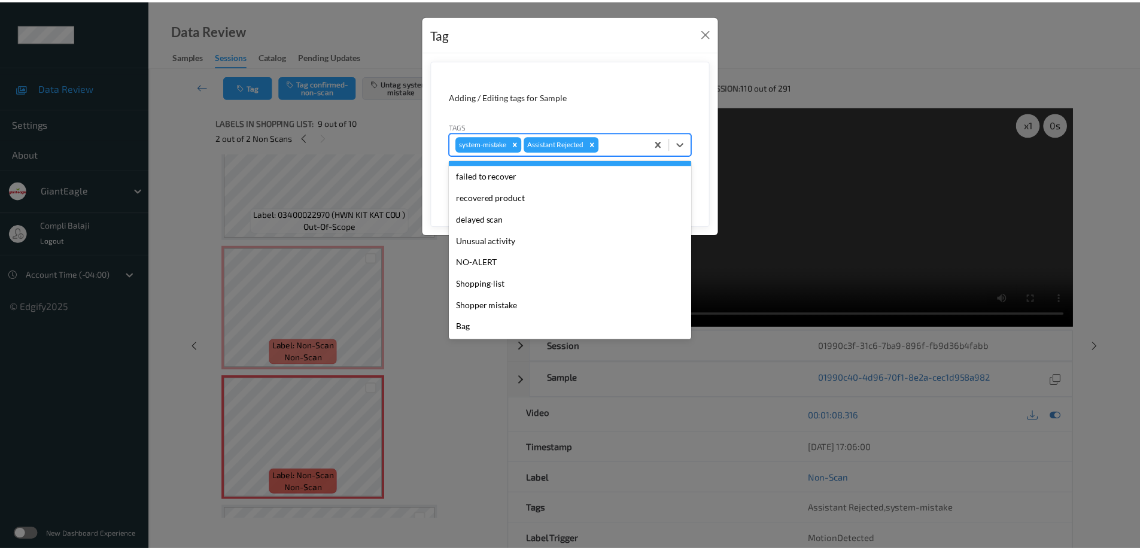
scroll to position [105, 0]
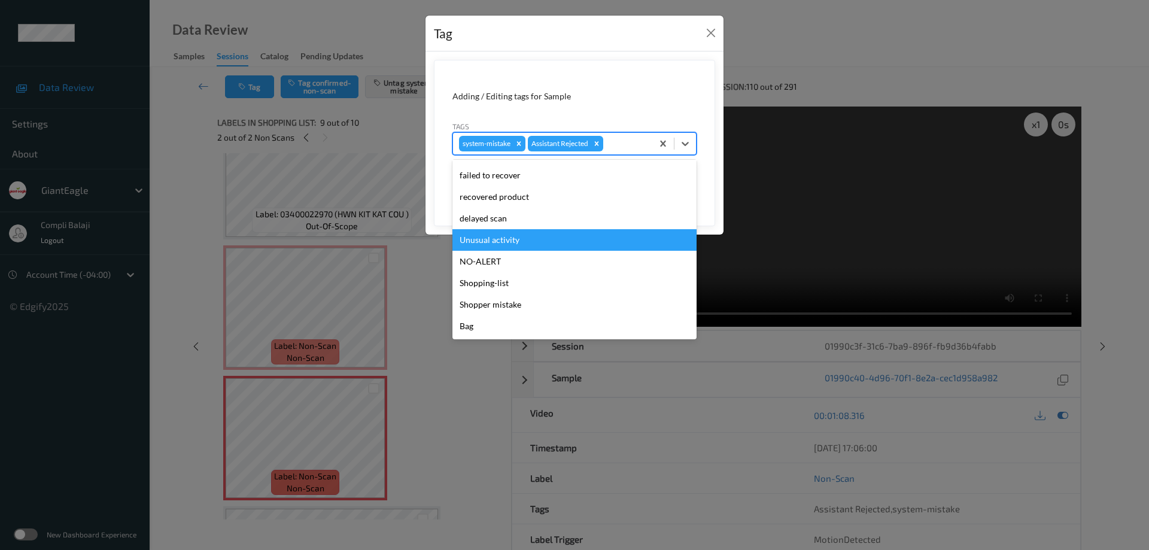
click at [520, 248] on div "Unusual activity" at bounding box center [574, 240] width 244 height 22
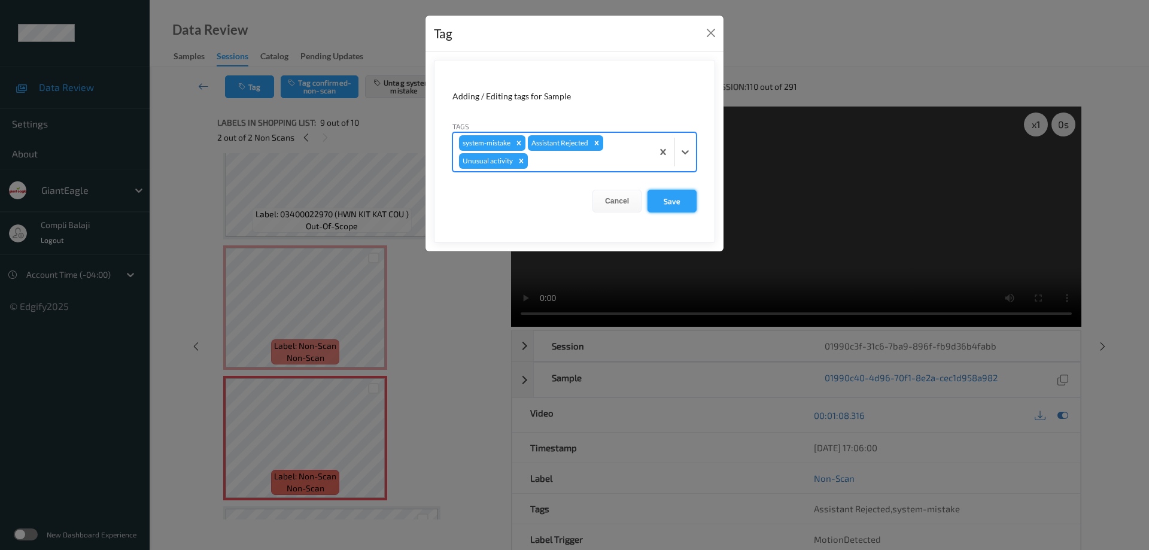
click at [673, 204] on button "Save" at bounding box center [671, 201] width 49 height 23
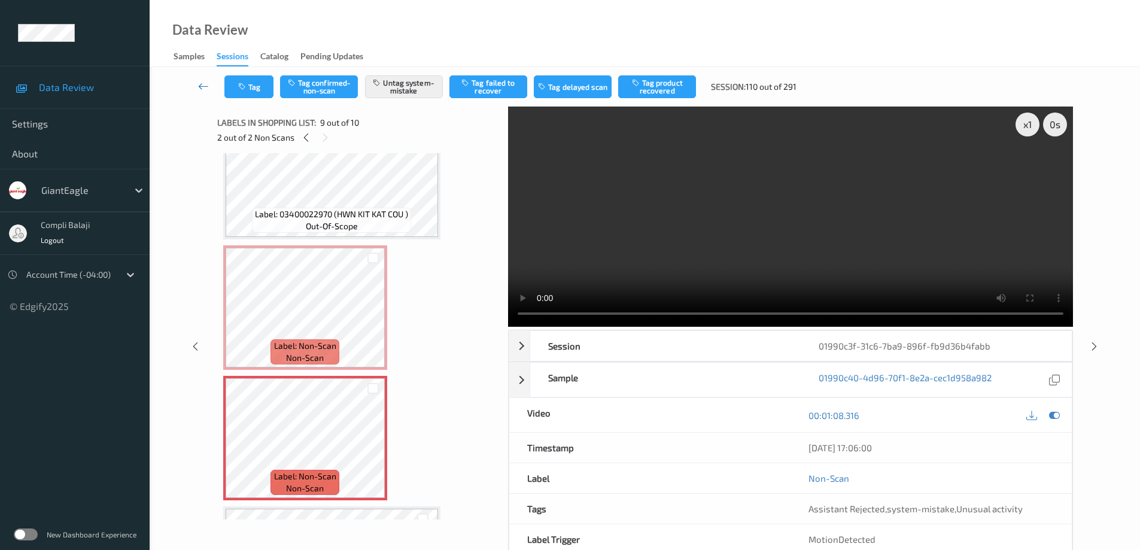
click at [199, 84] on icon at bounding box center [203, 86] width 11 height 12
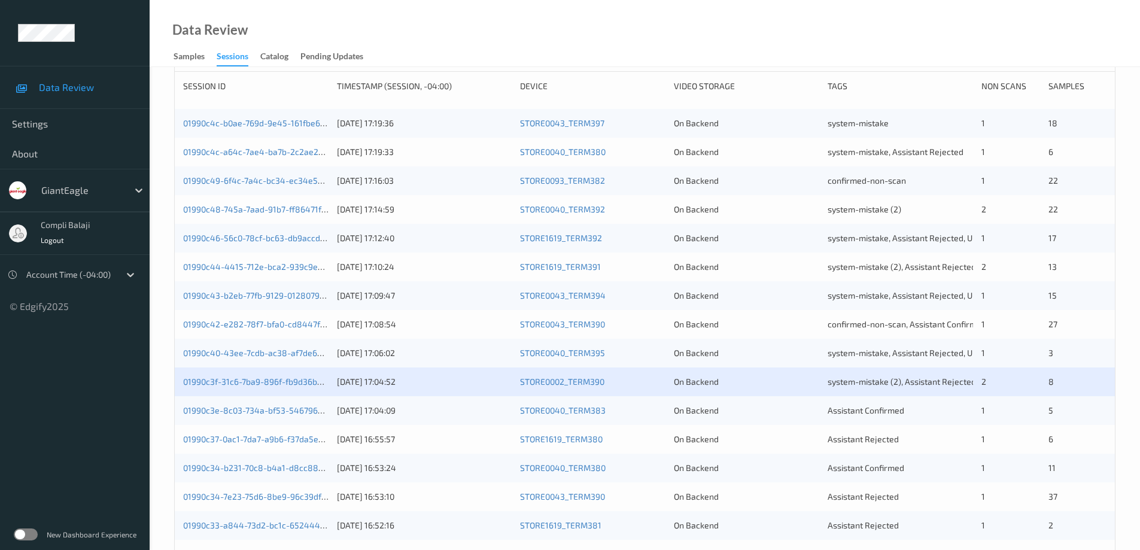
scroll to position [179, 0]
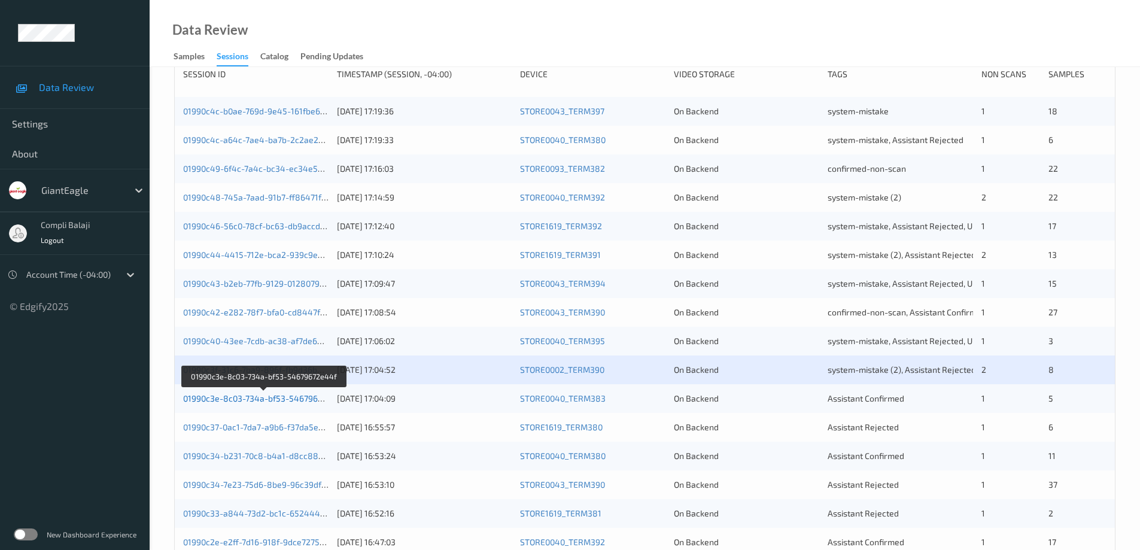
click at [256, 401] on link "01990c3e-8c03-734a-bf53-54679672e44f" at bounding box center [264, 398] width 162 height 10
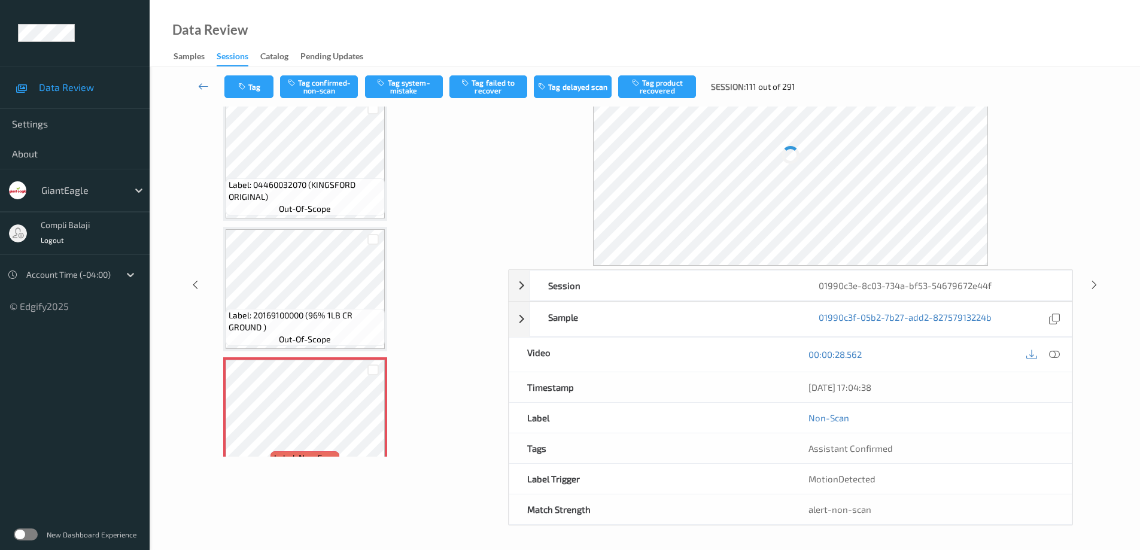
scroll to position [60, 0]
click at [1055, 354] on icon at bounding box center [1054, 354] width 11 height 11
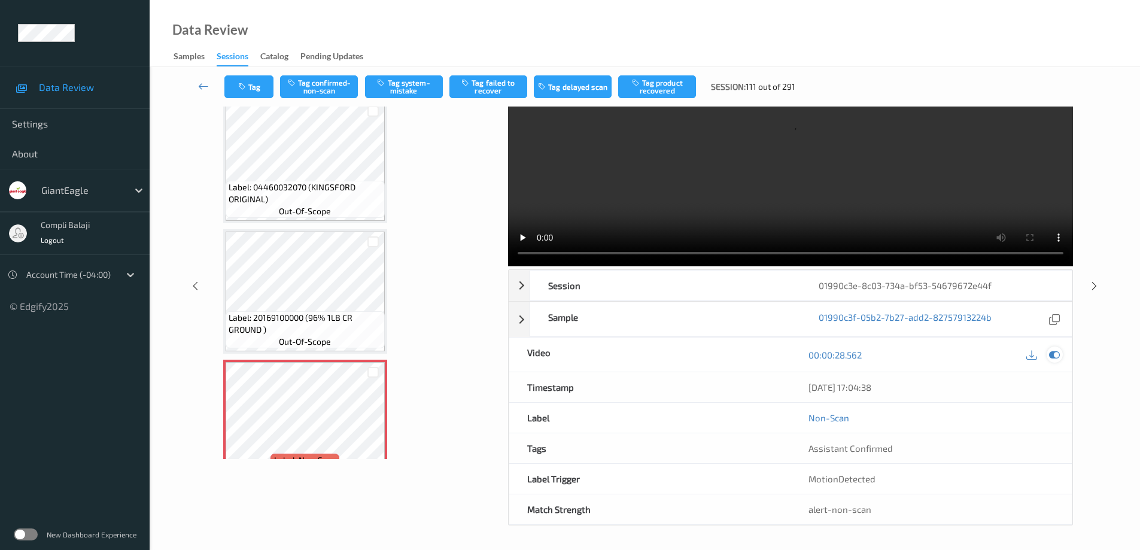
scroll to position [0, 0]
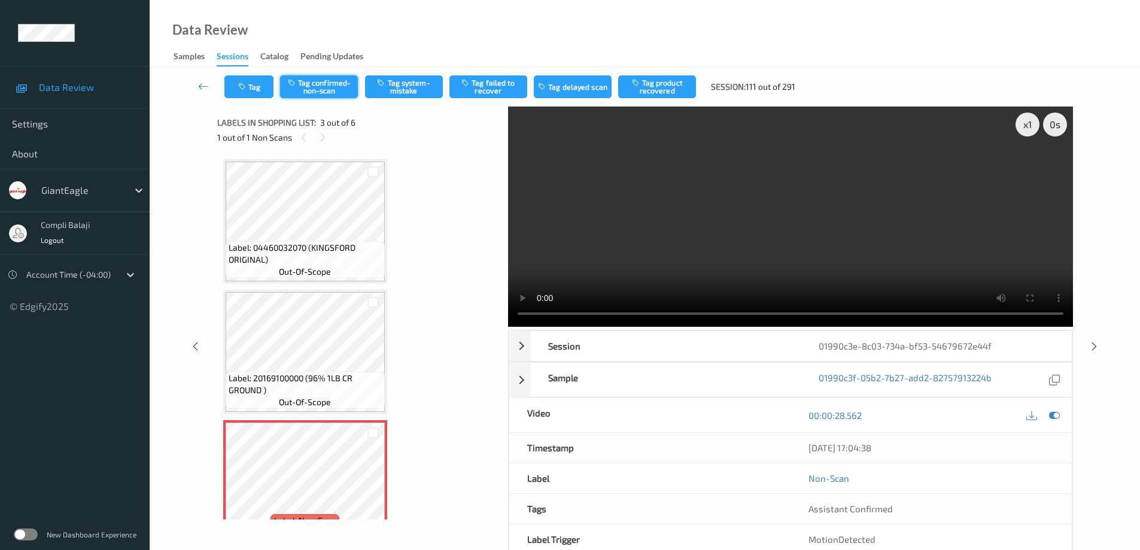
click at [328, 88] on button "Tag confirmed-non-scan" at bounding box center [319, 86] width 78 height 23
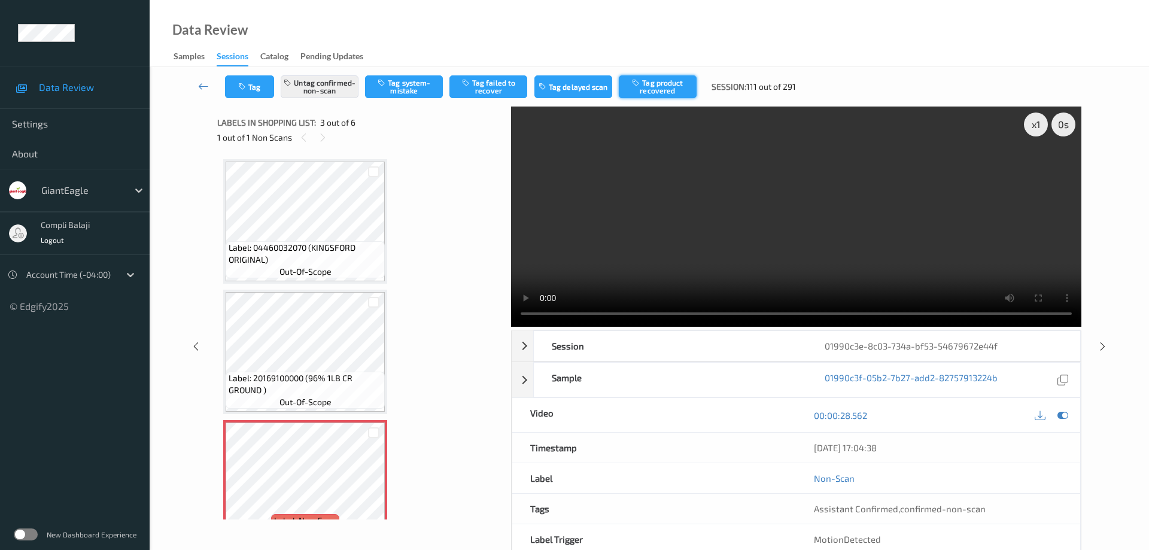
click at [656, 84] on button "Tag product recovered" at bounding box center [658, 86] width 78 height 23
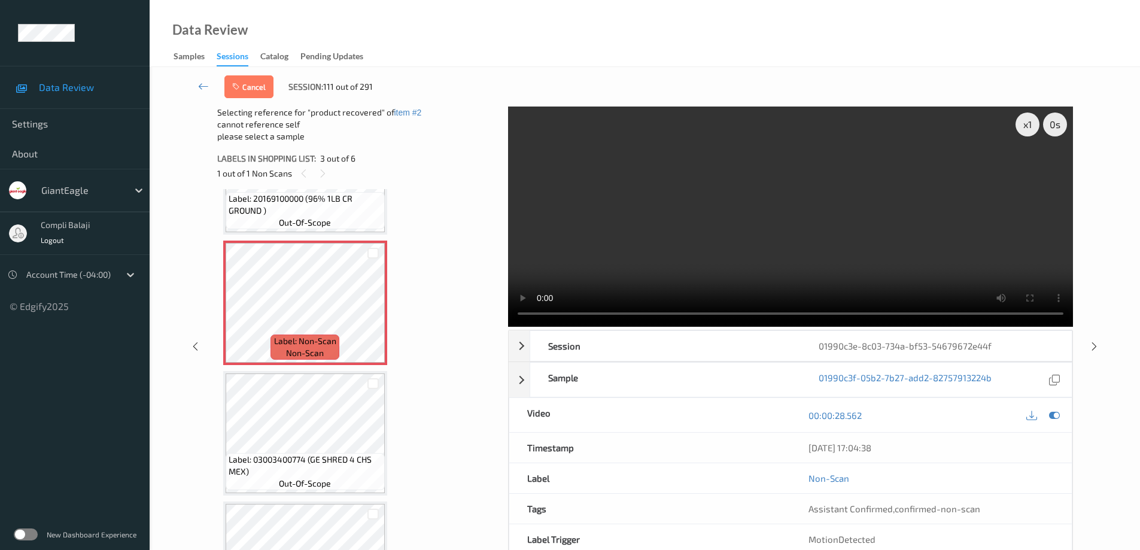
scroll to position [239, 0]
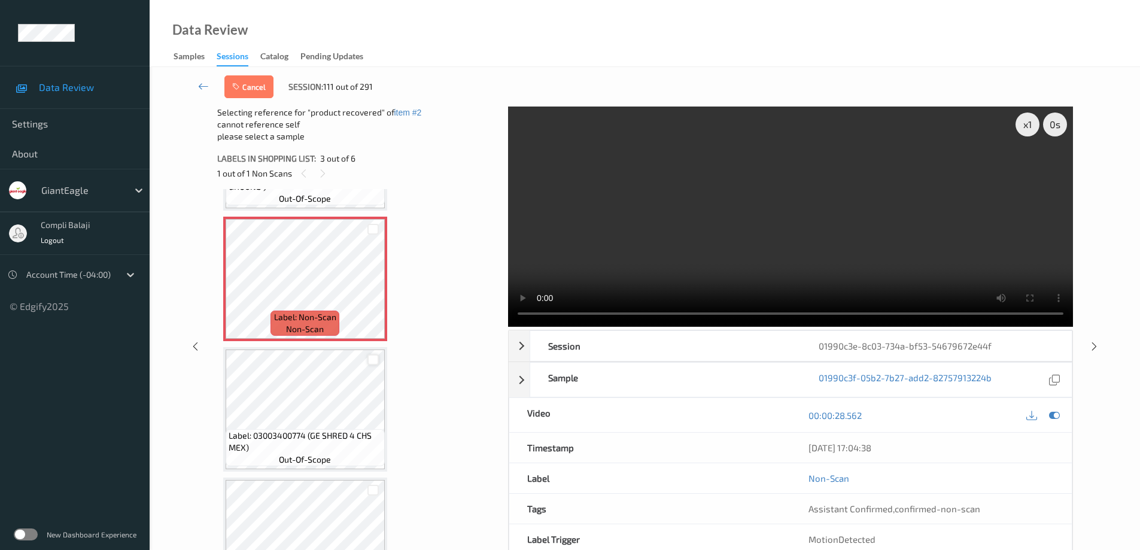
click at [373, 360] on div at bounding box center [372, 359] width 11 height 11
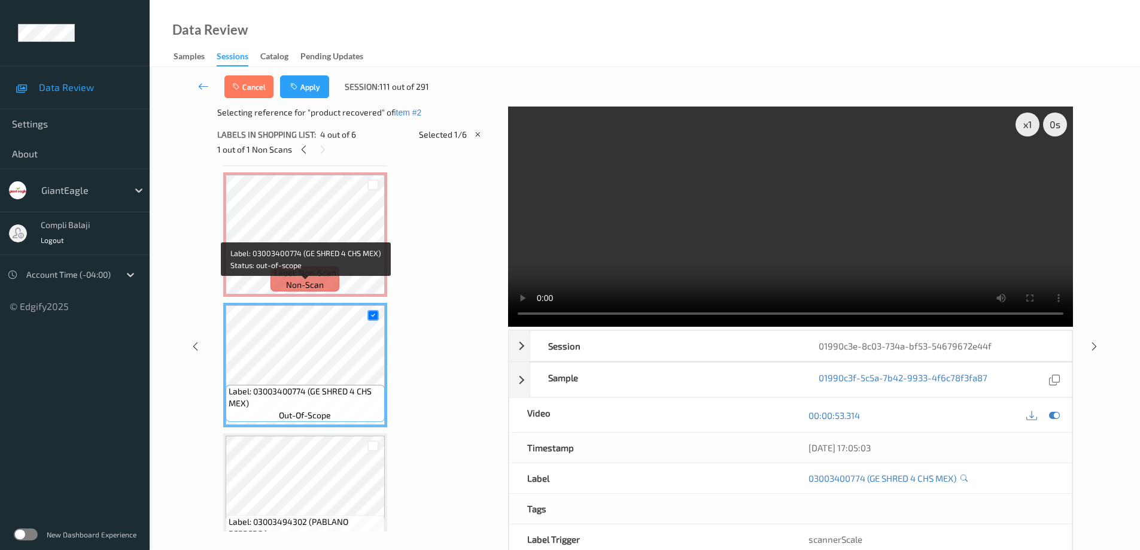
scroll to position [243, 0]
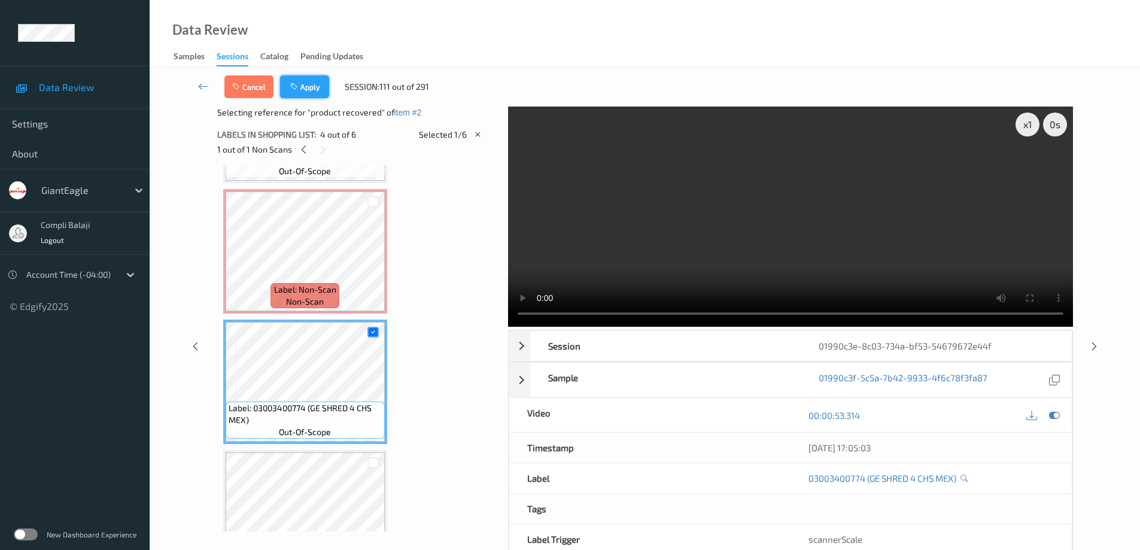
click at [312, 93] on button "Apply" at bounding box center [304, 86] width 49 height 23
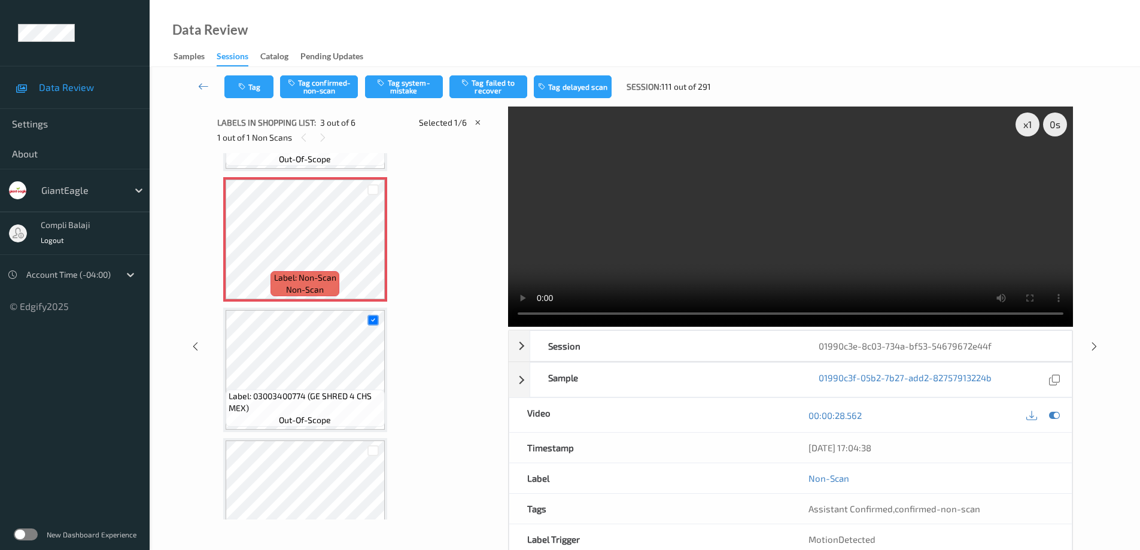
scroll to position [136, 0]
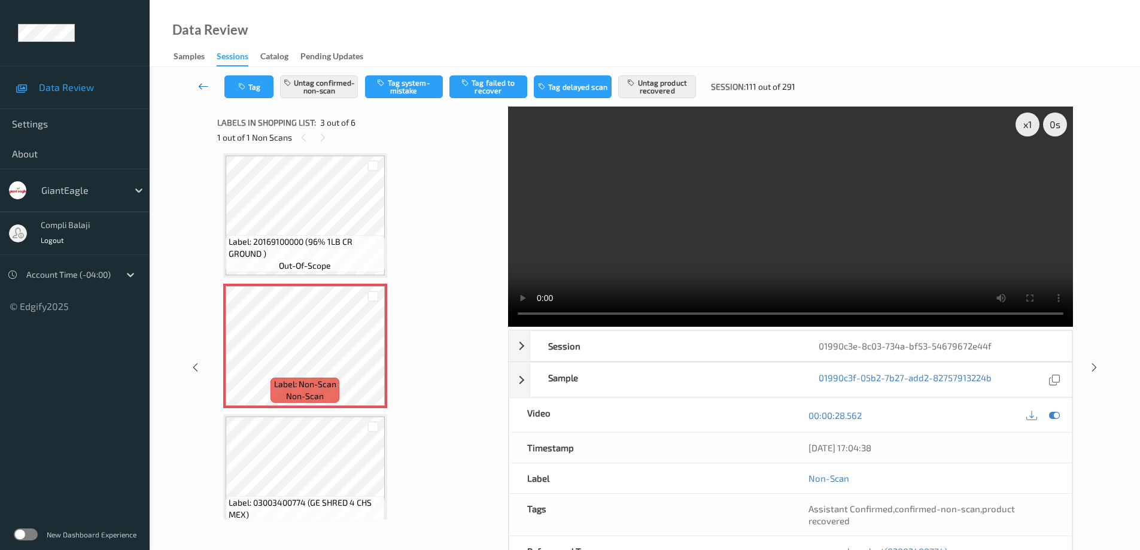
click at [200, 89] on icon at bounding box center [203, 86] width 11 height 12
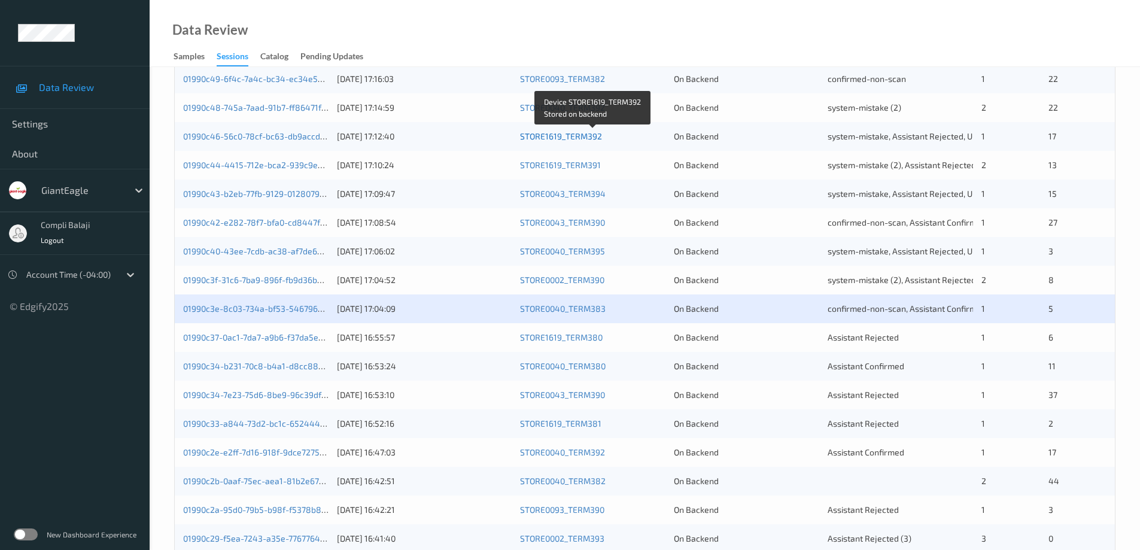
scroll to position [299, 0]
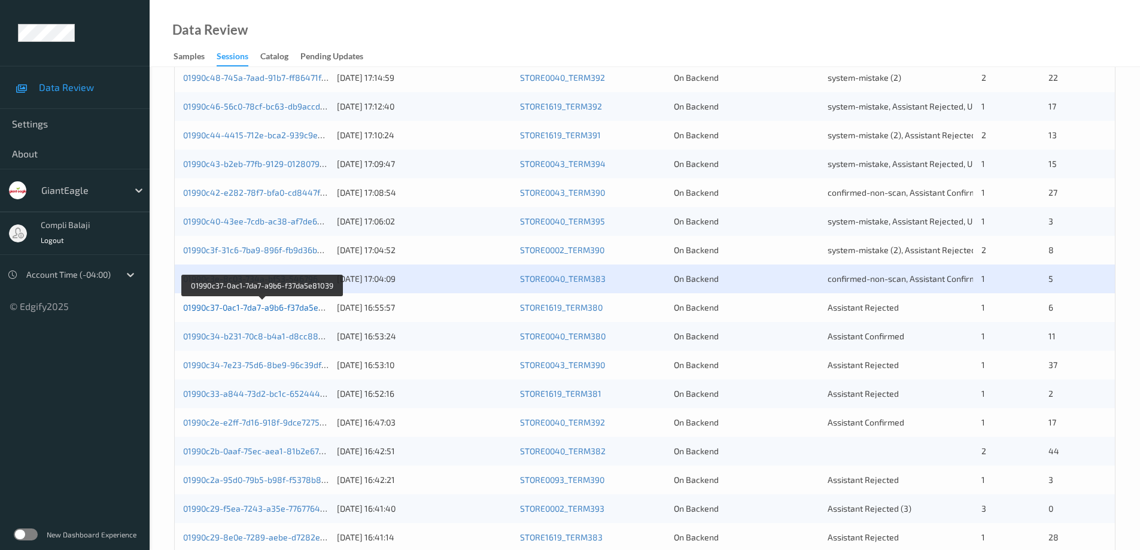
click at [274, 310] on link "01990c37-0ac1-7da7-a9b6-f37da5e81039" at bounding box center [262, 307] width 159 height 10
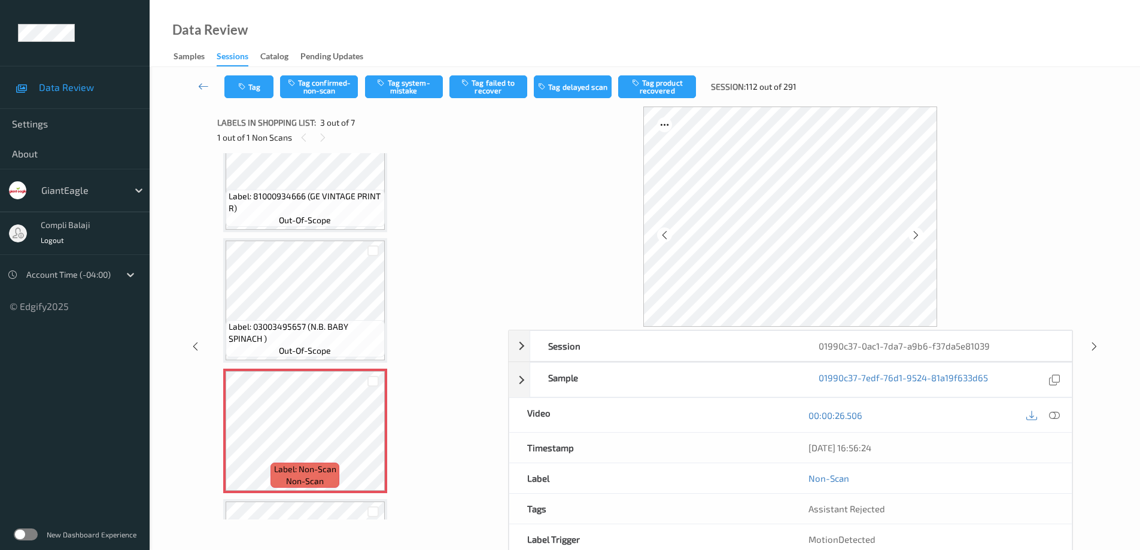
scroll to position [120, 0]
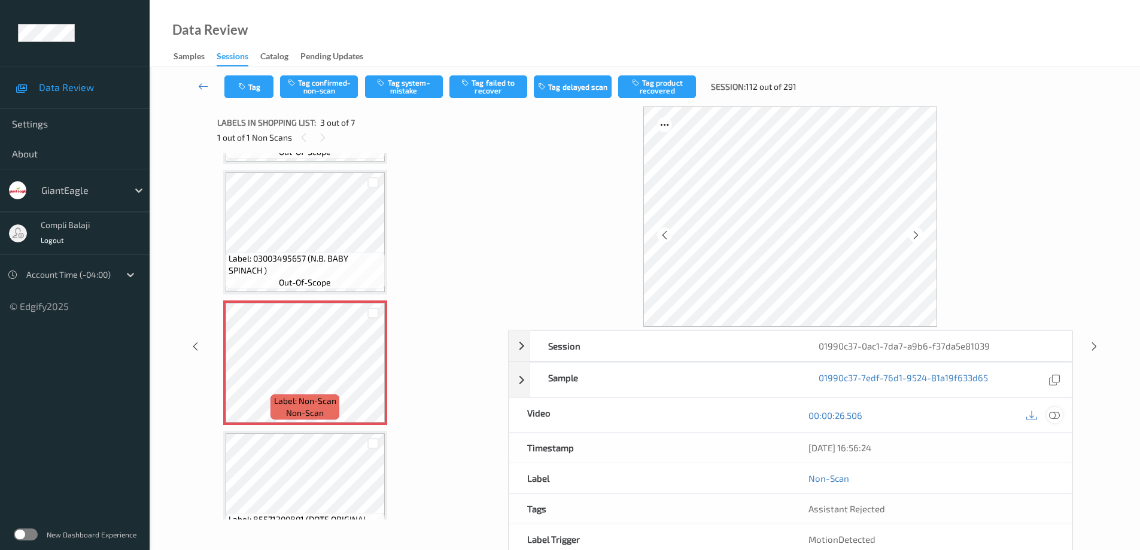
click at [1058, 419] on icon at bounding box center [1054, 414] width 11 height 11
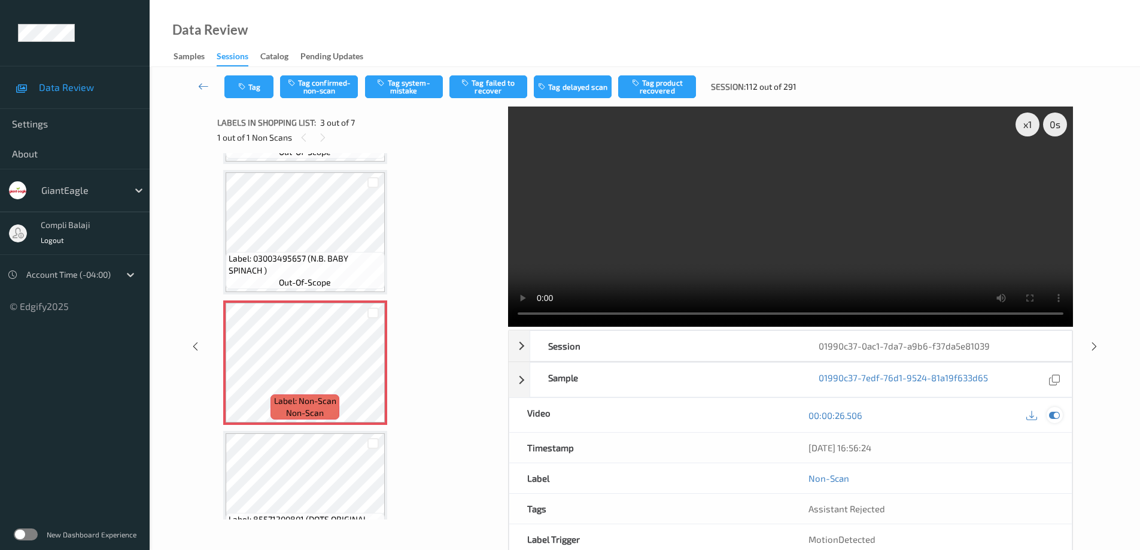
click at [1052, 417] on icon at bounding box center [1054, 415] width 11 height 11
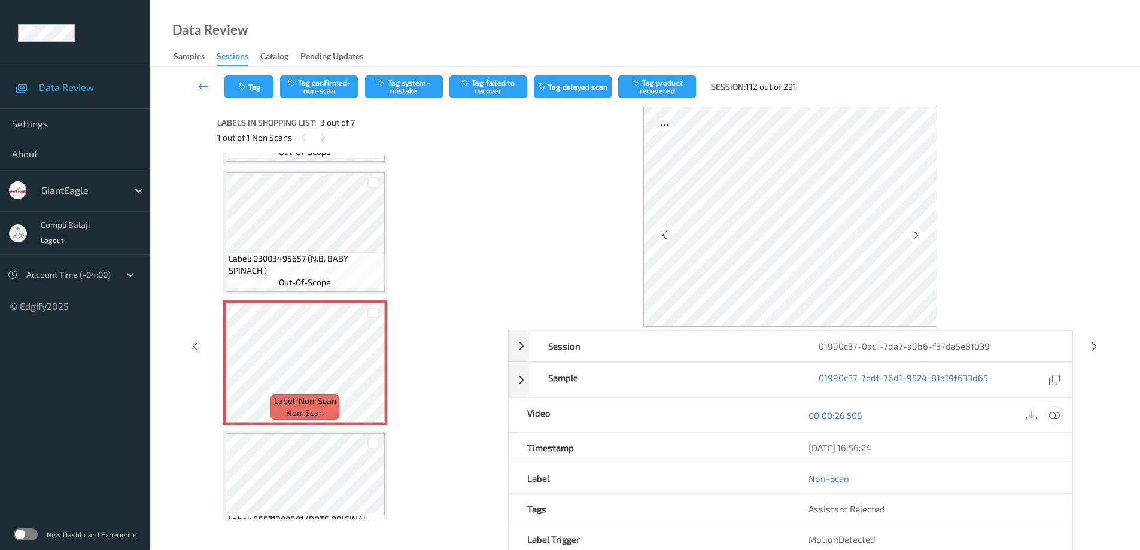
click at [1052, 417] on icon at bounding box center [1054, 414] width 11 height 11
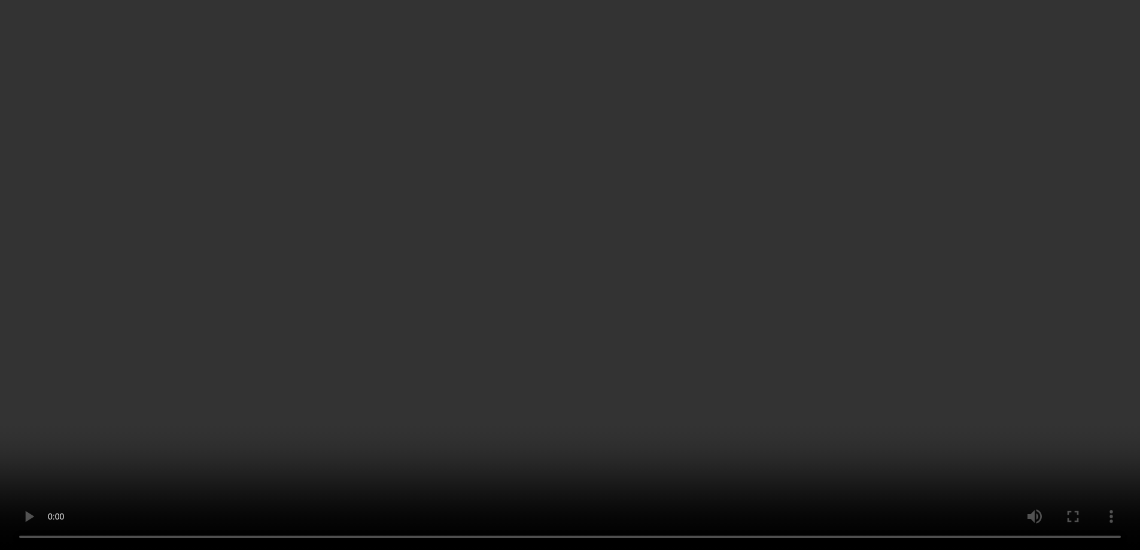
scroll to position [179, 0]
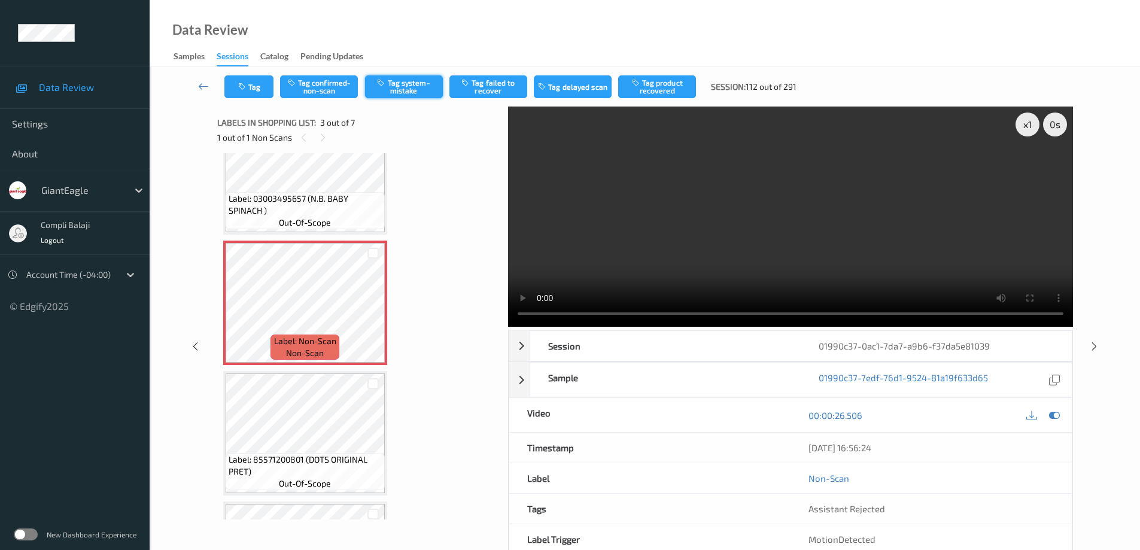
click at [393, 85] on button "Tag system-mistake" at bounding box center [404, 86] width 78 height 23
click at [202, 88] on icon at bounding box center [203, 86] width 11 height 12
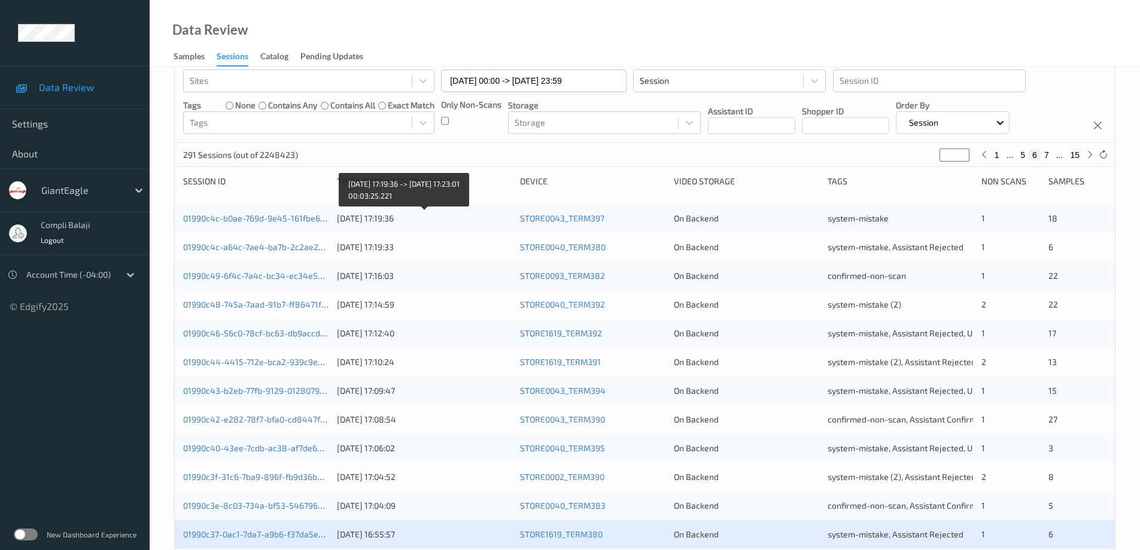
scroll to position [239, 0]
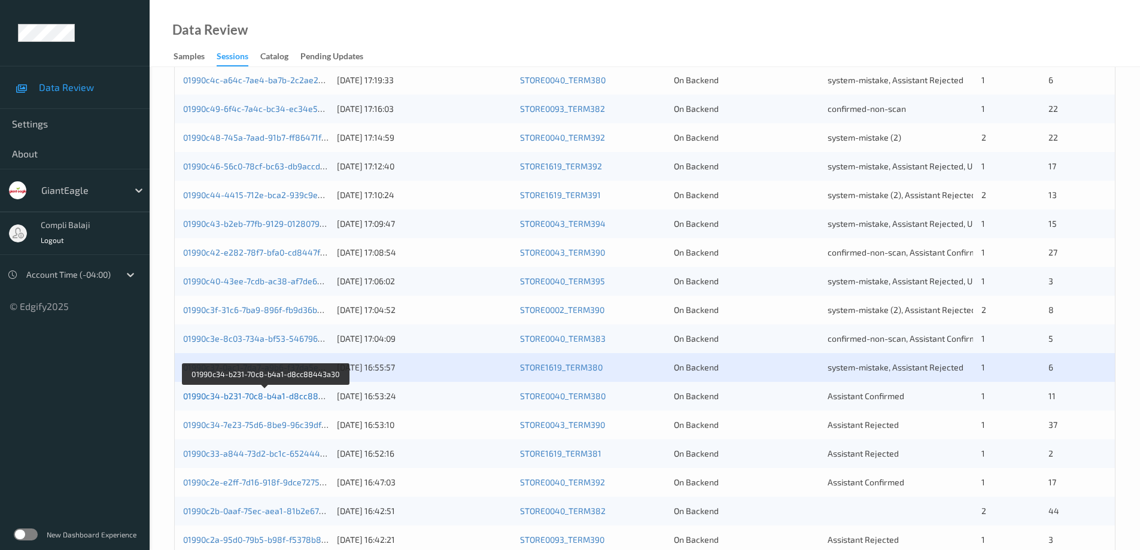
click at [268, 398] on link "01990c34-b231-70c8-b4a1-d8cc88443a30" at bounding box center [265, 396] width 165 height 10
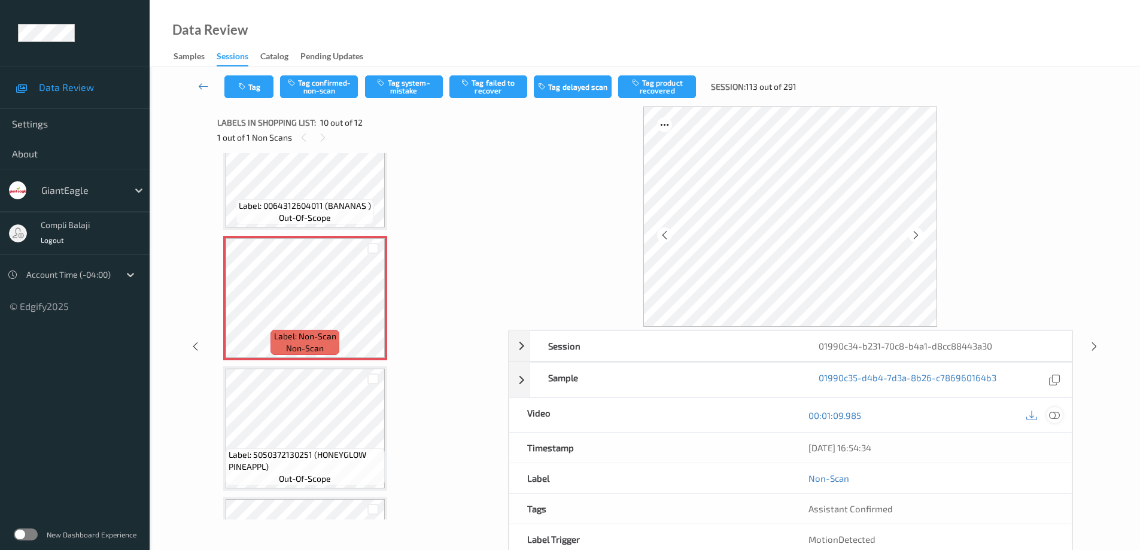
click at [1054, 414] on icon at bounding box center [1054, 414] width 11 height 11
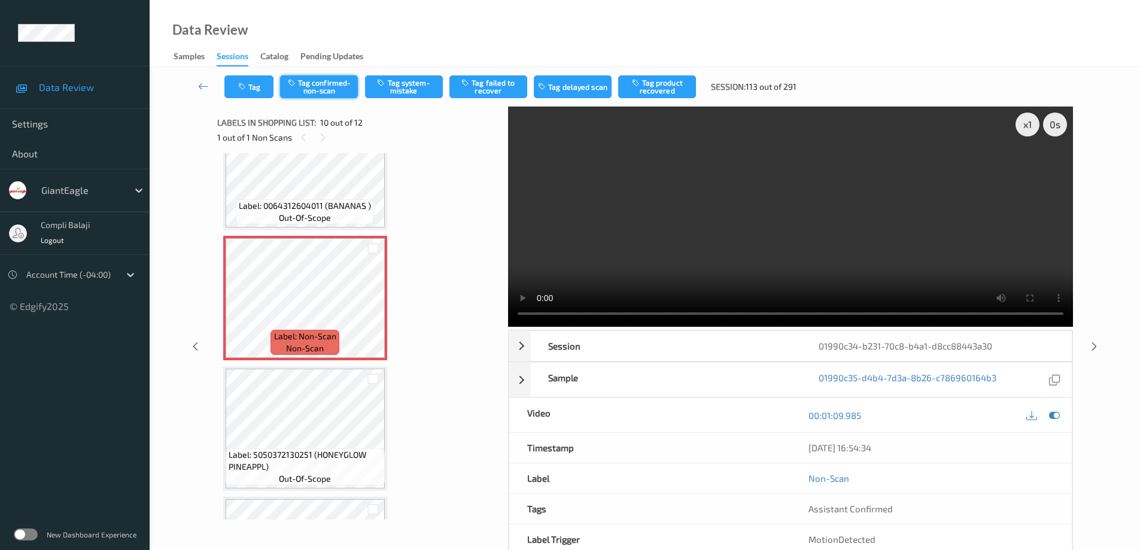
click at [324, 91] on button "Tag confirmed-non-scan" at bounding box center [319, 86] width 78 height 23
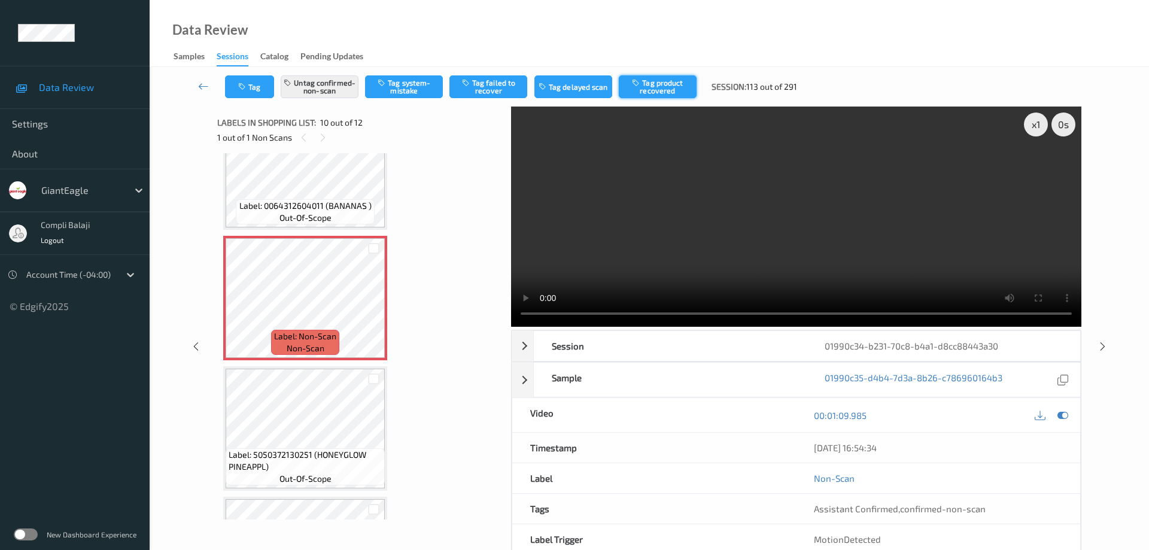
click at [675, 89] on button "Tag product recovered" at bounding box center [658, 86] width 78 height 23
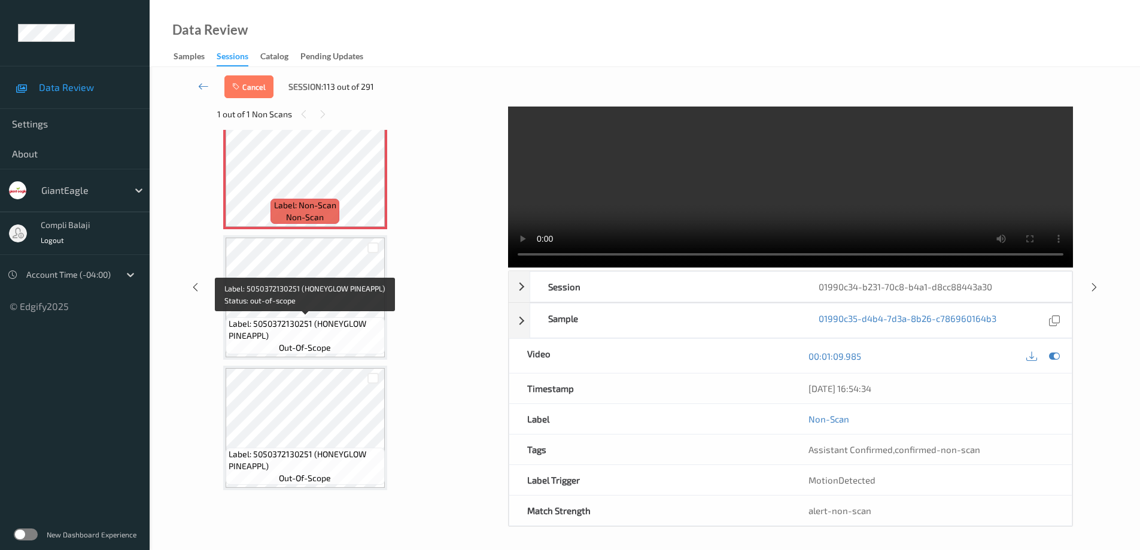
scroll to position [60, 0]
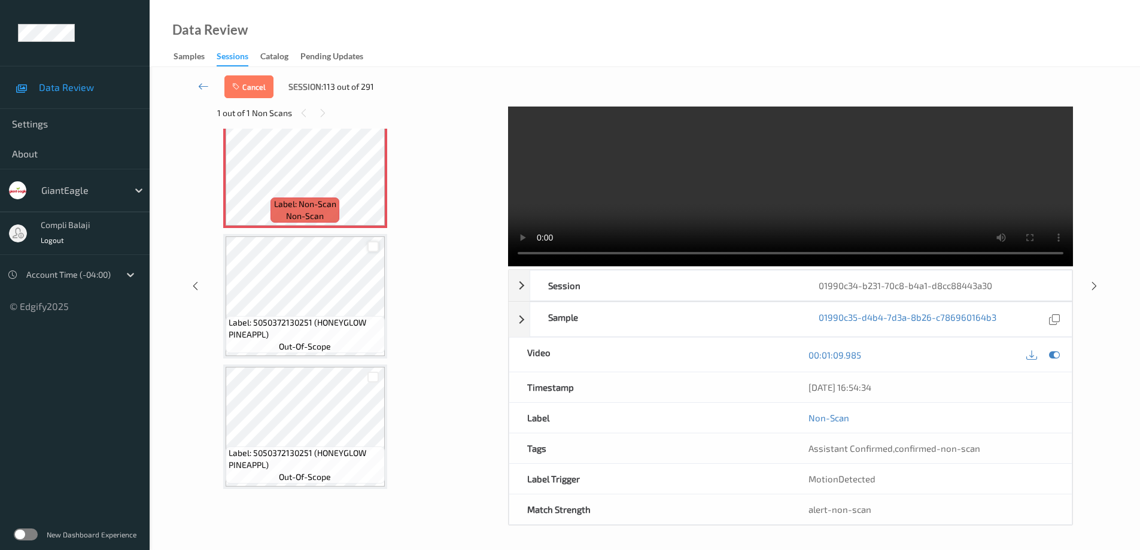
click at [372, 248] on div at bounding box center [372, 246] width 11 height 11
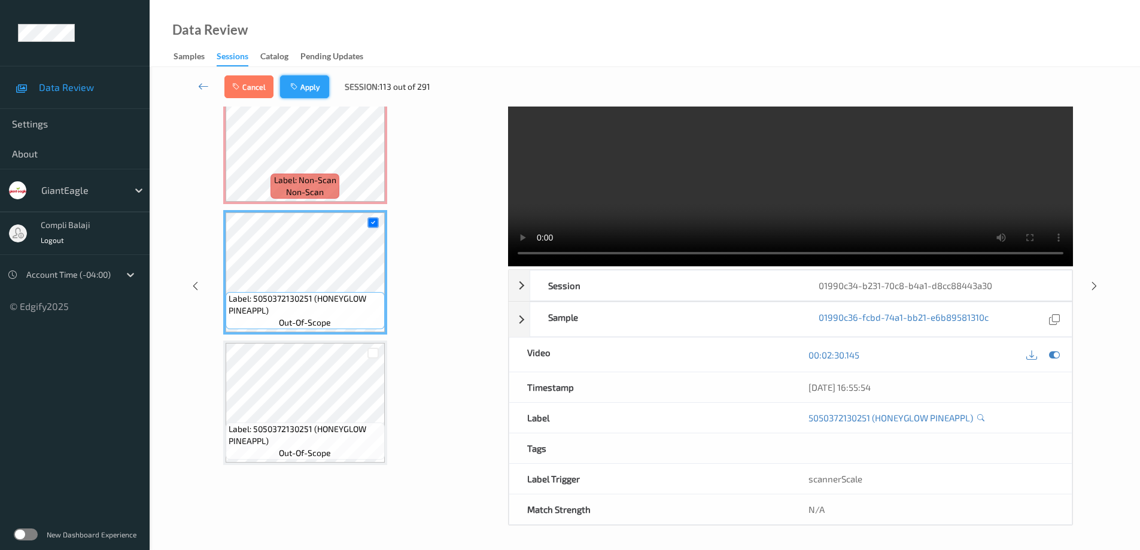
click at [314, 85] on button "Apply" at bounding box center [304, 86] width 49 height 23
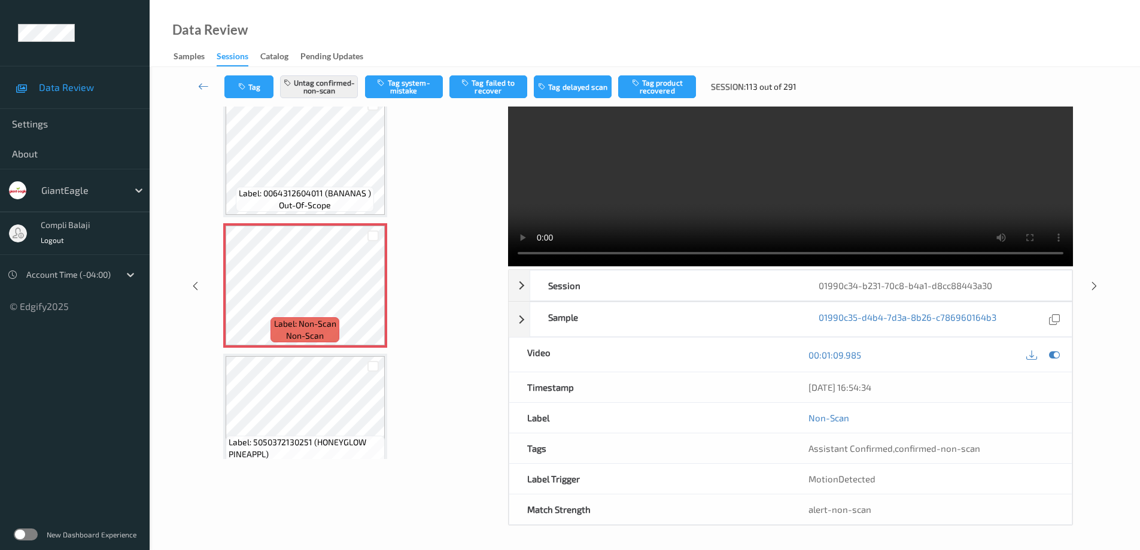
scroll to position [0, 0]
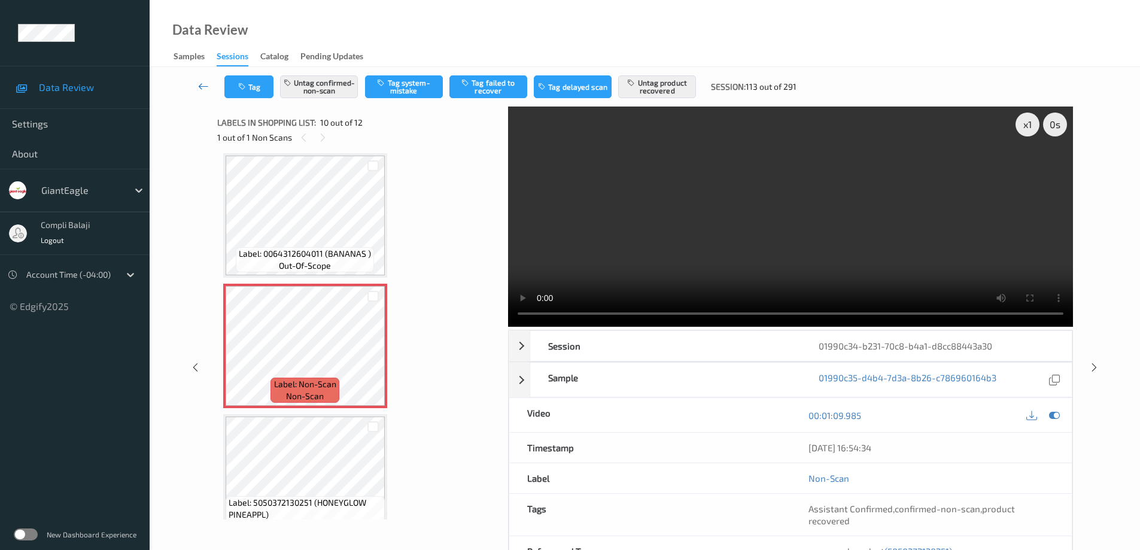
click at [202, 87] on icon at bounding box center [203, 86] width 11 height 12
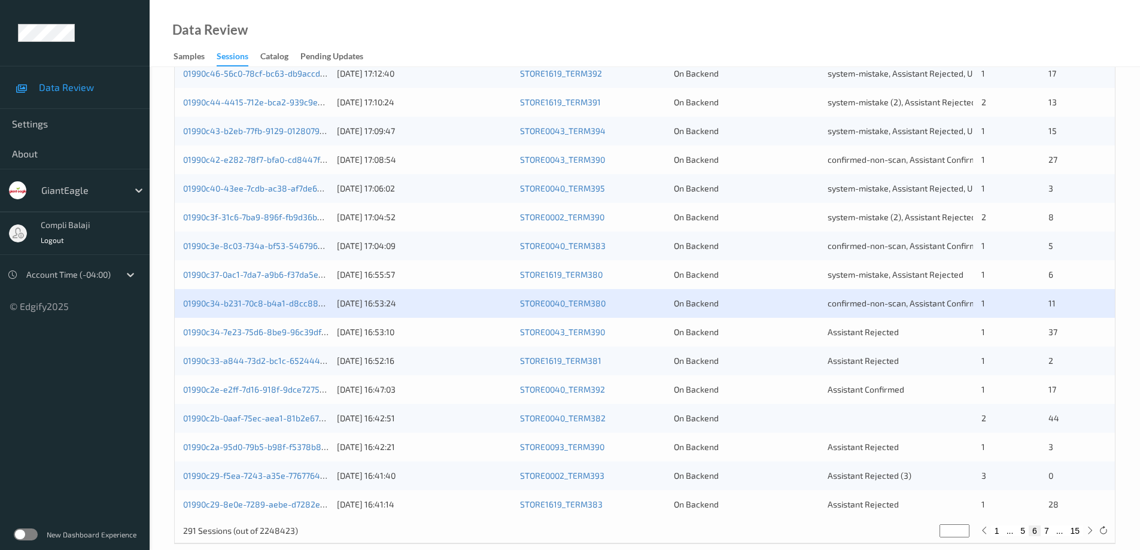
scroll to position [351, 0]
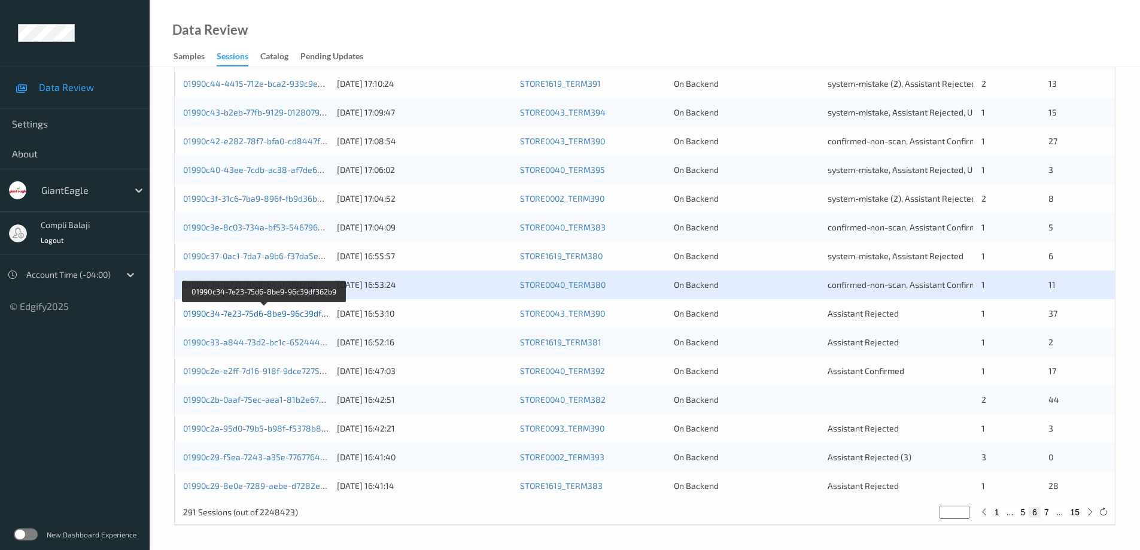
click at [312, 316] on link "01990c34-7e23-75d6-8be9-96c39df362b9" at bounding box center [264, 313] width 162 height 10
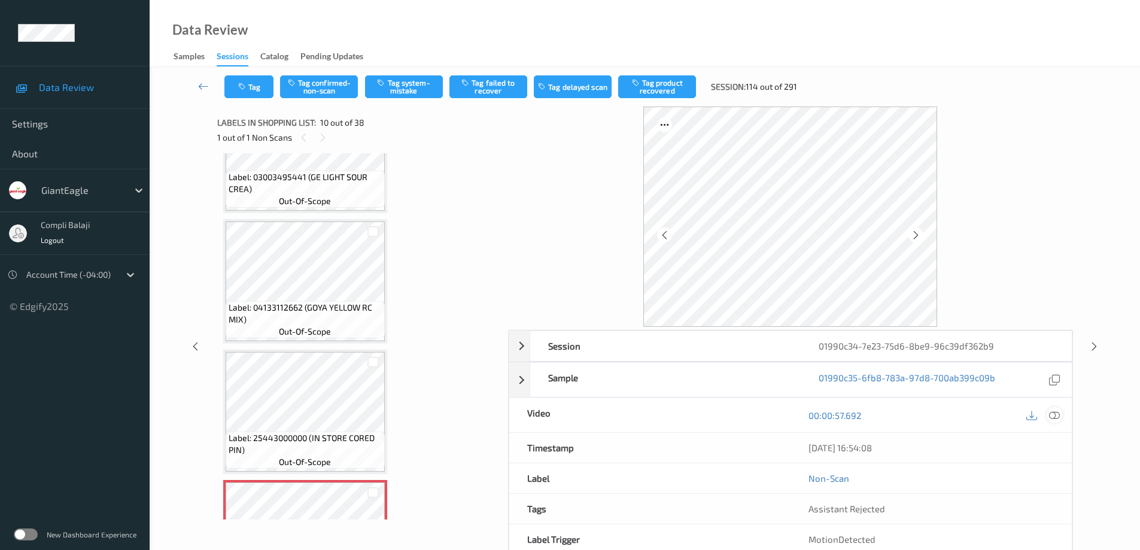
click at [1061, 415] on div at bounding box center [1054, 415] width 16 height 16
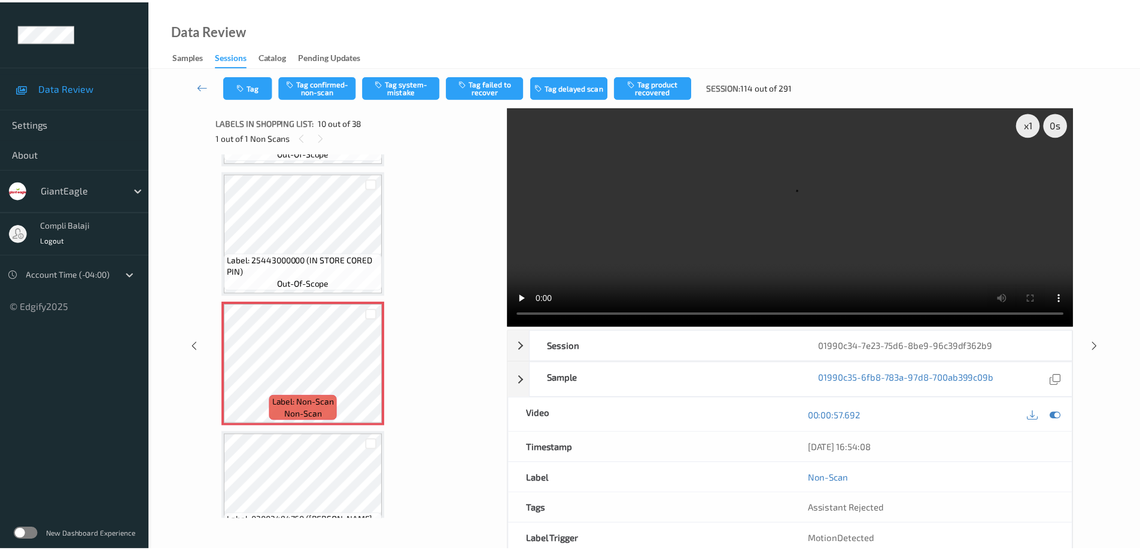
scroll to position [1033, 0]
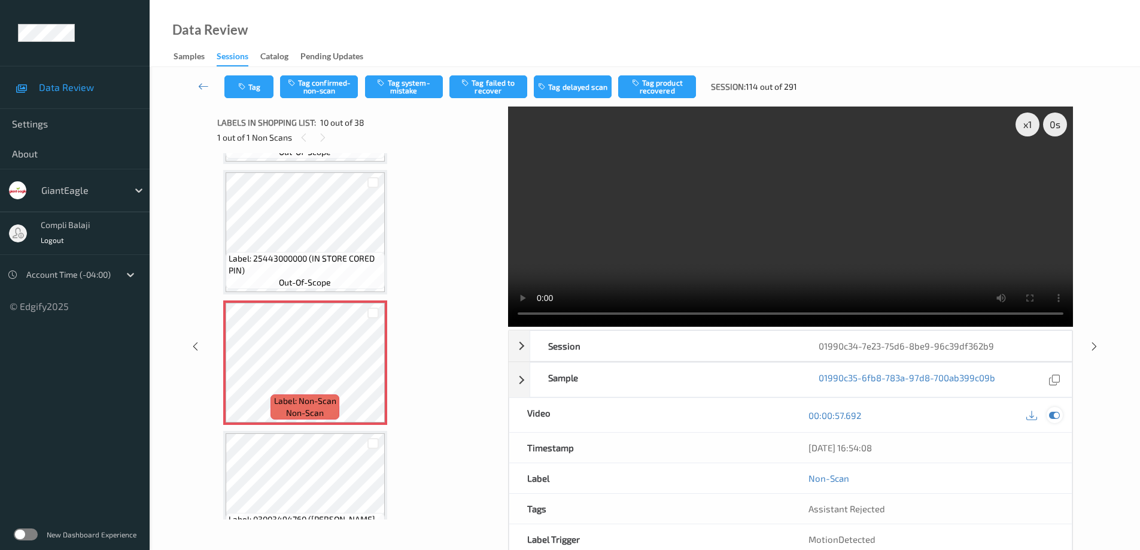
click at [1053, 413] on icon at bounding box center [1054, 415] width 11 height 11
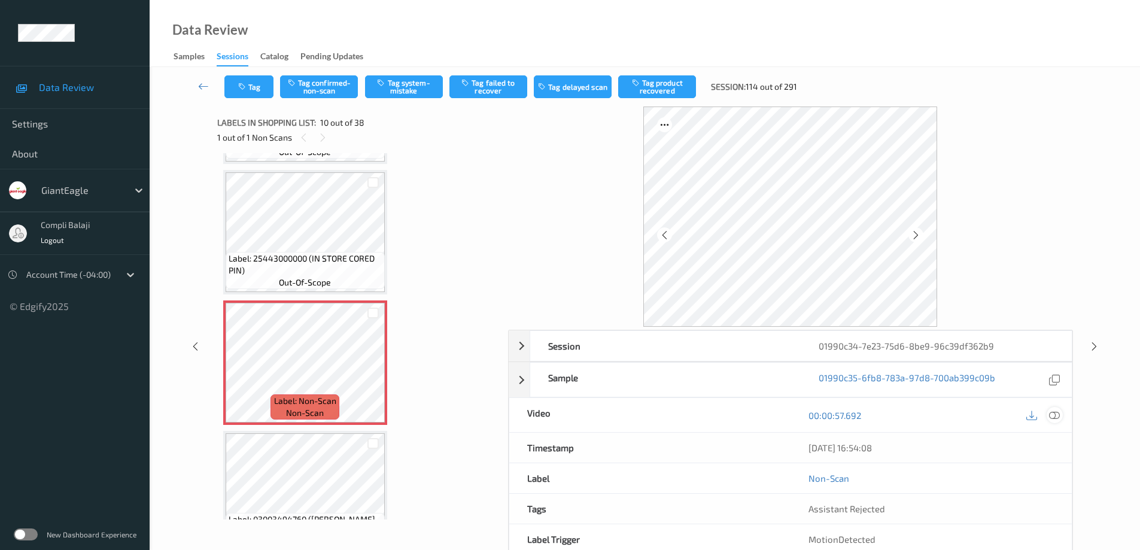
click at [1055, 413] on icon at bounding box center [1054, 414] width 11 height 11
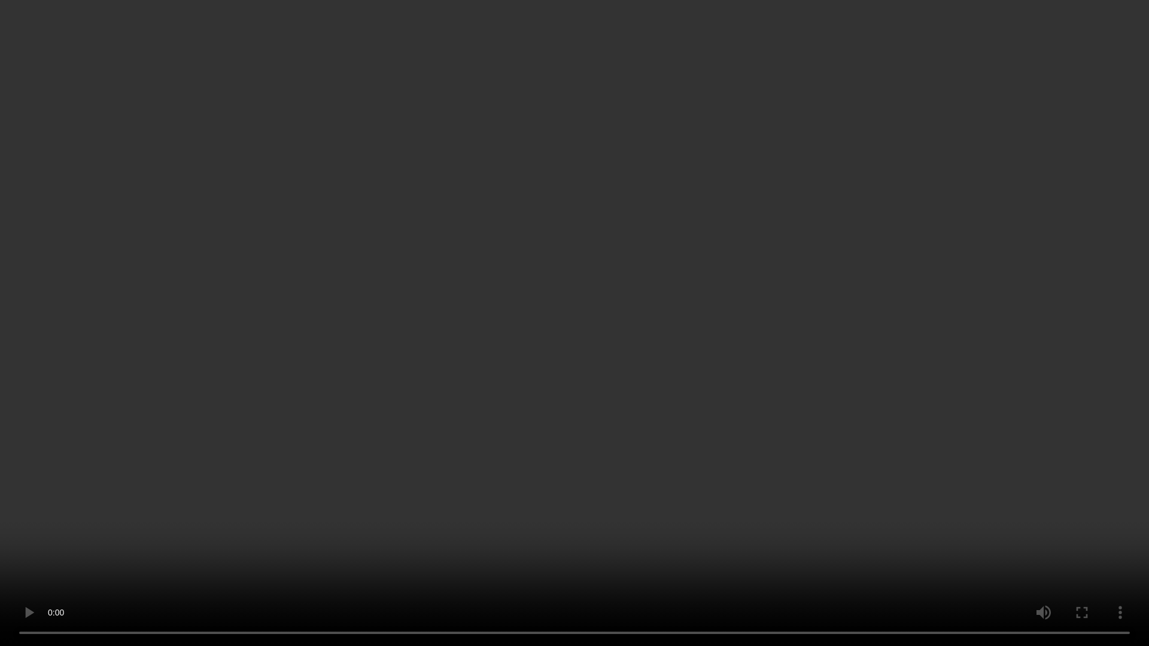
click at [695, 341] on video at bounding box center [574, 323] width 1149 height 646
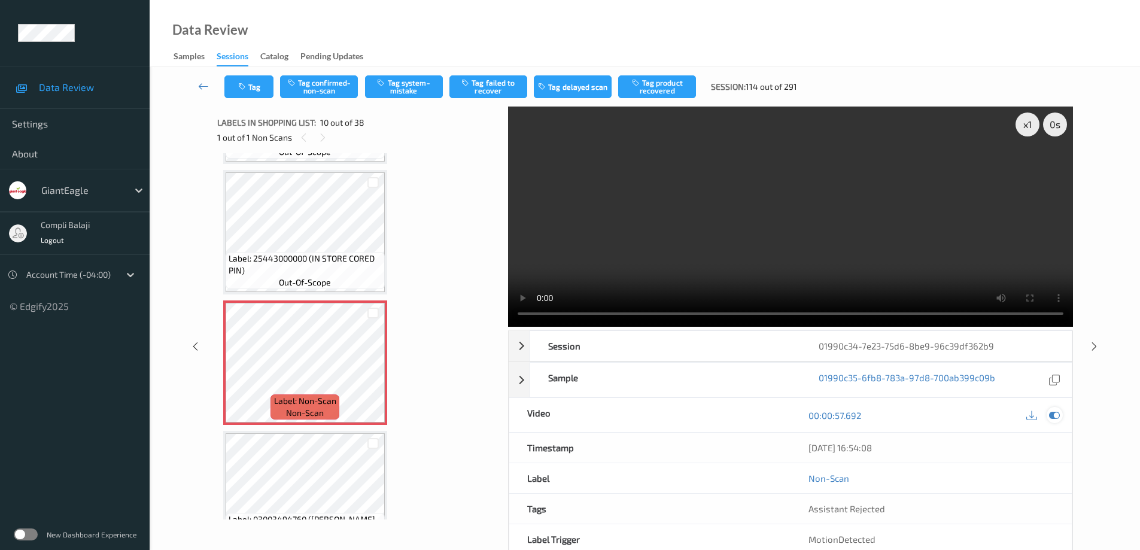
click at [1056, 421] on div at bounding box center [1054, 415] width 16 height 16
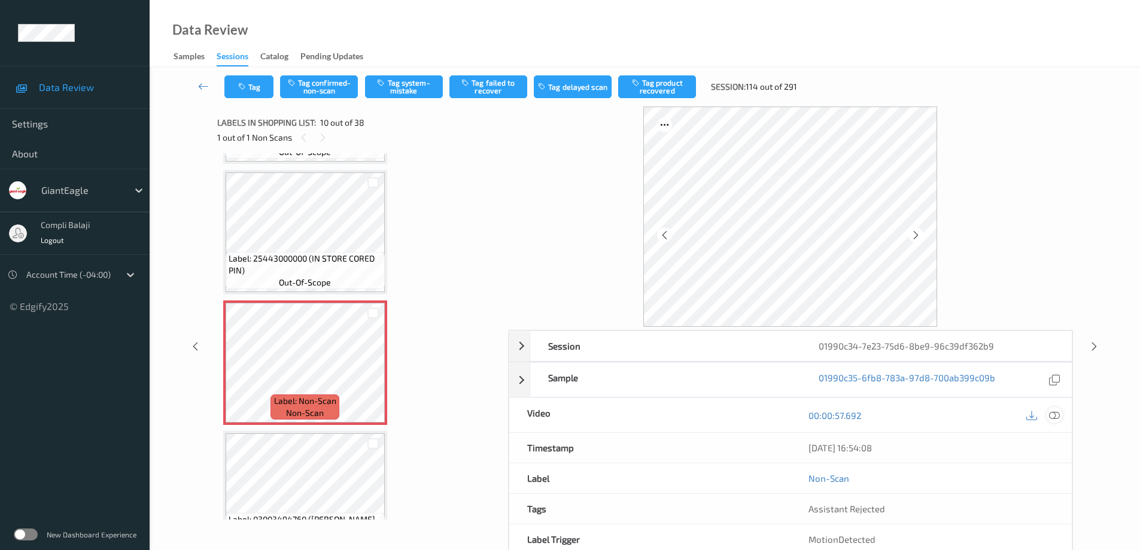
click at [1054, 416] on icon at bounding box center [1054, 414] width 11 height 11
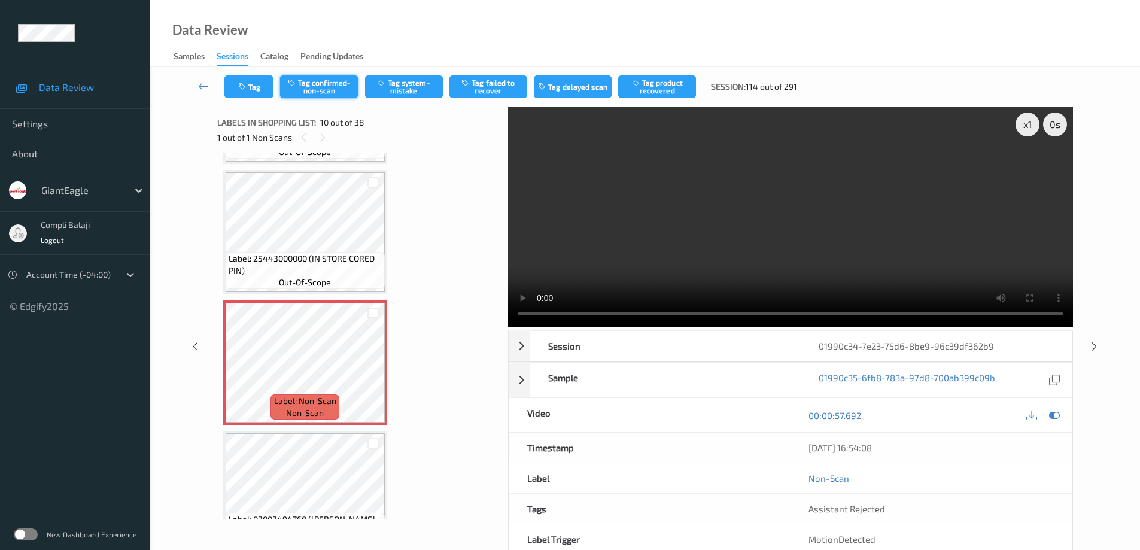
click at [325, 90] on button "Tag confirmed-non-scan" at bounding box center [319, 86] width 78 height 23
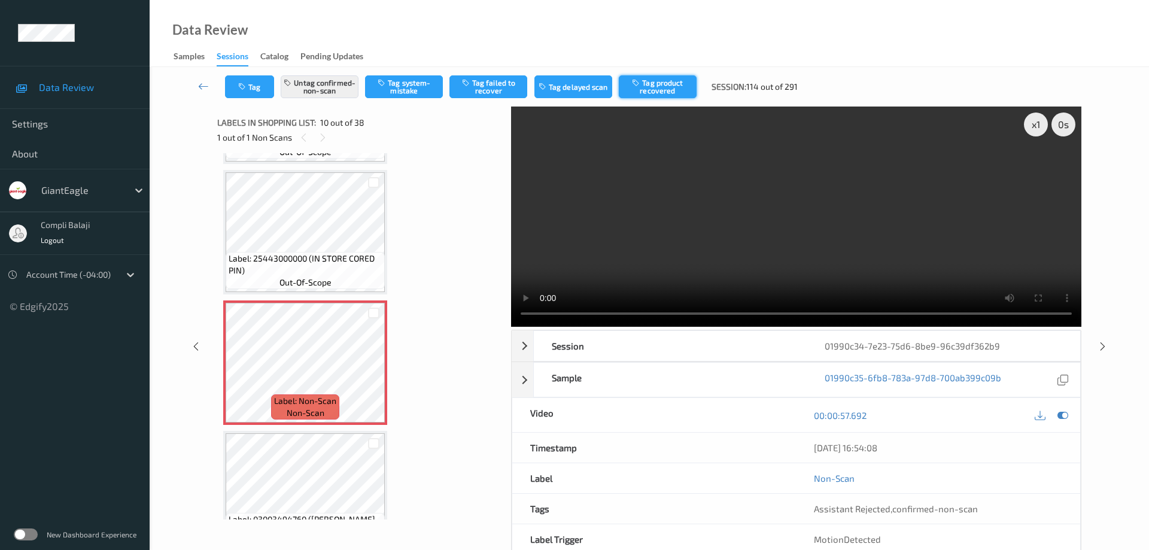
click at [677, 92] on button "Tag product recovered" at bounding box center [658, 86] width 78 height 23
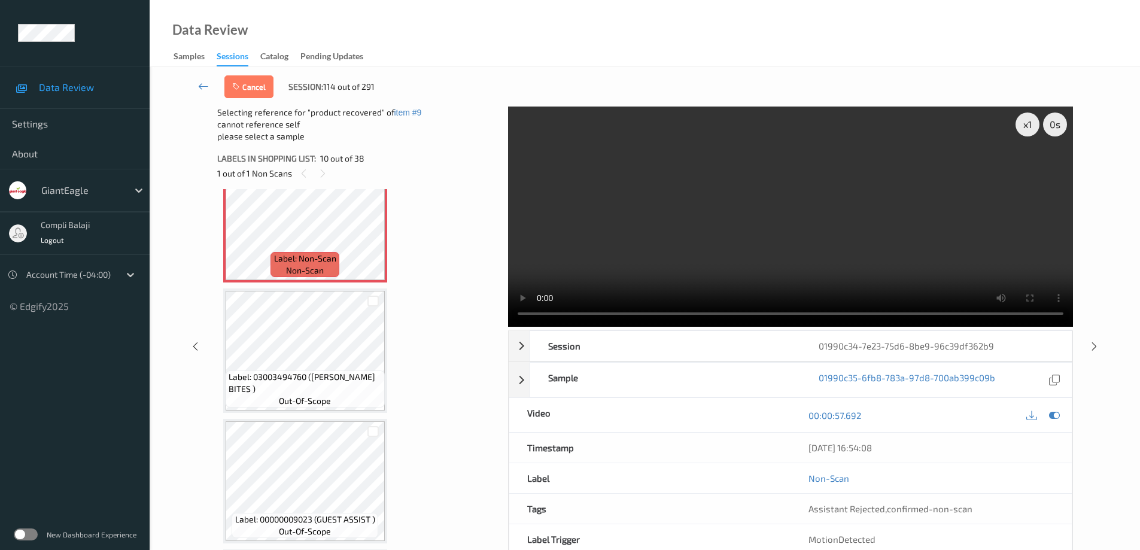
scroll to position [1212, 0]
click at [370, 302] on div at bounding box center [372, 299] width 11 height 11
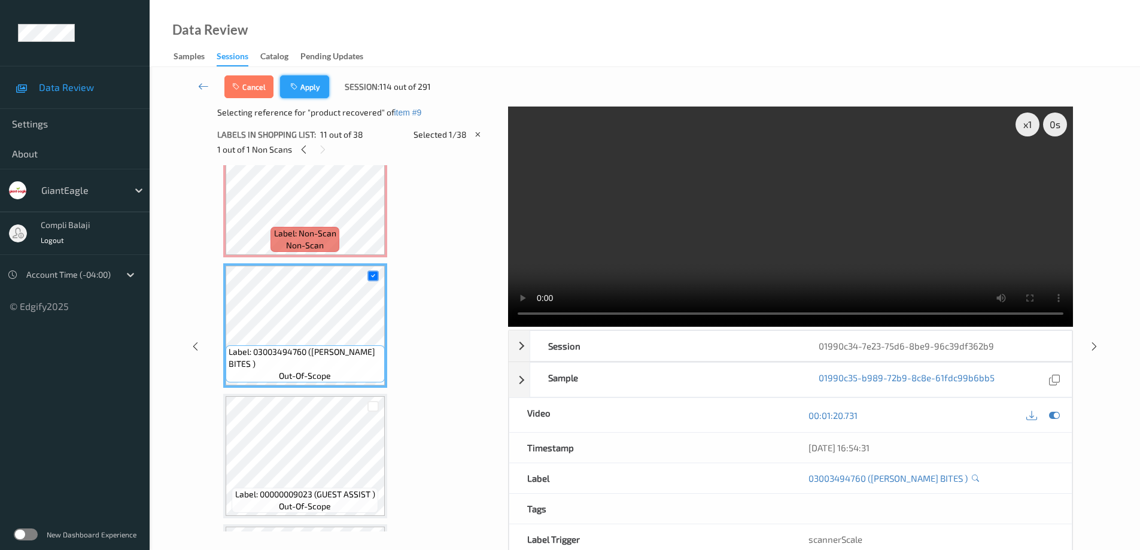
click at [314, 88] on button "Apply" at bounding box center [304, 86] width 49 height 23
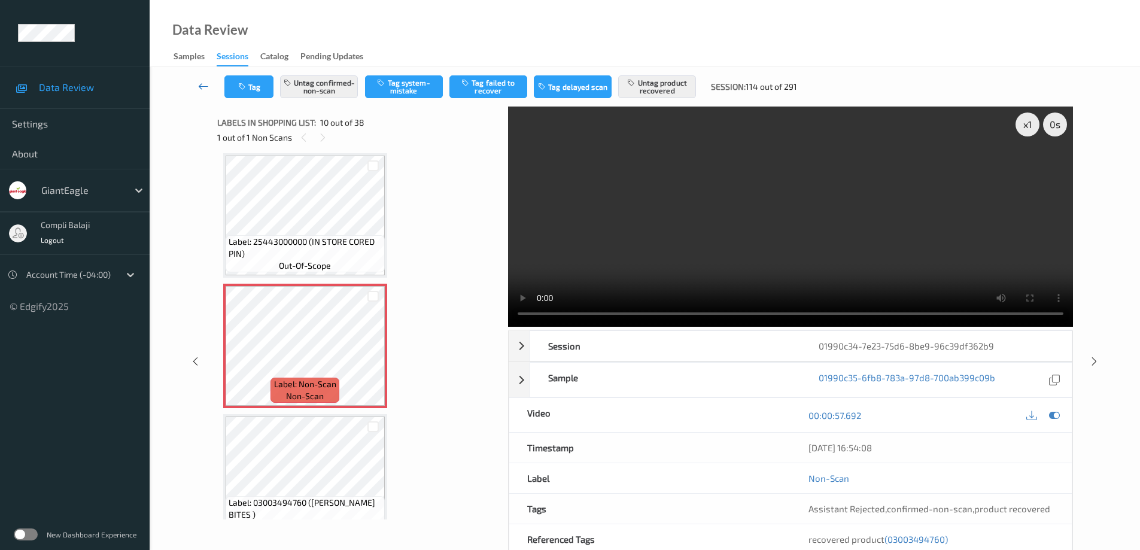
click at [201, 86] on icon at bounding box center [203, 86] width 11 height 12
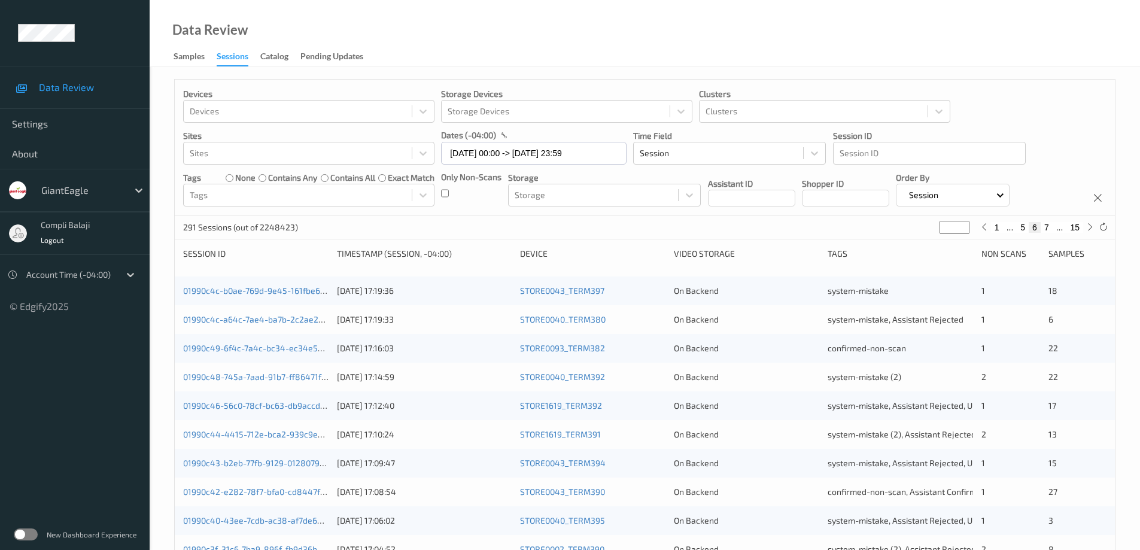
scroll to position [299, 0]
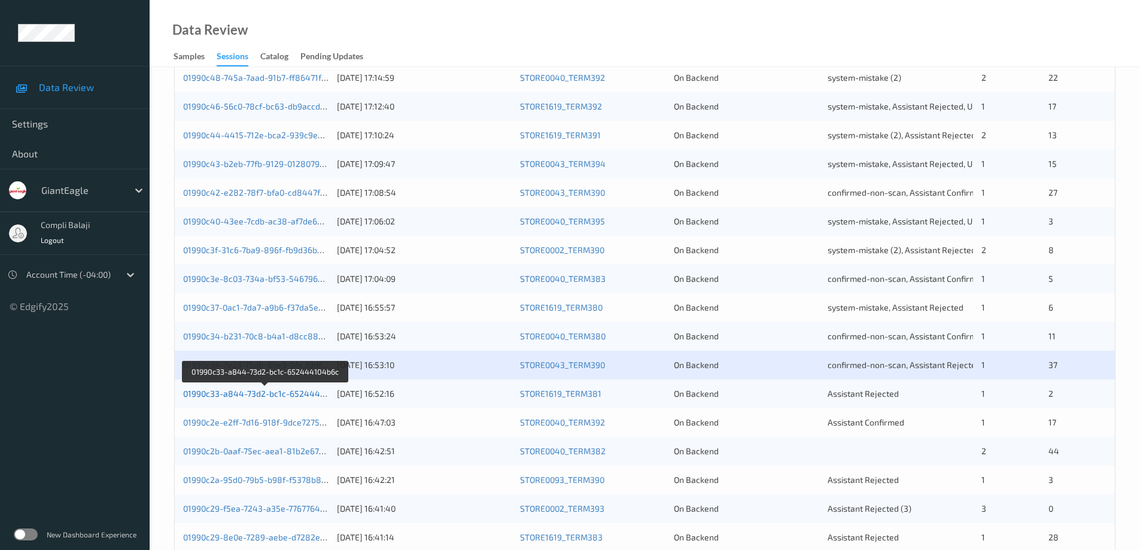
click at [288, 396] on link "01990c33-a844-73d2-bc1c-652444104b6c" at bounding box center [265, 393] width 165 height 10
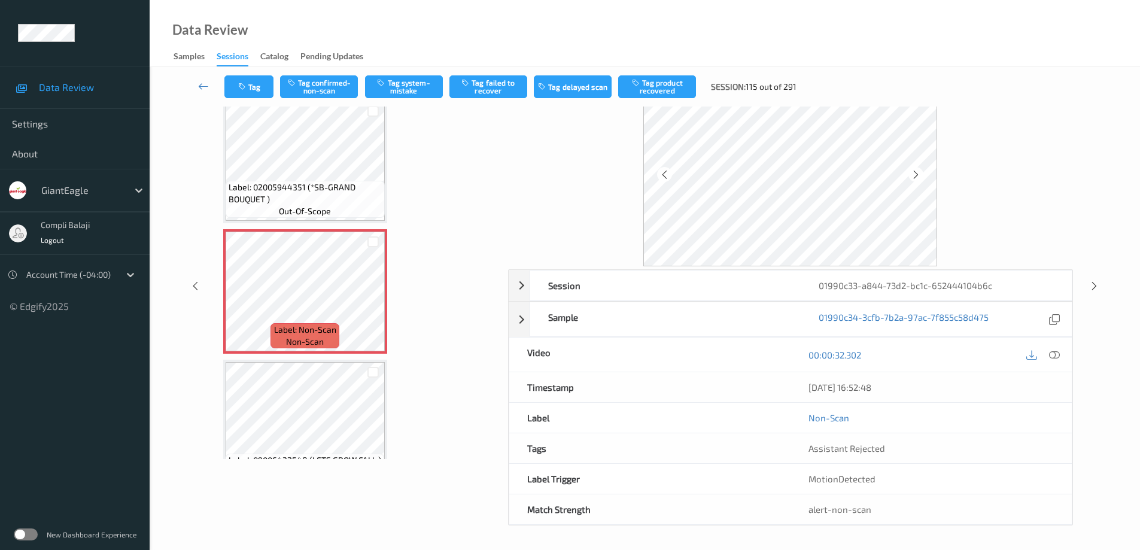
scroll to position [60, 0]
click at [1054, 355] on icon at bounding box center [1054, 354] width 11 height 11
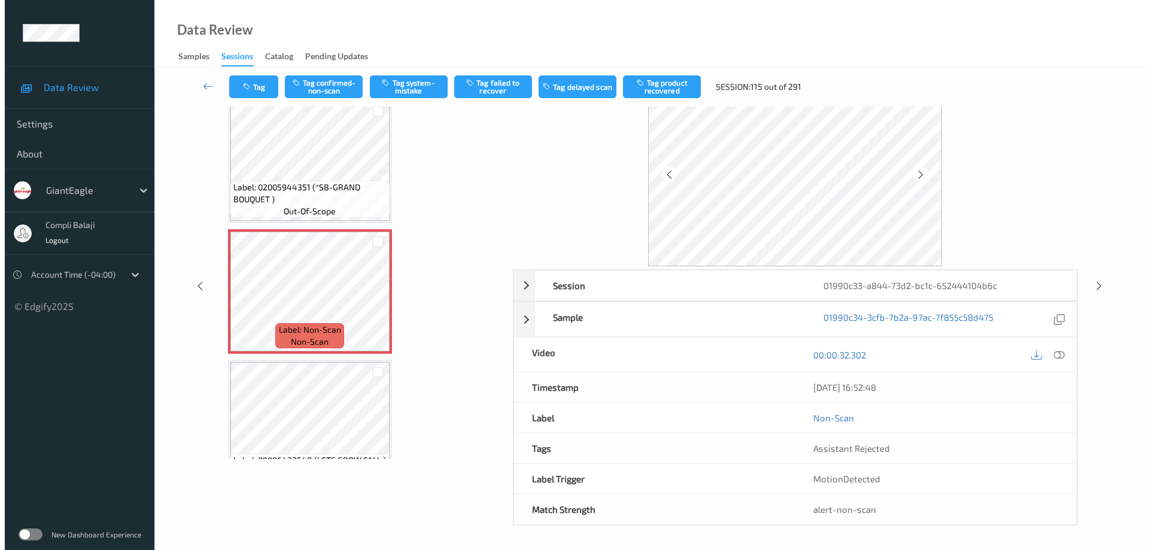
scroll to position [0, 0]
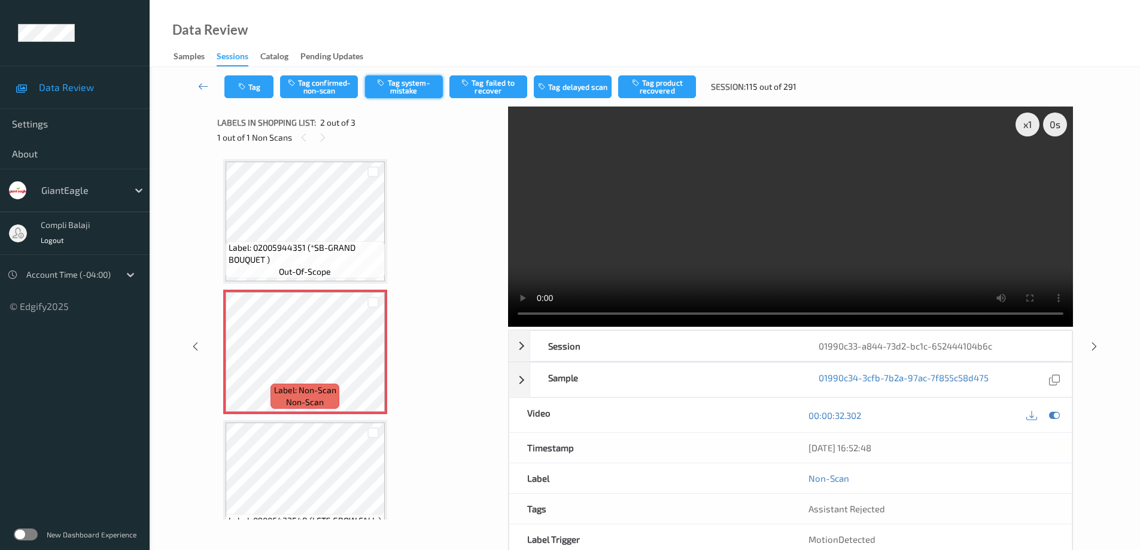
click at [409, 87] on button "Tag system-mistake" at bounding box center [404, 86] width 78 height 23
click at [252, 91] on button "Tag" at bounding box center [248, 86] width 49 height 23
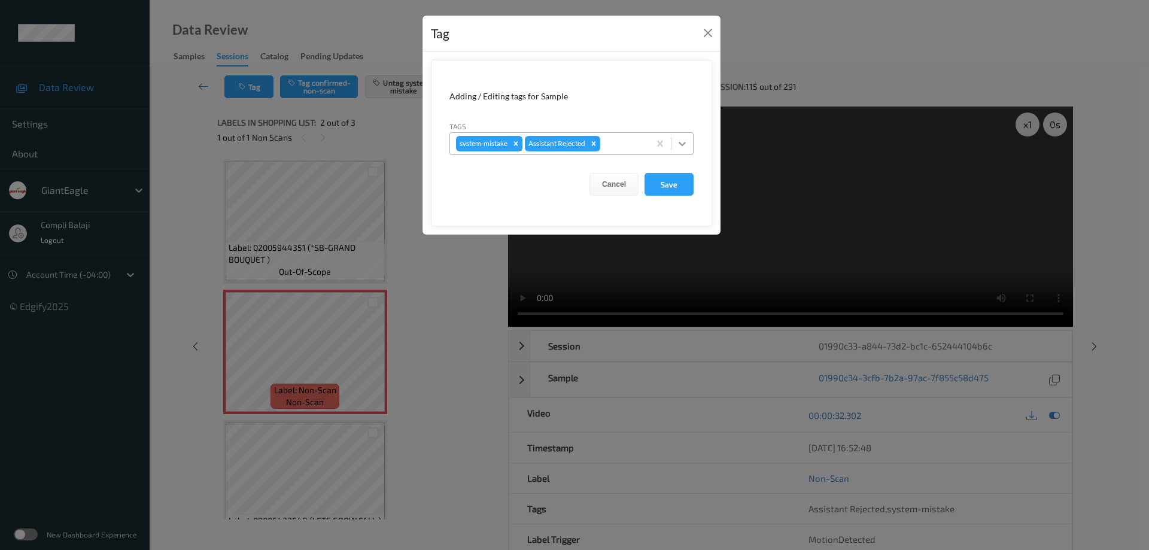
click at [681, 142] on icon at bounding box center [682, 144] width 12 height 12
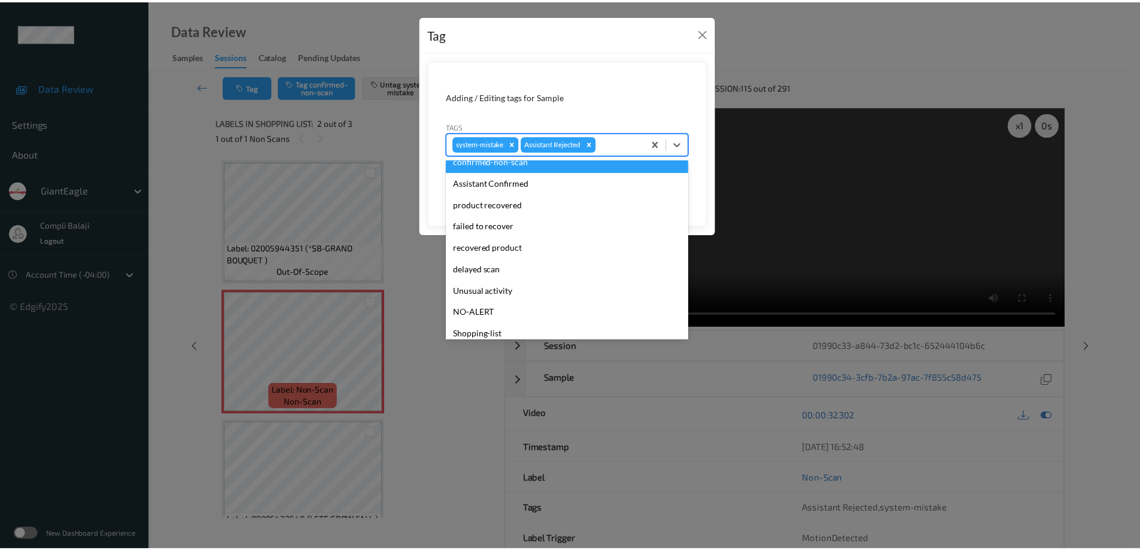
scroll to position [105, 0]
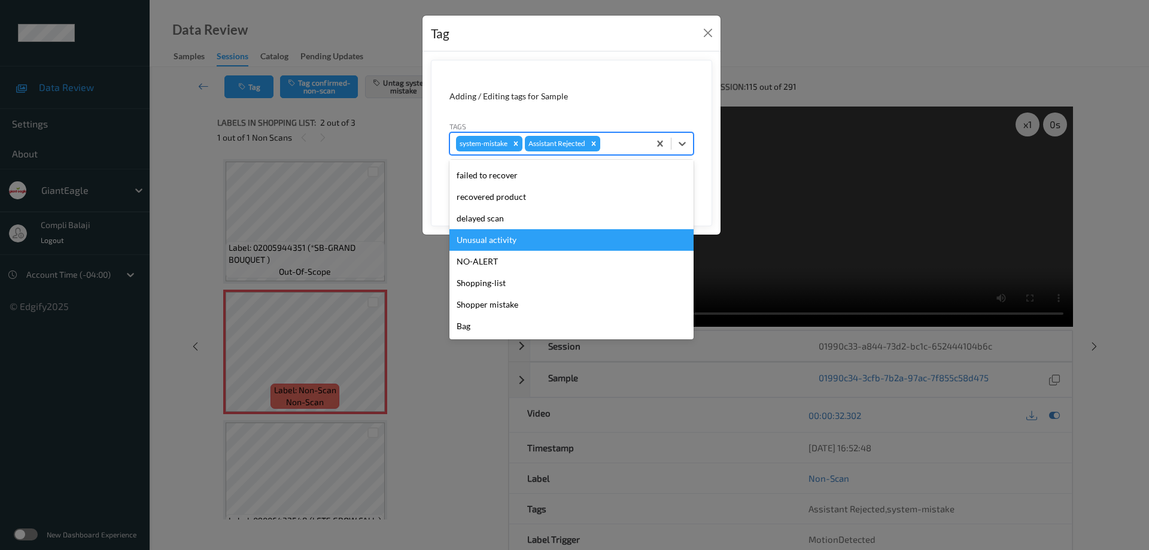
click at [498, 242] on div "Unusual activity" at bounding box center [571, 240] width 244 height 22
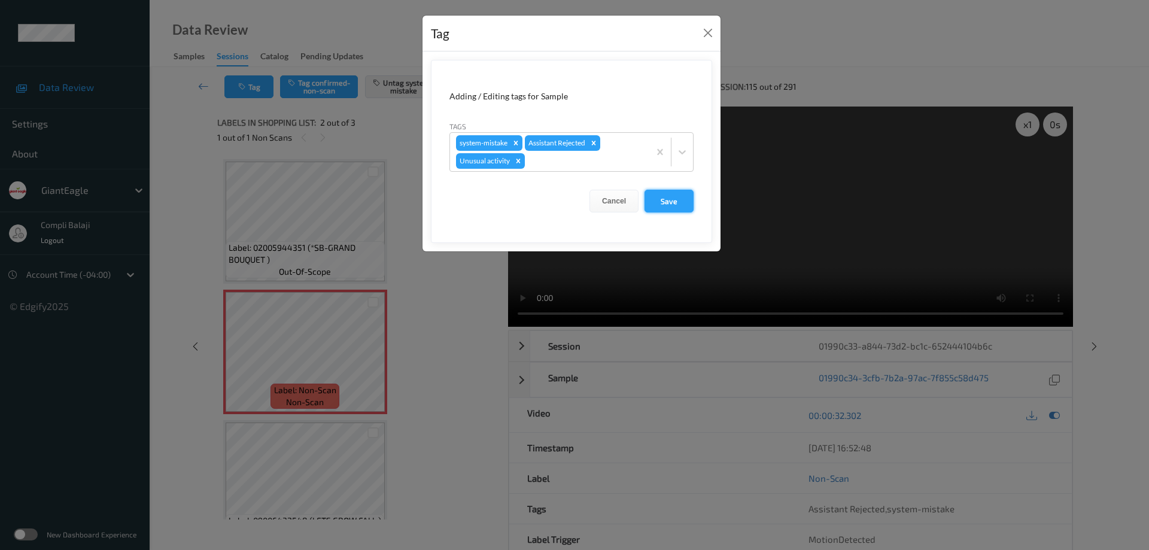
click at [670, 207] on button "Save" at bounding box center [668, 201] width 49 height 23
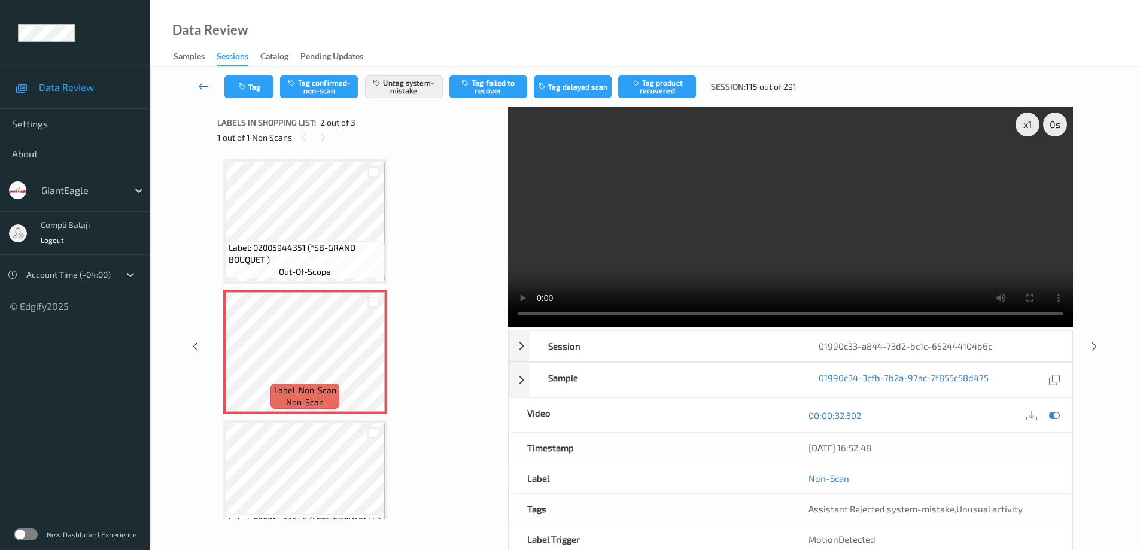
click at [200, 87] on icon at bounding box center [203, 86] width 11 height 12
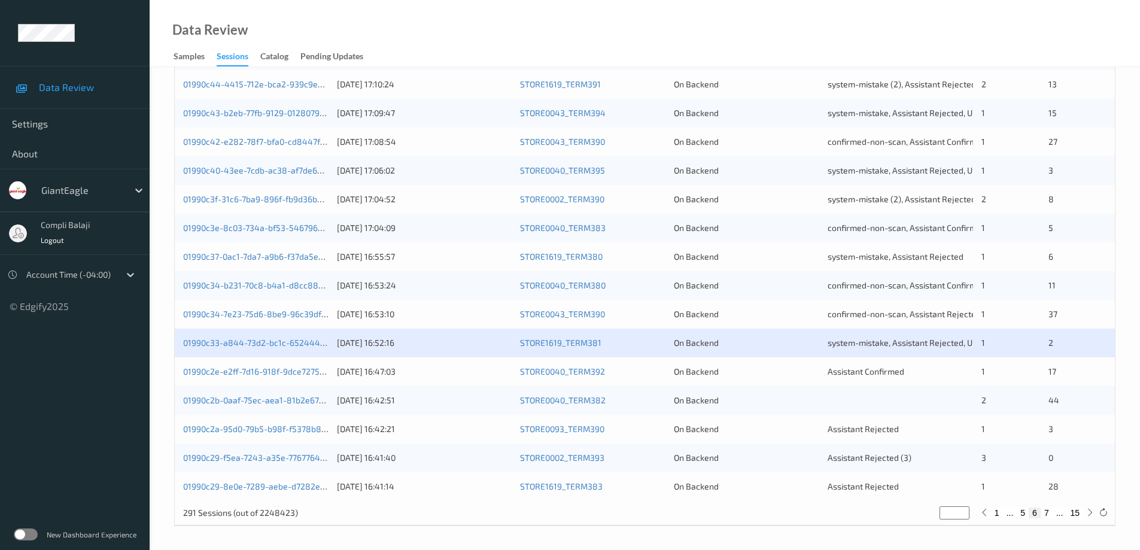
scroll to position [351, 0]
click at [272, 376] on div "01990c2e-e2ff-7d16-918f-9dce7275e77c" at bounding box center [255, 371] width 145 height 12
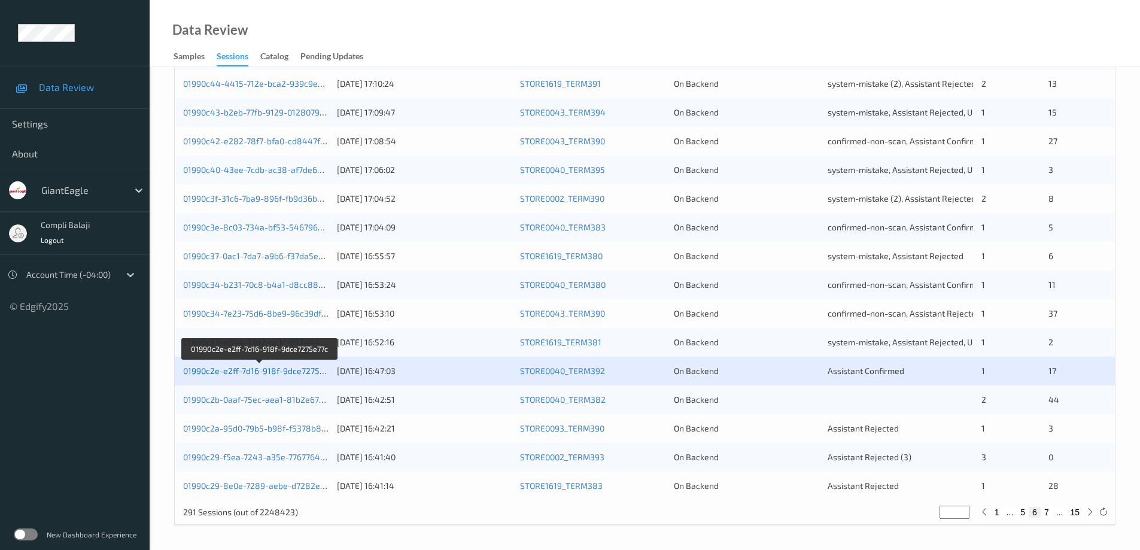
click at [291, 376] on link "01990c2e-e2ff-7d16-918f-9dce7275e77c" at bounding box center [260, 371] width 154 height 10
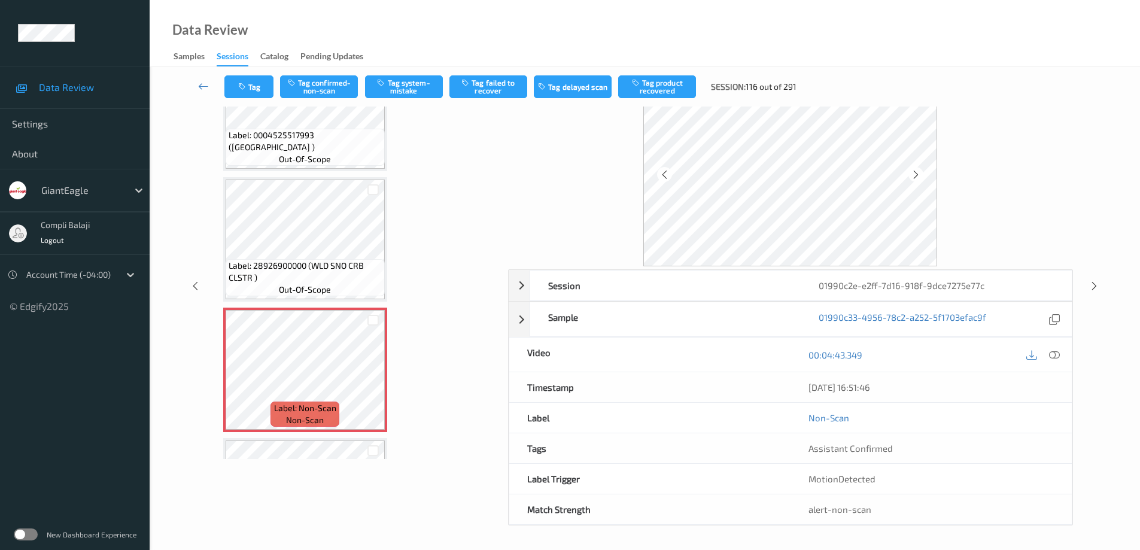
scroll to position [1735, 0]
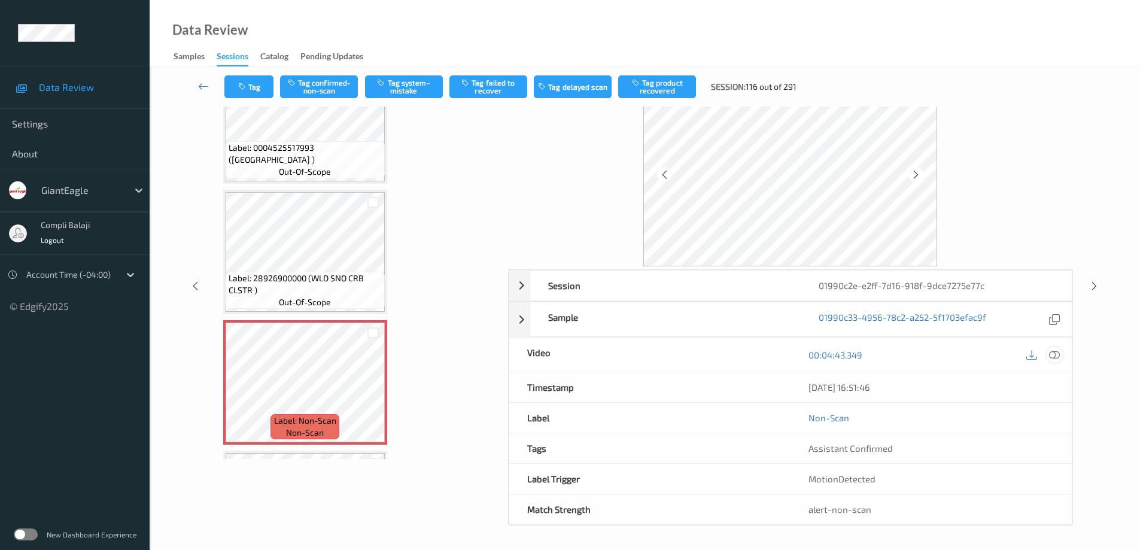
click at [1059, 357] on icon at bounding box center [1054, 354] width 11 height 11
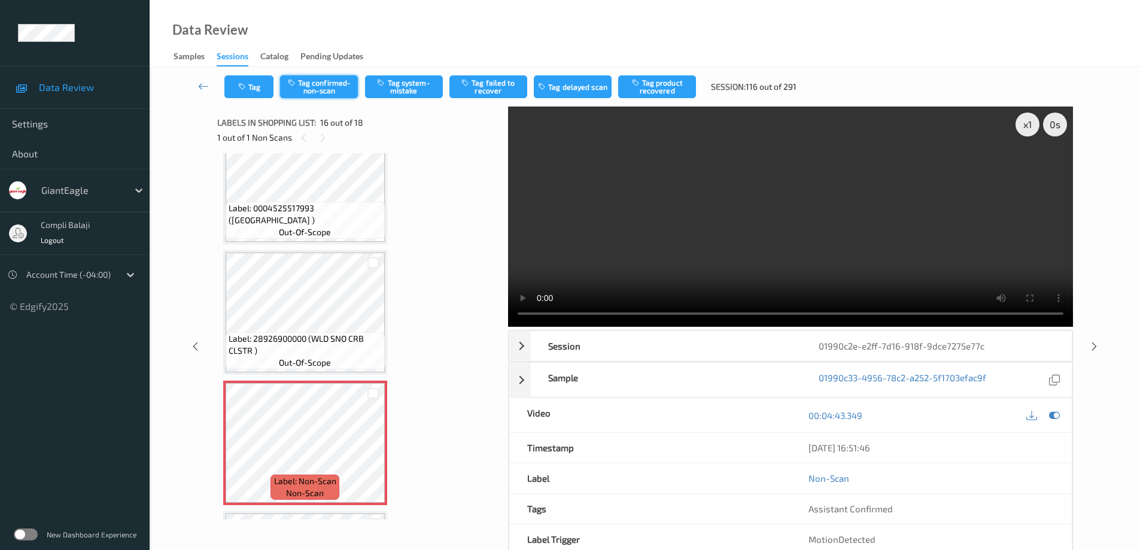
click at [332, 89] on button "Tag confirmed-non-scan" at bounding box center [319, 86] width 78 height 23
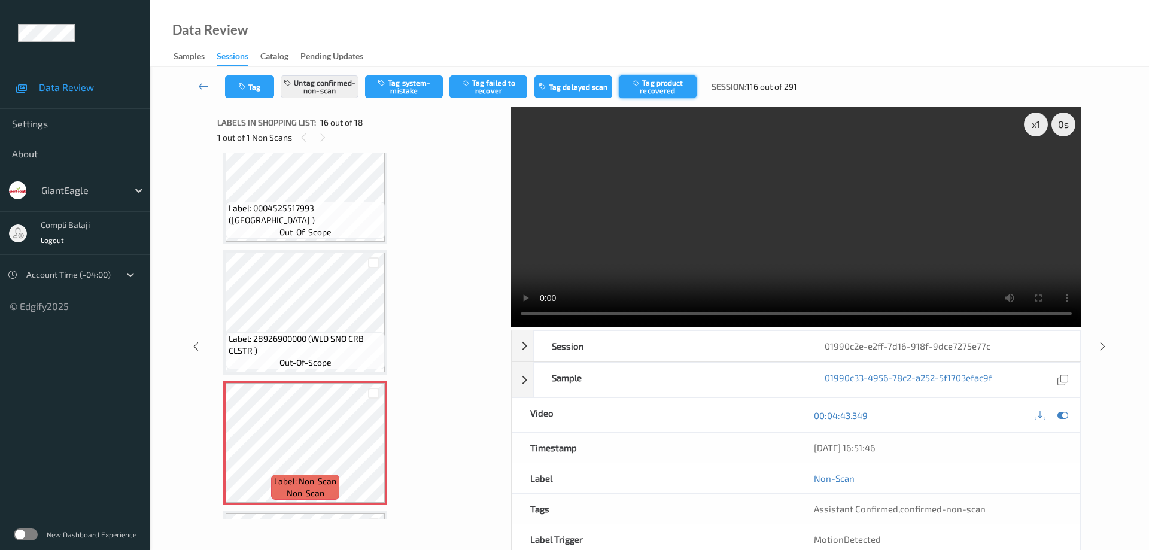
click at [663, 84] on button "Tag product recovered" at bounding box center [658, 86] width 78 height 23
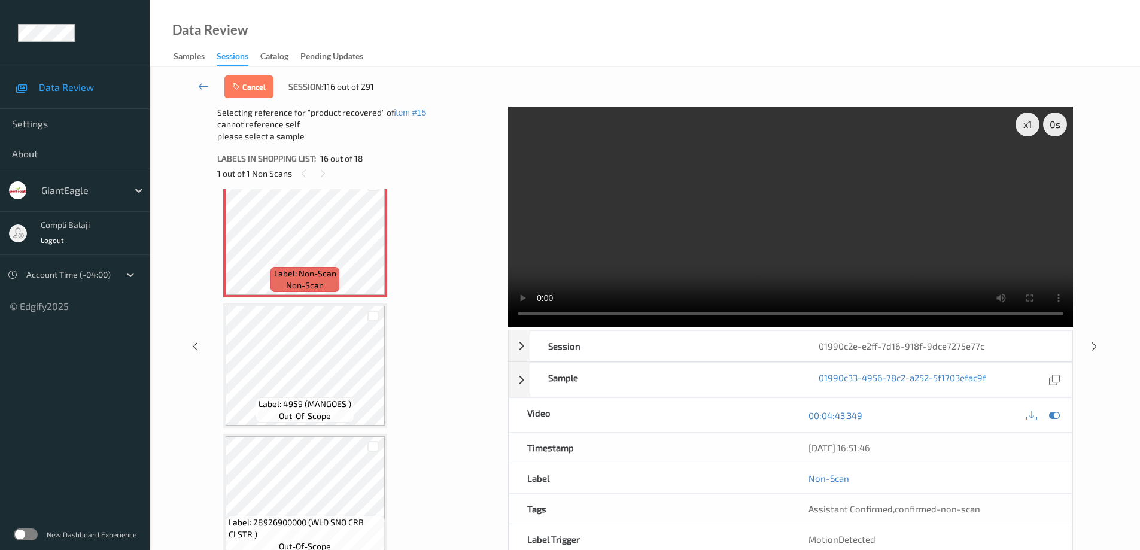
scroll to position [1987, 0]
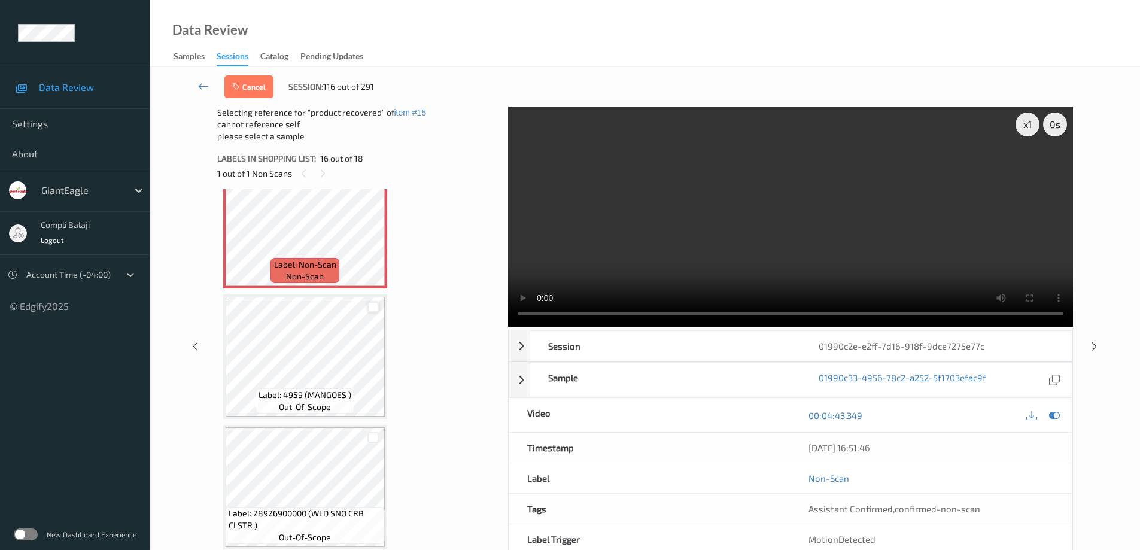
click at [376, 309] on div at bounding box center [372, 307] width 11 height 11
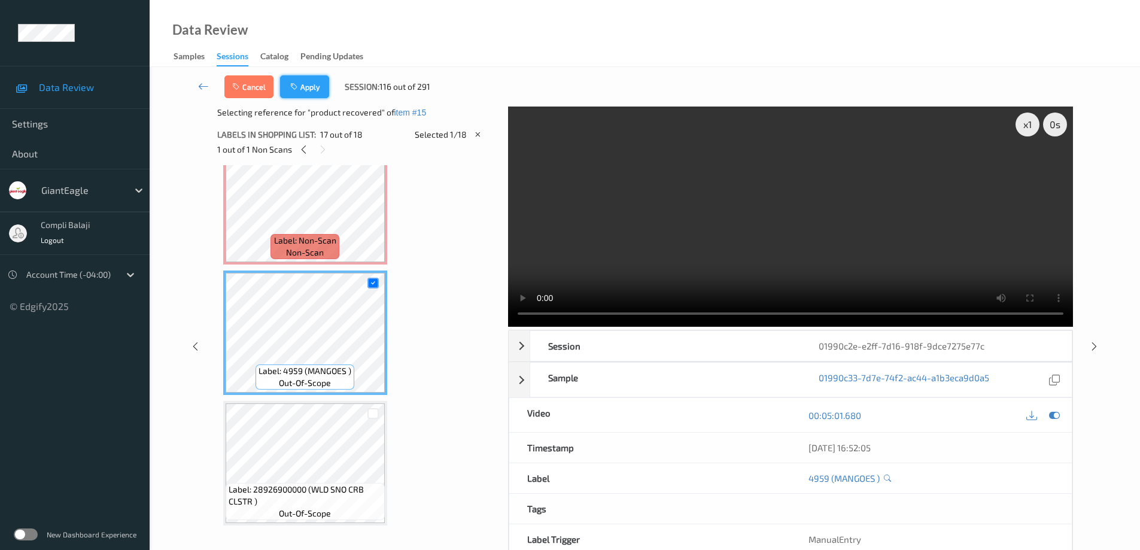
click at [312, 85] on button "Apply" at bounding box center [304, 86] width 49 height 23
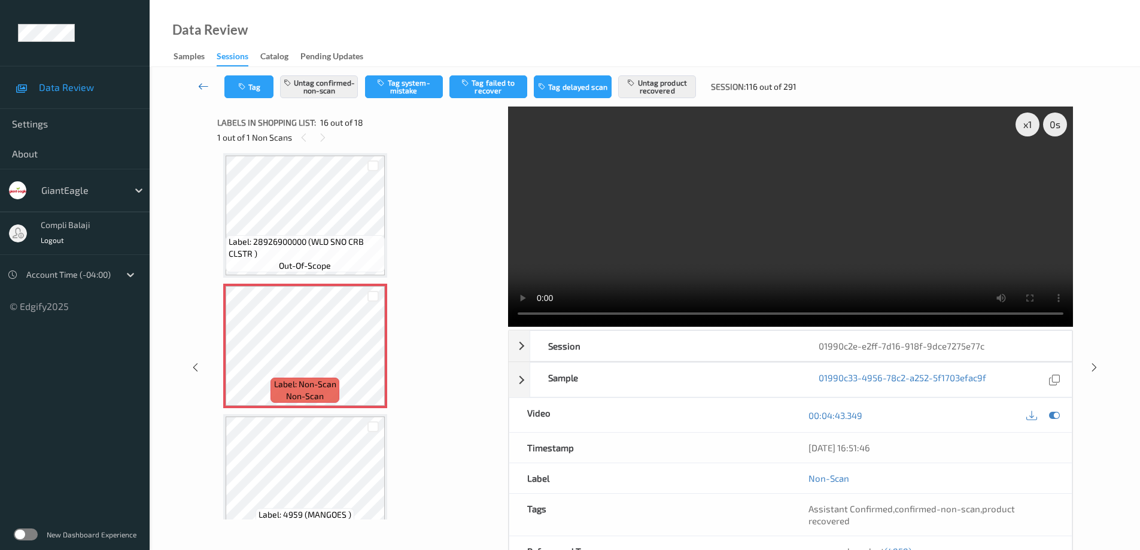
click at [199, 83] on link at bounding box center [203, 86] width 42 height 23
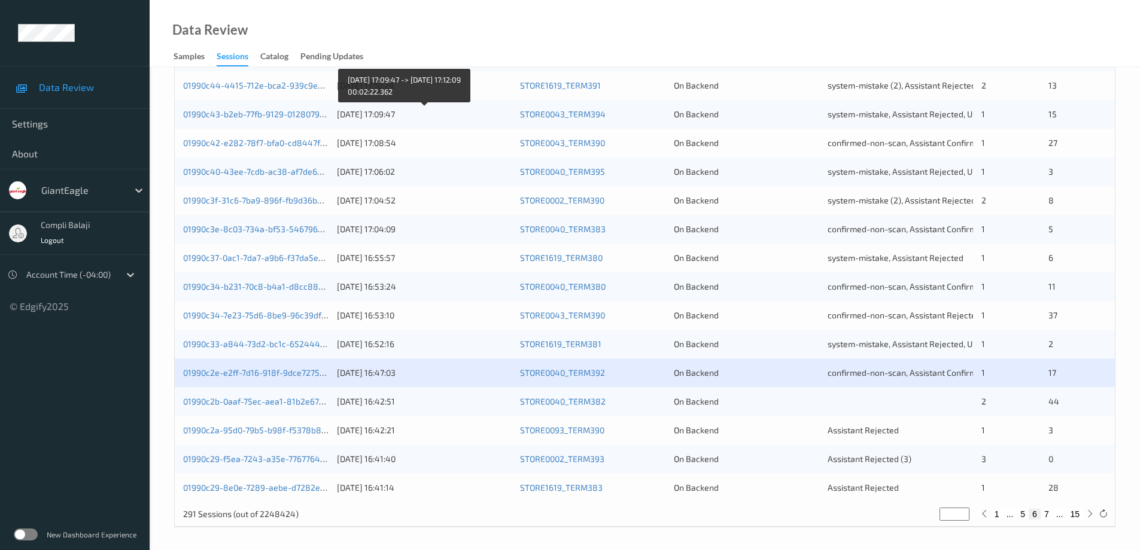
scroll to position [351, 0]
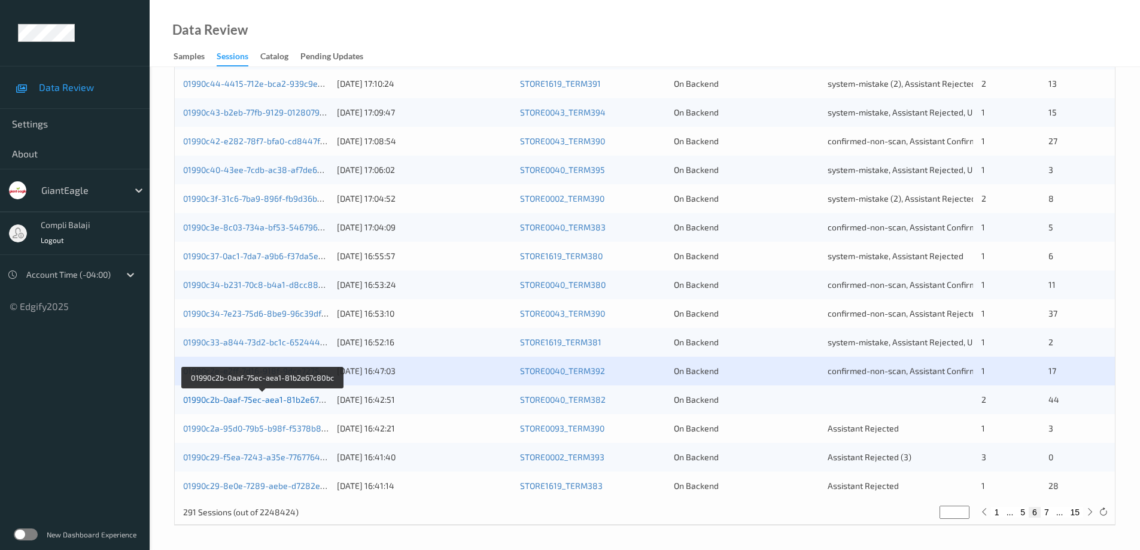
click at [295, 401] on link "01990c2b-0aaf-75ec-aea1-81b2e67c80bc" at bounding box center [262, 399] width 159 height 10
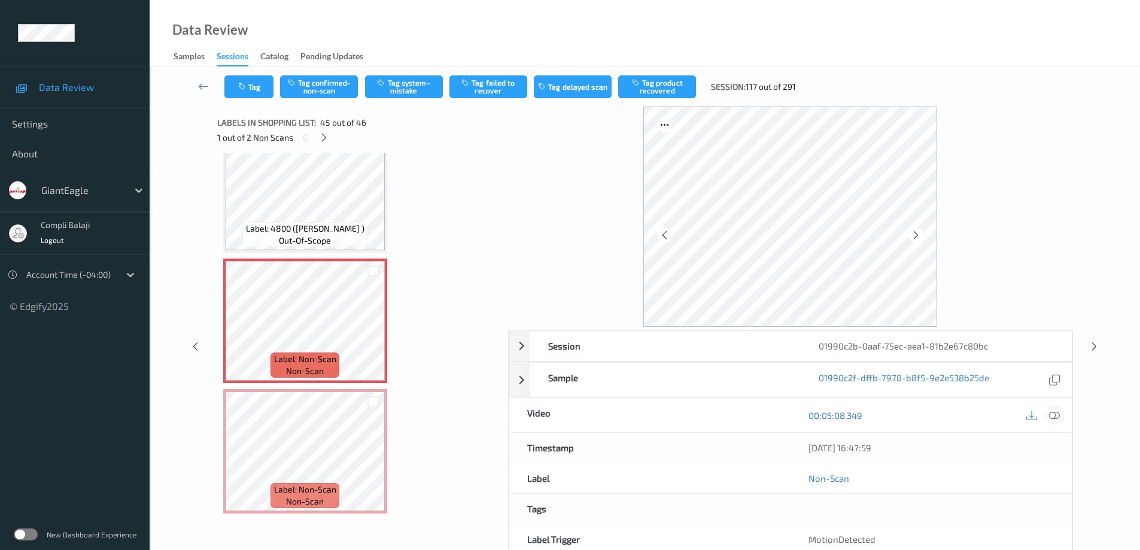
click at [1055, 417] on icon at bounding box center [1054, 414] width 11 height 11
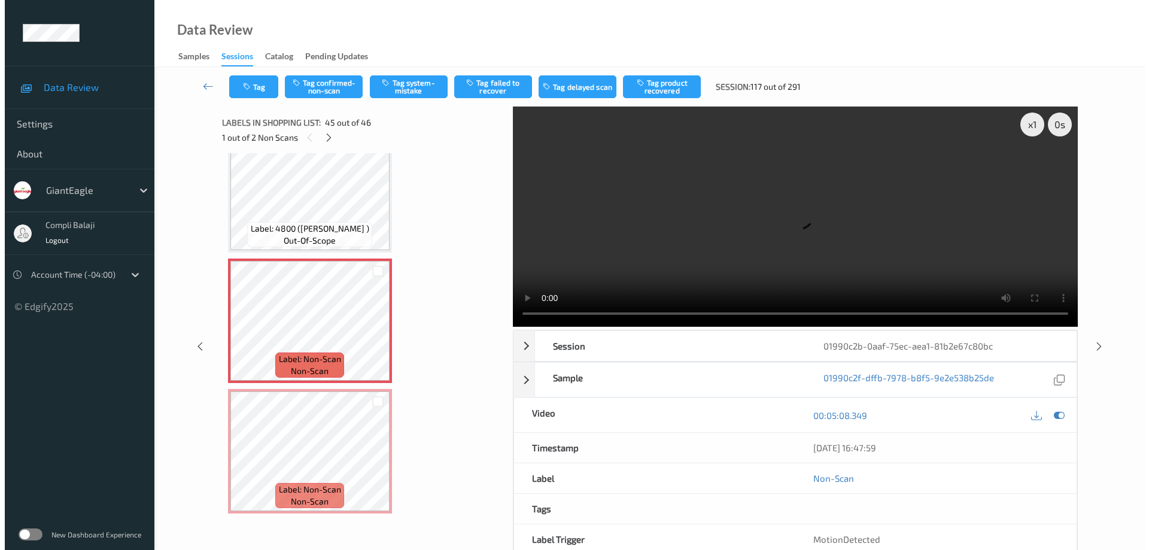
scroll to position [5543, 0]
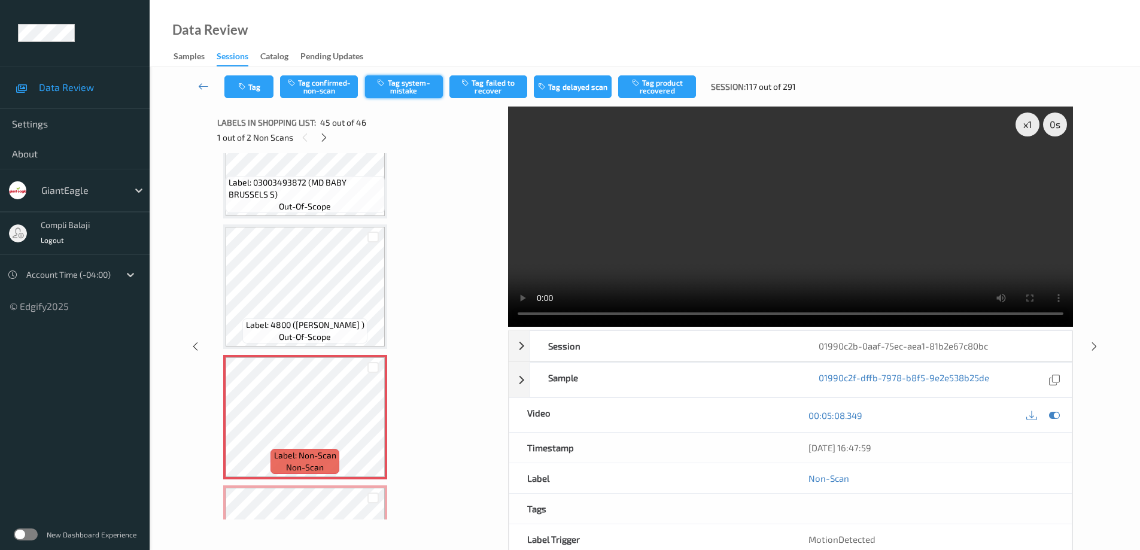
click at [407, 83] on button "Tag system-mistake" at bounding box center [404, 86] width 78 height 23
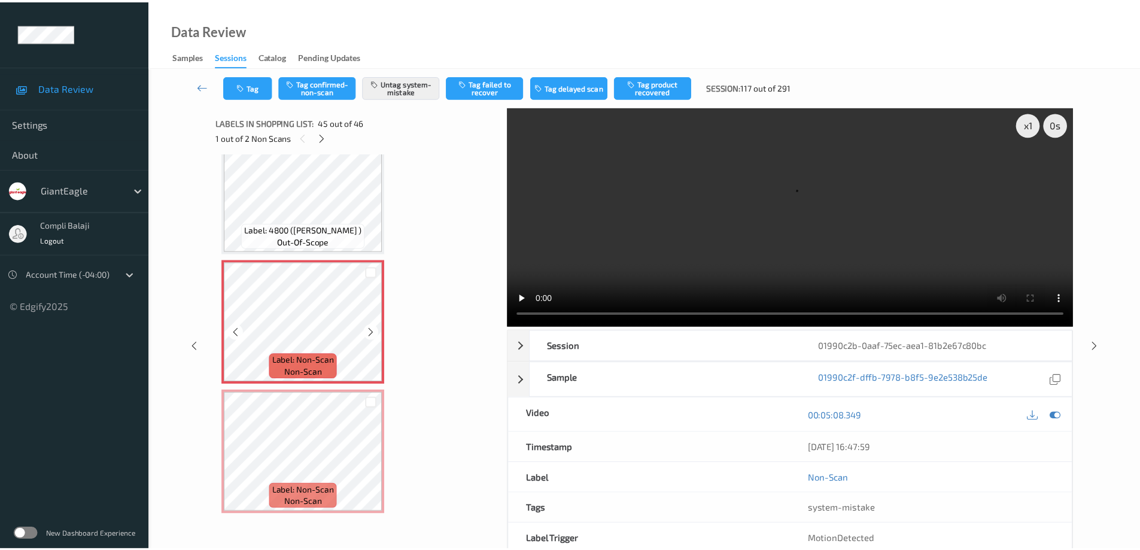
scroll to position [5639, 0]
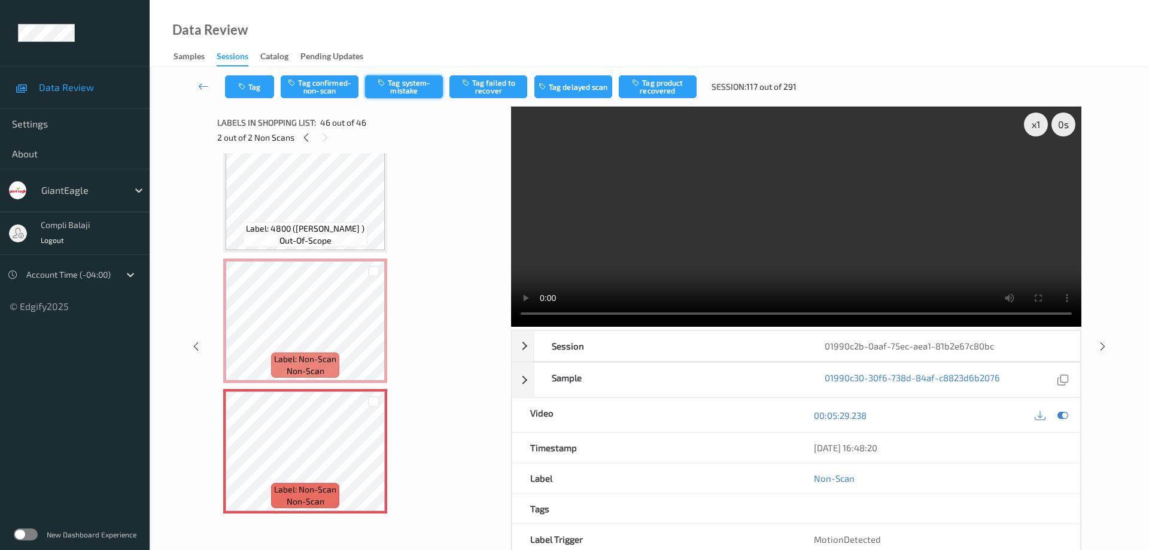
click at [407, 90] on button "Tag system-mistake" at bounding box center [404, 86] width 78 height 23
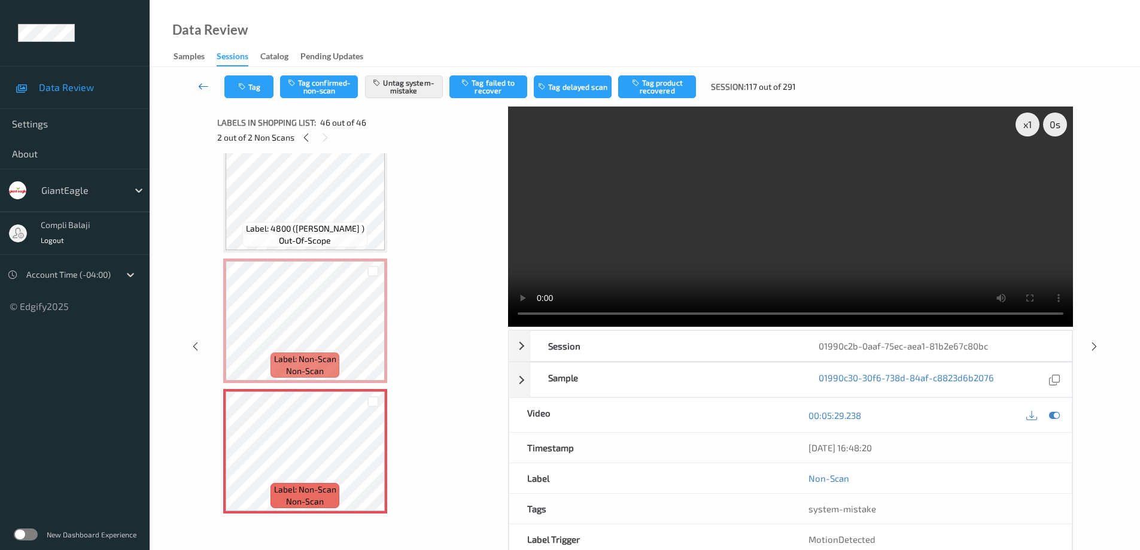
click at [200, 89] on icon at bounding box center [203, 86] width 11 height 12
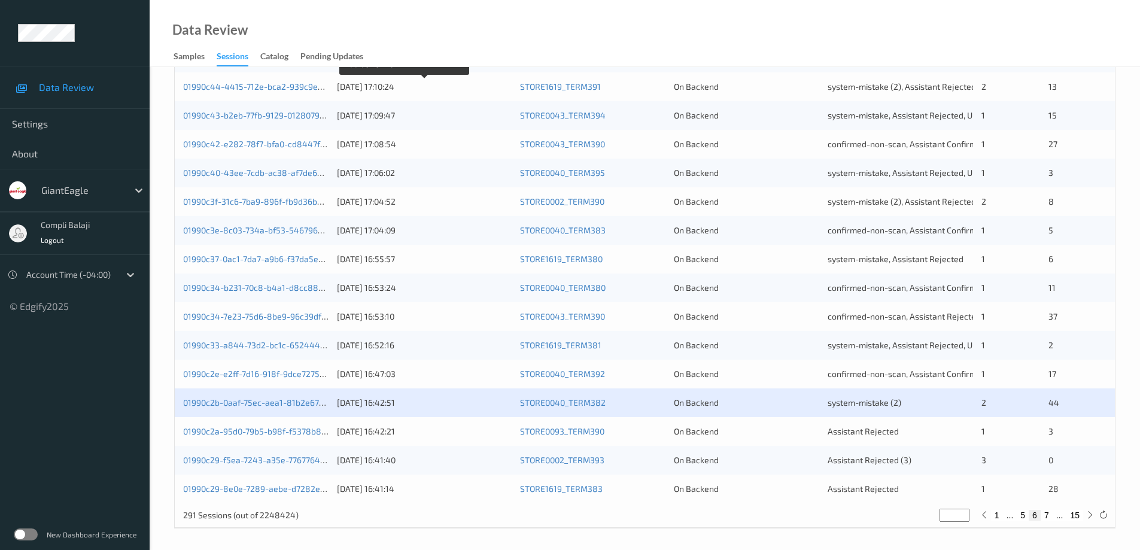
scroll to position [351, 0]
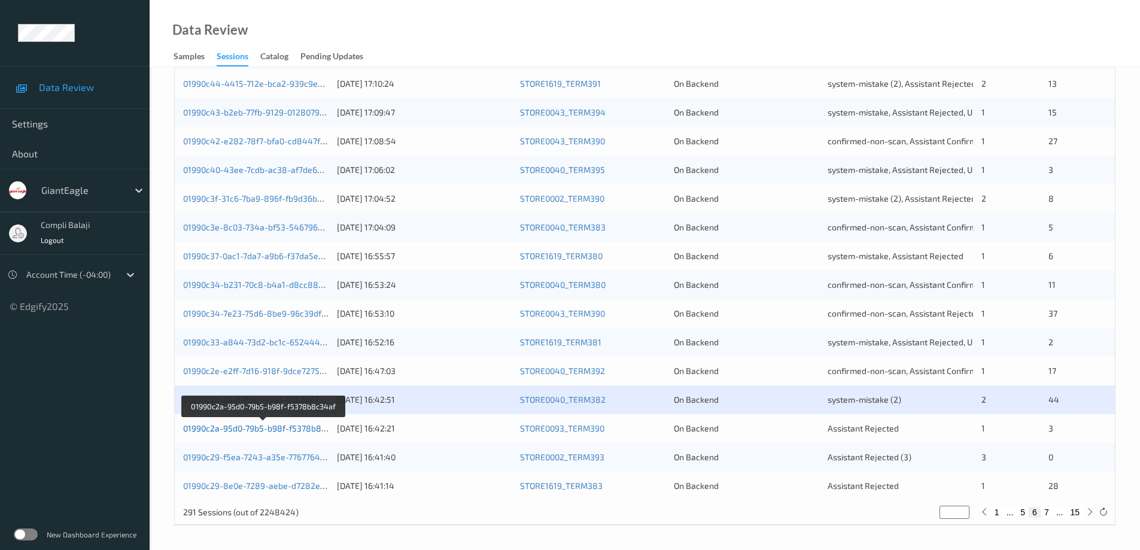
click at [276, 428] on link "01990c2a-95d0-79b5-b98f-f5378b8c34af" at bounding box center [263, 428] width 160 height 10
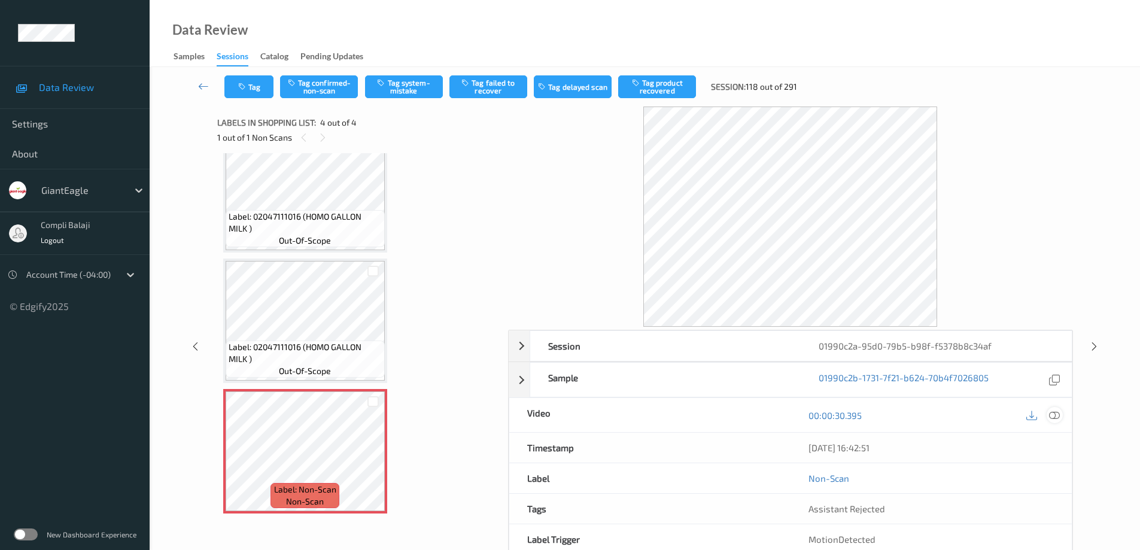
click at [1057, 418] on icon at bounding box center [1054, 414] width 11 height 11
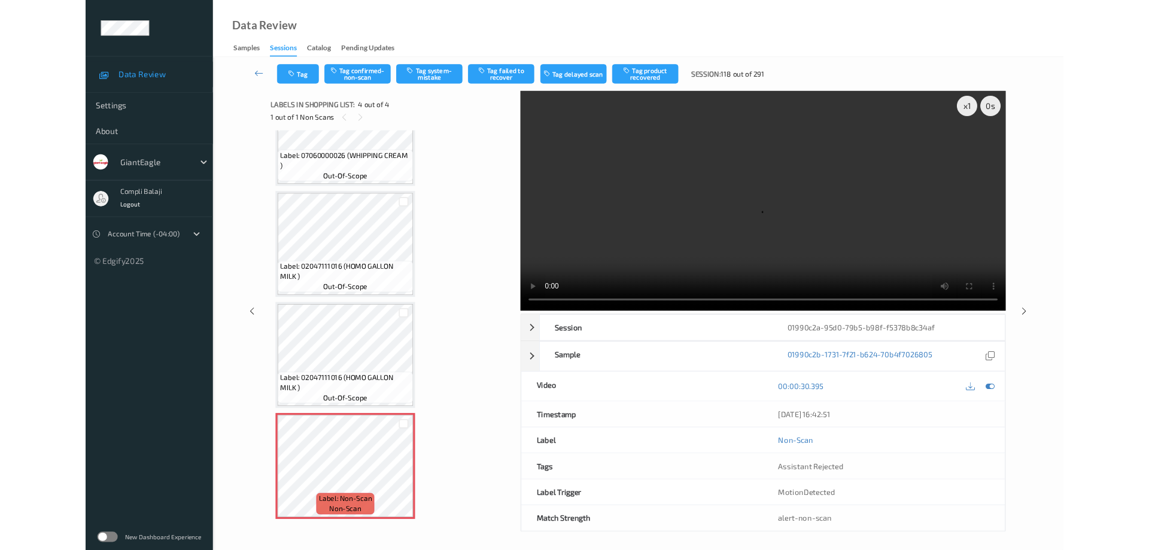
scroll to position [65, 0]
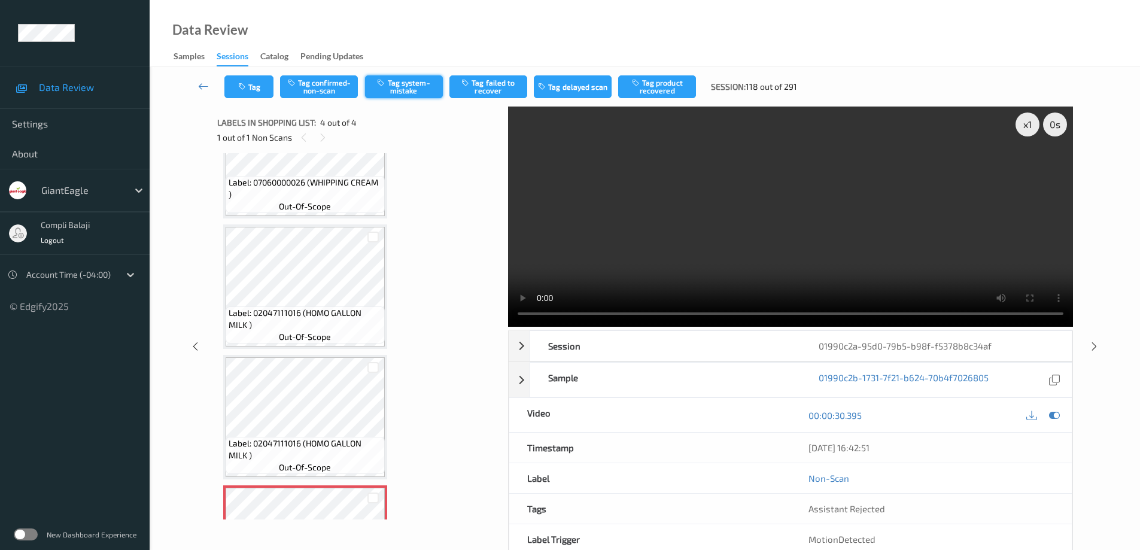
click at [408, 86] on button "Tag system-mistake" at bounding box center [404, 86] width 78 height 23
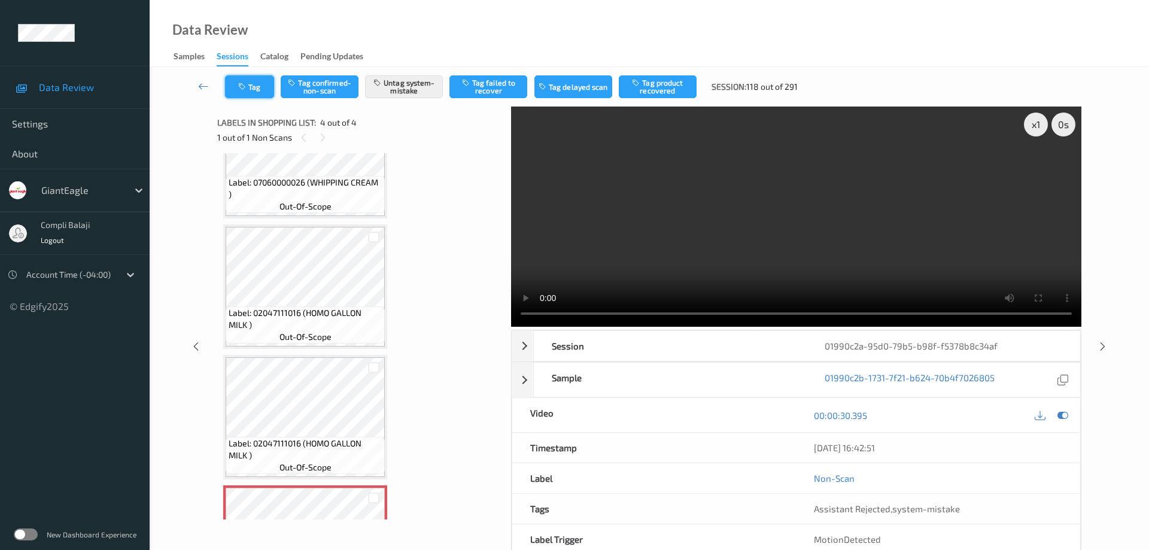
click at [261, 91] on button "Tag" at bounding box center [249, 86] width 49 height 23
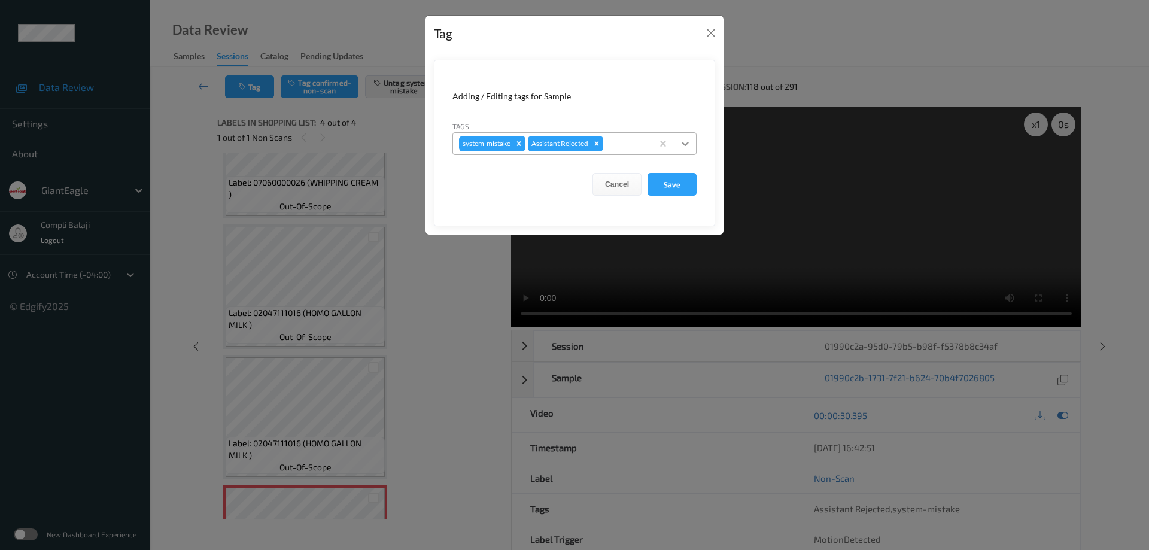
click at [687, 150] on div at bounding box center [685, 144] width 22 height 22
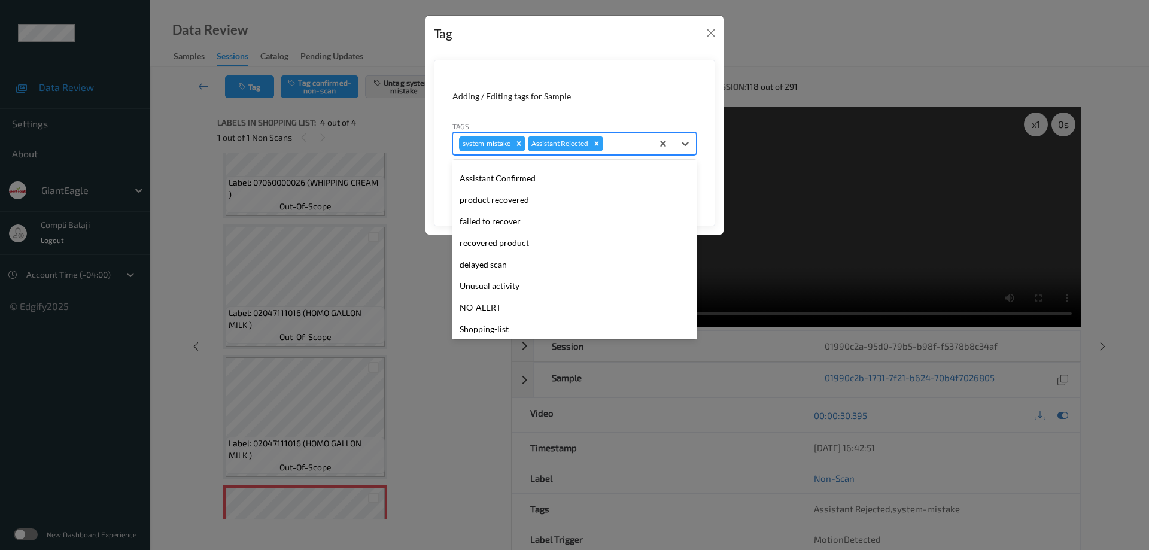
scroll to position [105, 0]
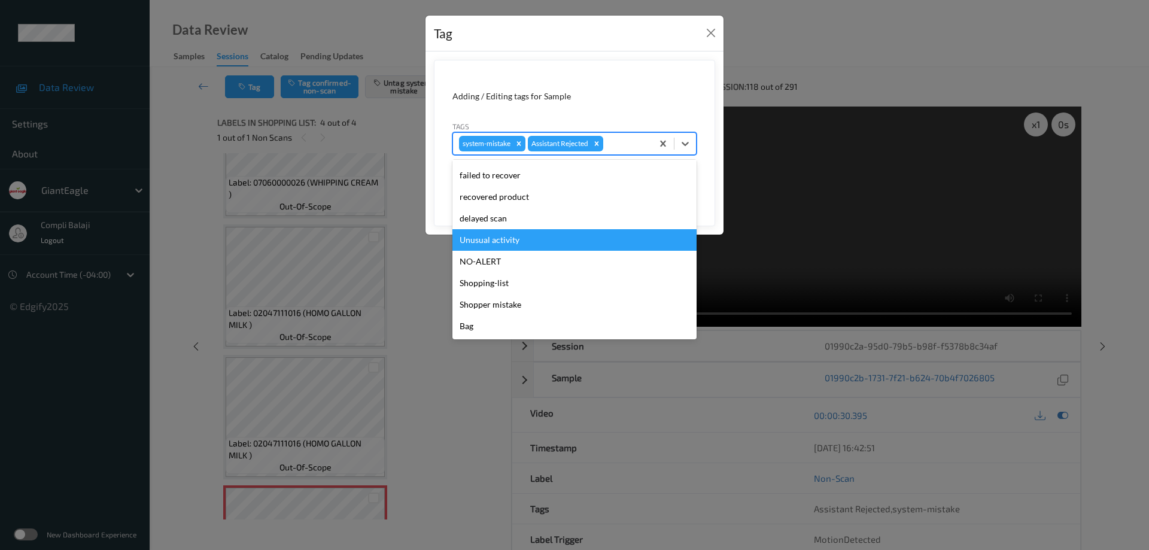
click at [516, 245] on div "Unusual activity" at bounding box center [574, 240] width 244 height 22
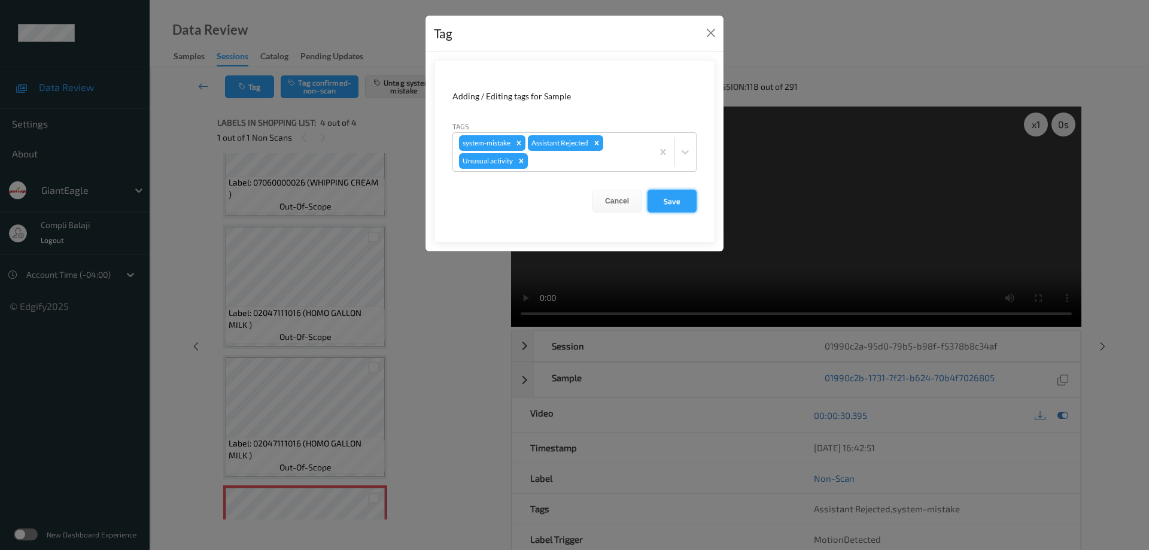
click at [663, 205] on button "Save" at bounding box center [671, 201] width 49 height 23
